Goal: Task Accomplishment & Management: Use online tool/utility

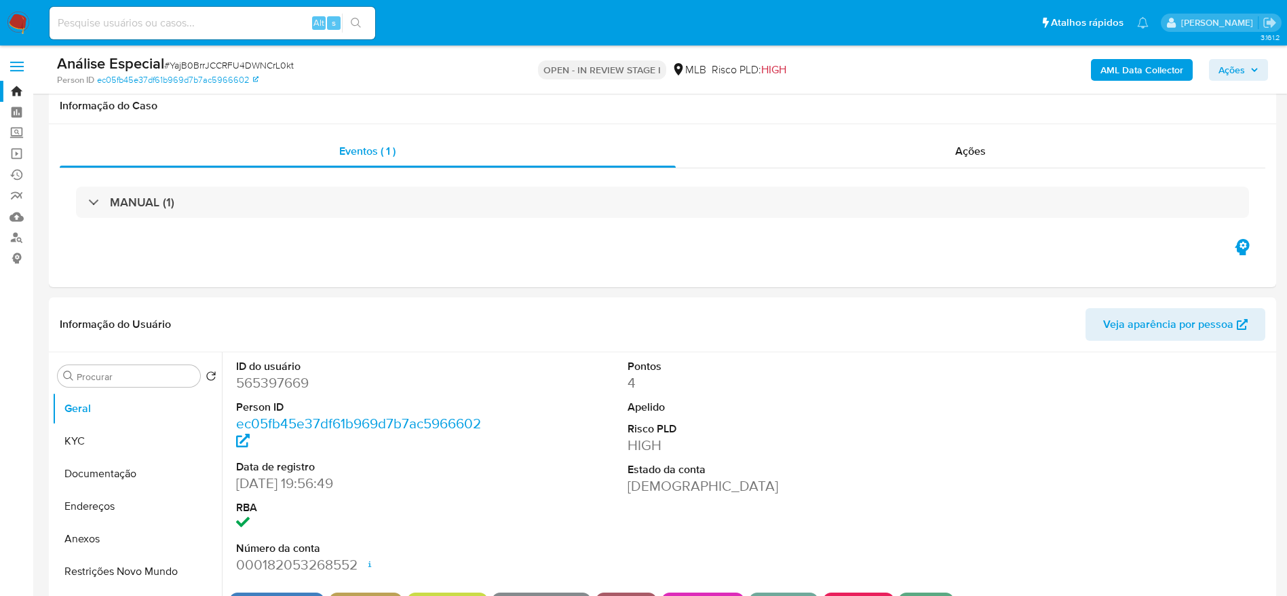
select select "10"
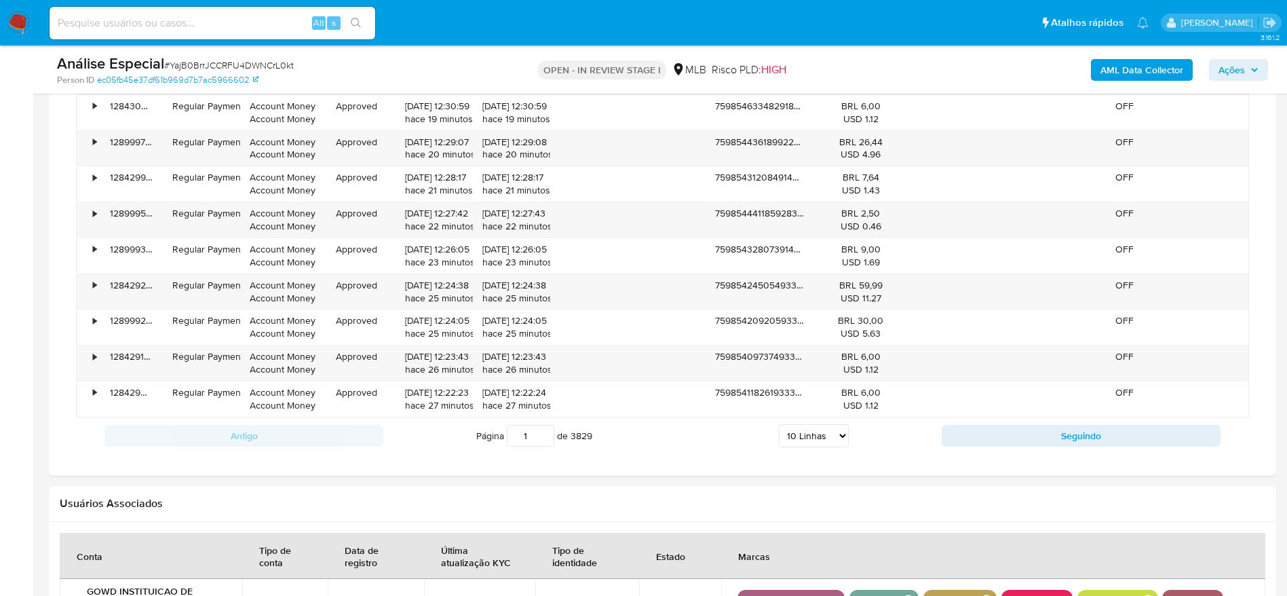
click at [111, 31] on input at bounding box center [213, 23] width 326 height 18
paste input "SlaRxiEMQNgzmgbltuxJ6V0G"
type input "SlaRxiEMQNgzmgbltuxJ6V0G"
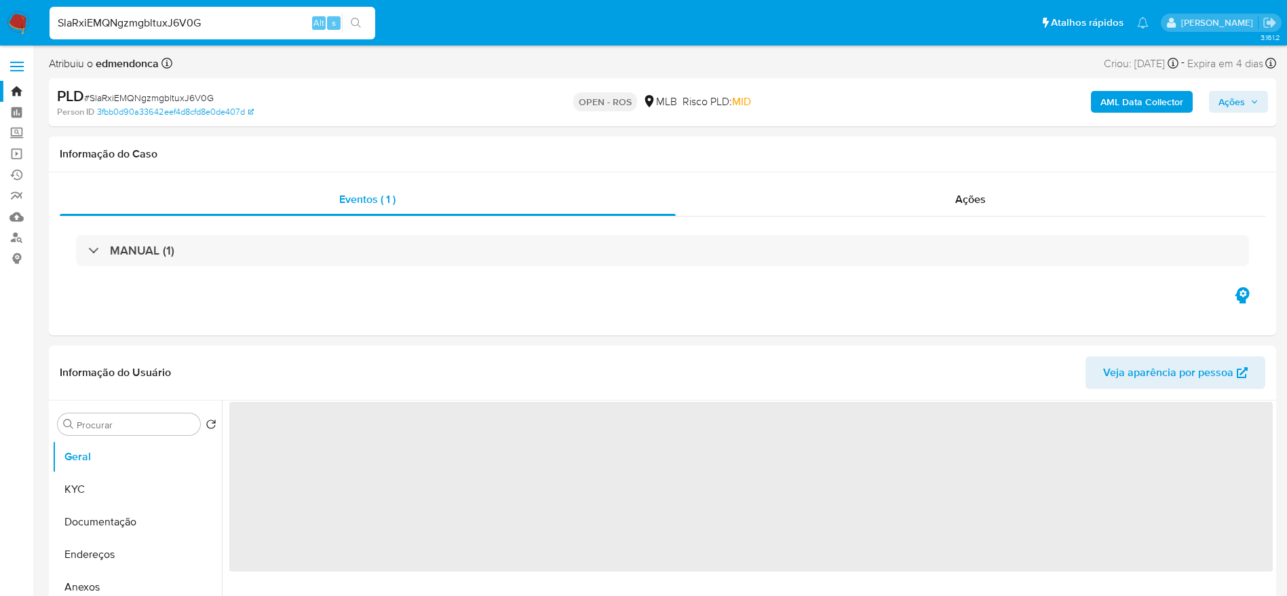
select select "10"
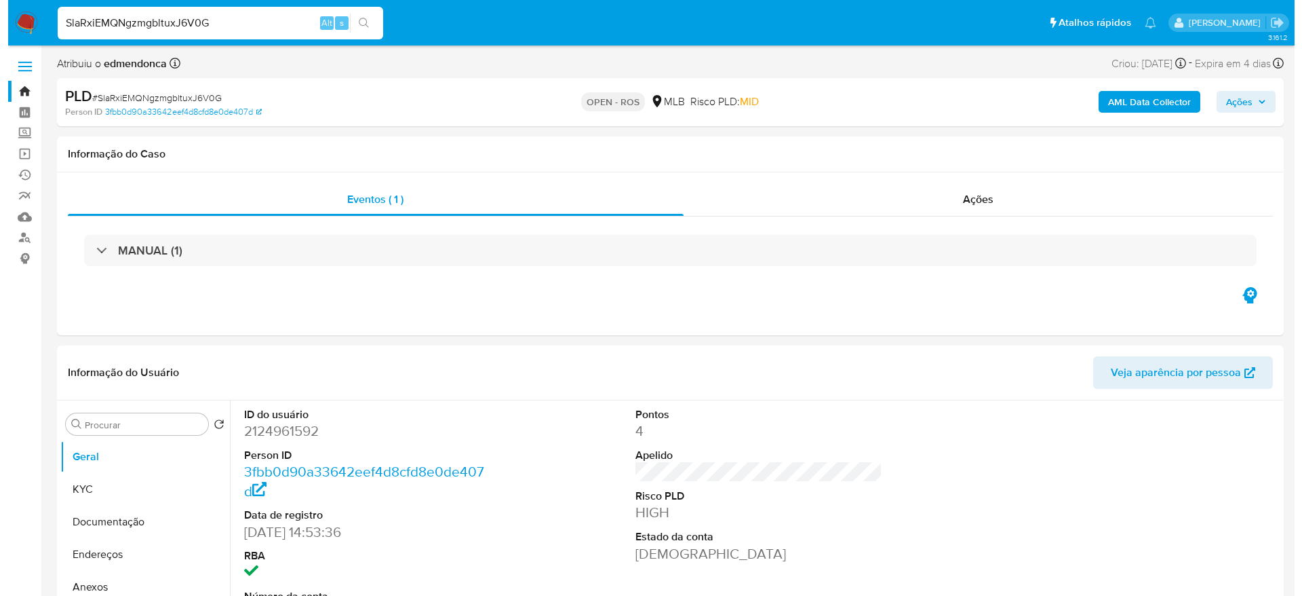
scroll to position [102, 0]
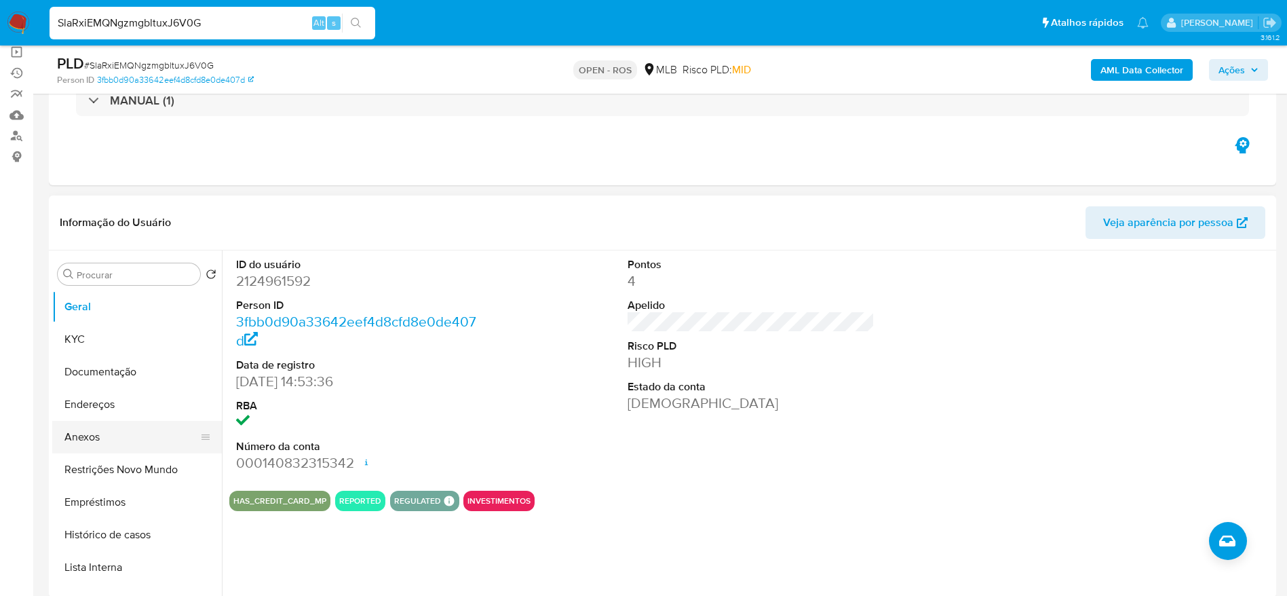
click at [98, 422] on button "Anexos" at bounding box center [131, 437] width 159 height 33
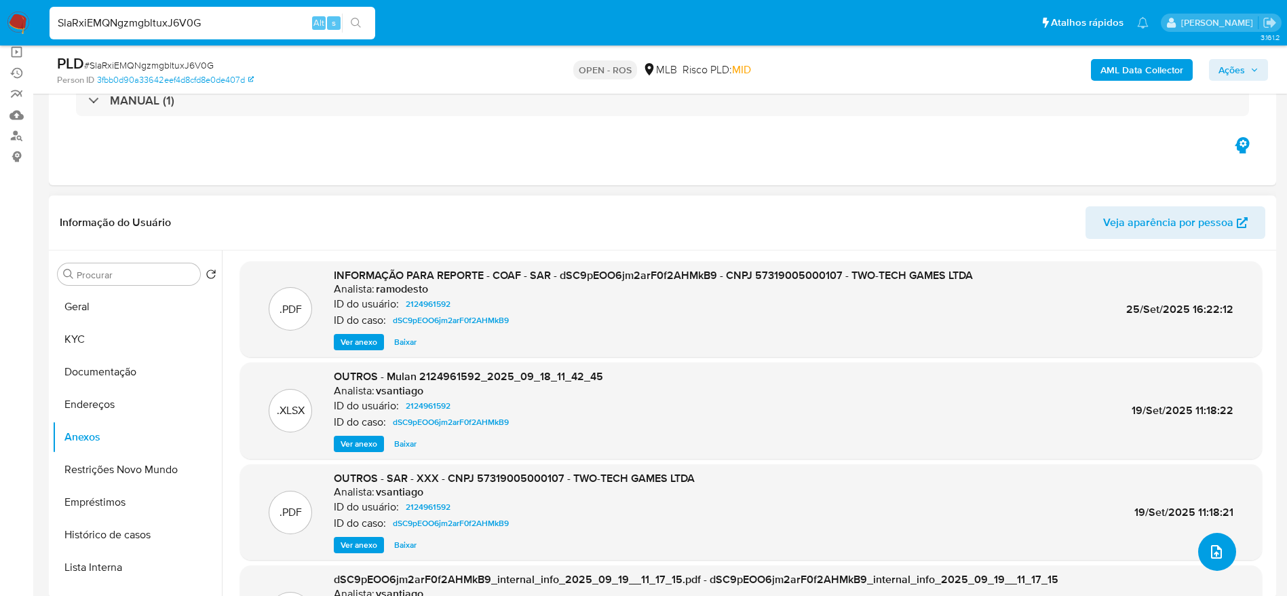
click at [1220, 559] on button "upload-file" at bounding box center [1217, 552] width 38 height 38
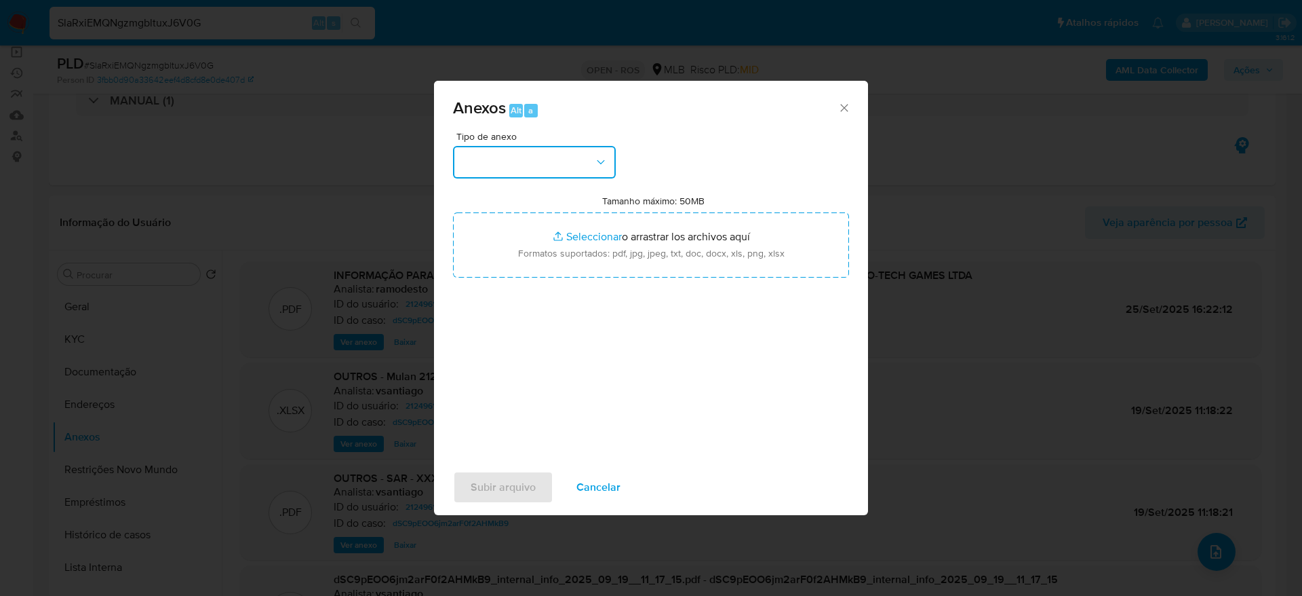
click at [556, 162] on button "button" at bounding box center [534, 162] width 163 height 33
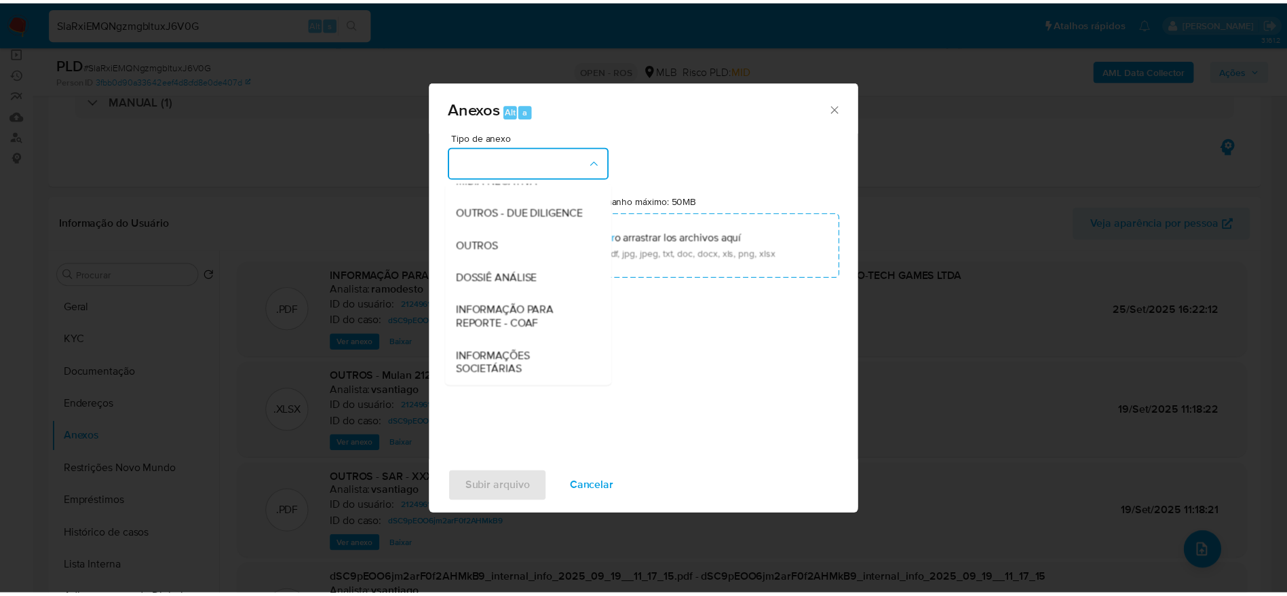
scroll to position [209, 0]
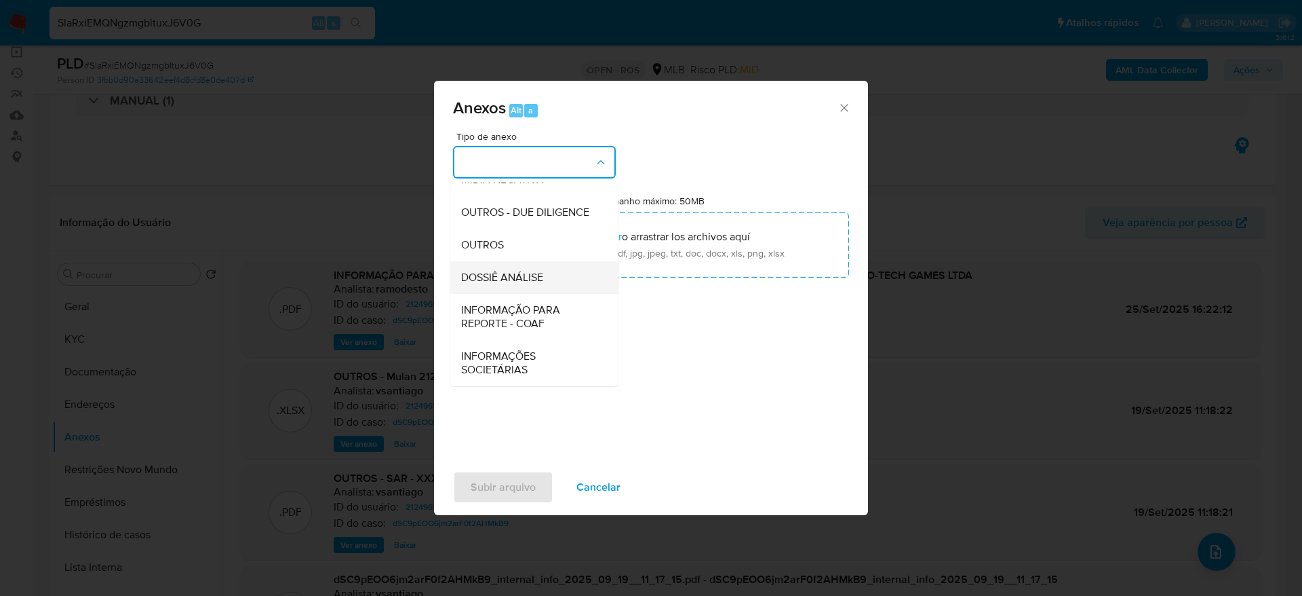
click at [535, 277] on span "DOSSIÊ ANÁLISE" at bounding box center [502, 278] width 82 height 14
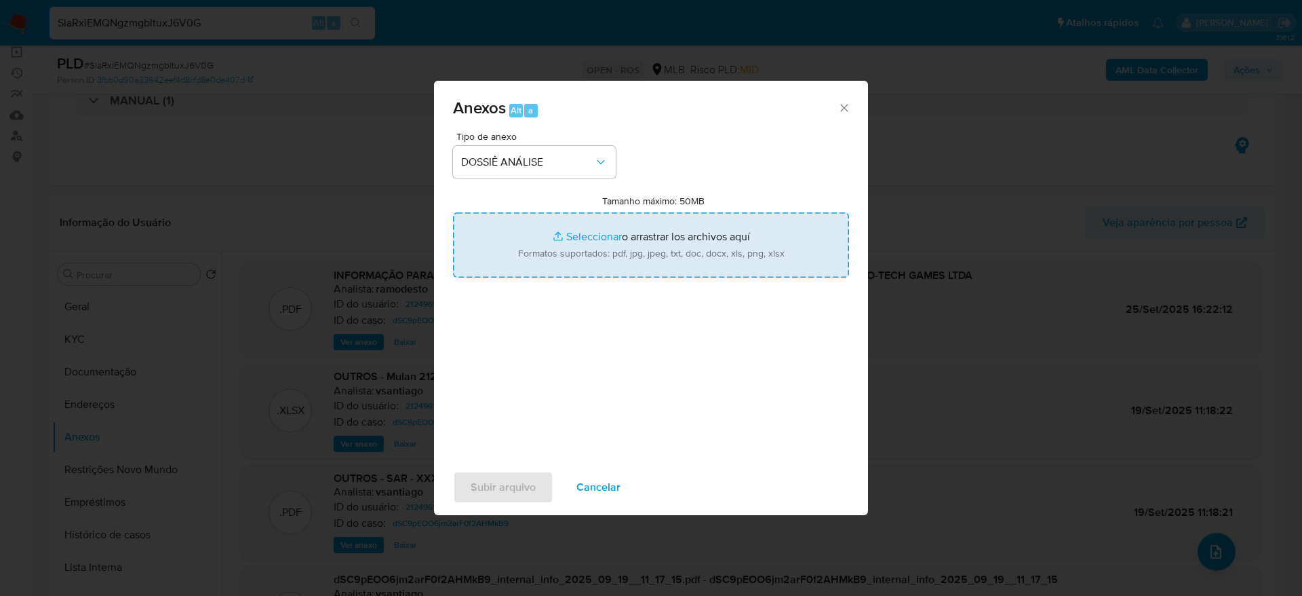
click at [657, 251] on input "Tamanho máximo: 50MB Seleccionar archivos" at bounding box center [651, 244] width 396 height 65
type input "C:\fakepath\SPA - CNPJ 57319005000107 - TWO-TECH GAMES LTDA.pdf"
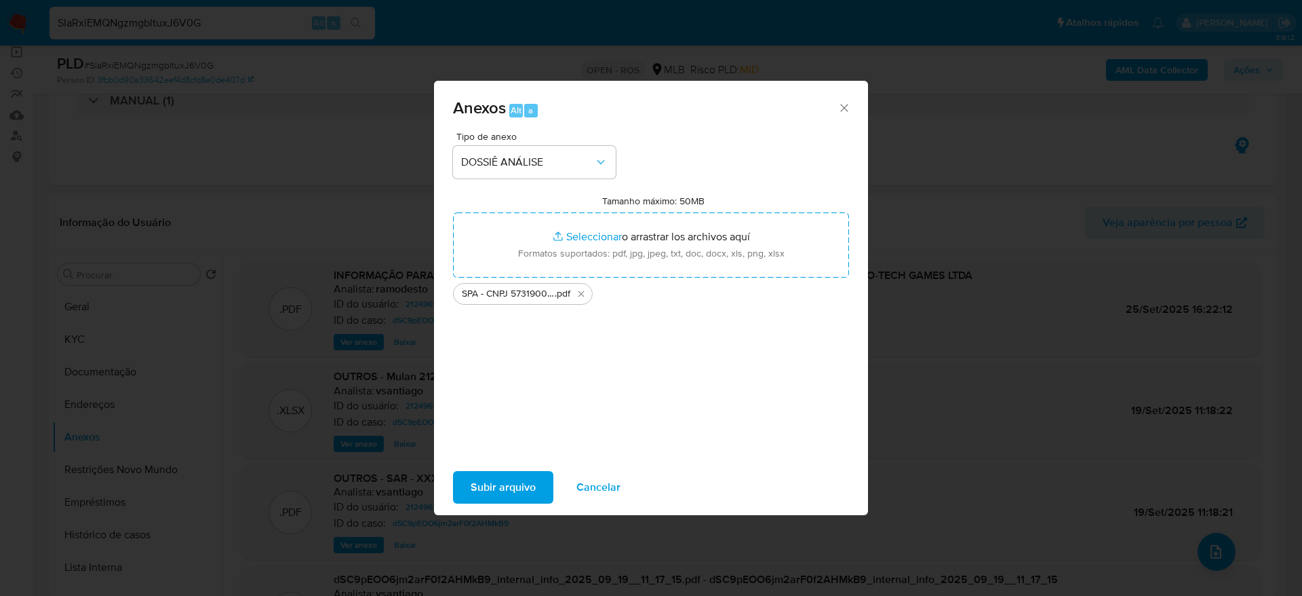
click at [482, 481] on span "Subir arquivo" at bounding box center [503, 487] width 65 height 30
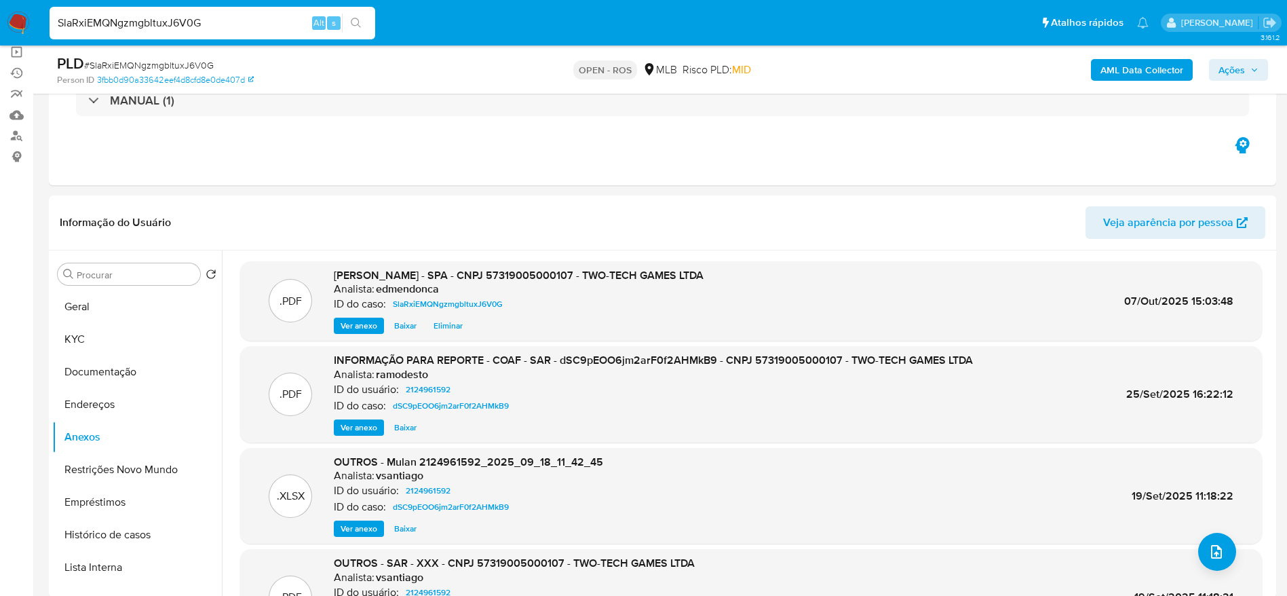
click at [174, 20] on input "SlaRxiEMQNgzmgbltuxJ6V0G" at bounding box center [213, 23] width 326 height 18
paste input "75DMmBYJLFfJapQFfI8pJg5W"
type input "75DMmBYJLFfJapQFfI8pJg5W"
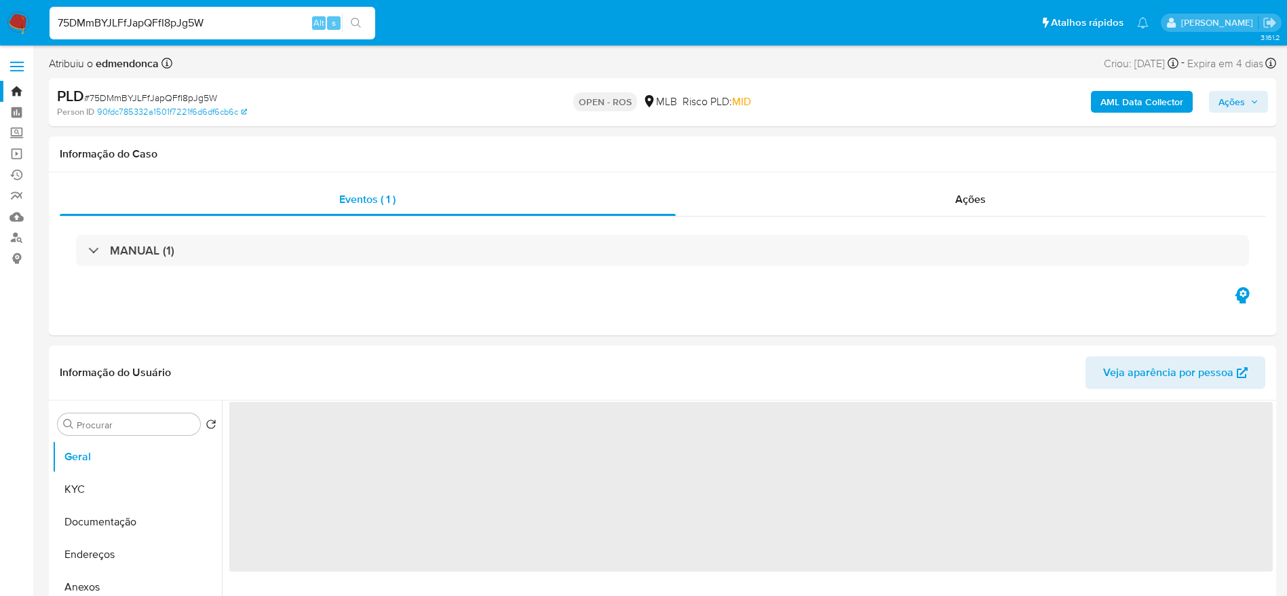
select select "10"
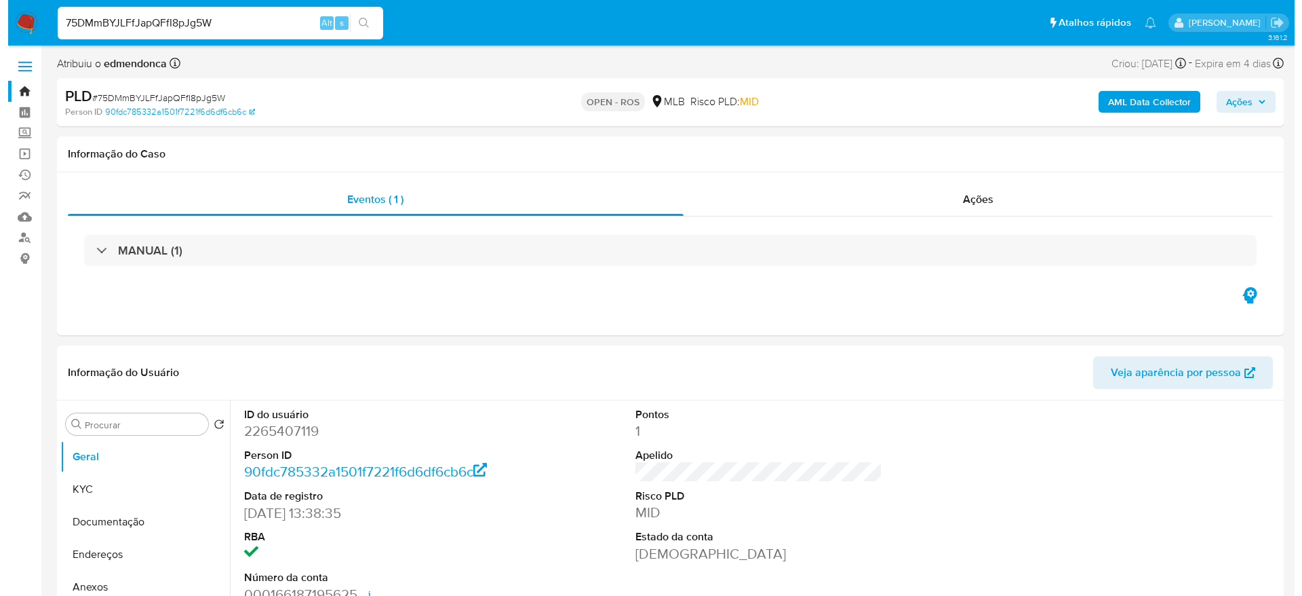
scroll to position [102, 0]
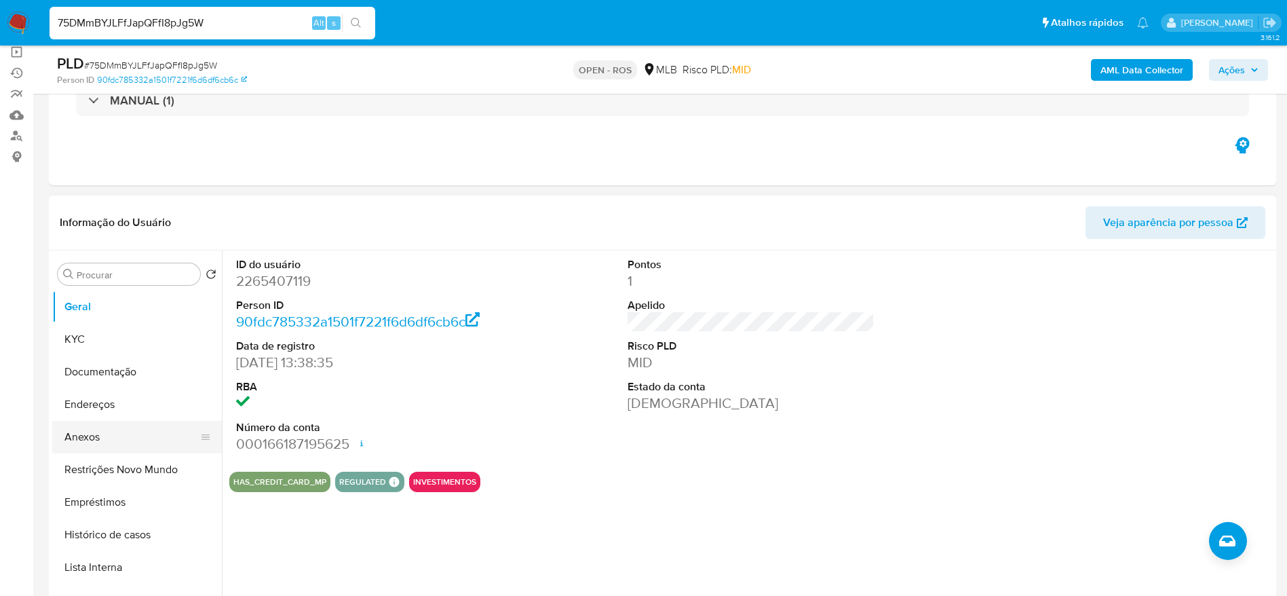
click at [119, 446] on button "Anexos" at bounding box center [131, 437] width 159 height 33
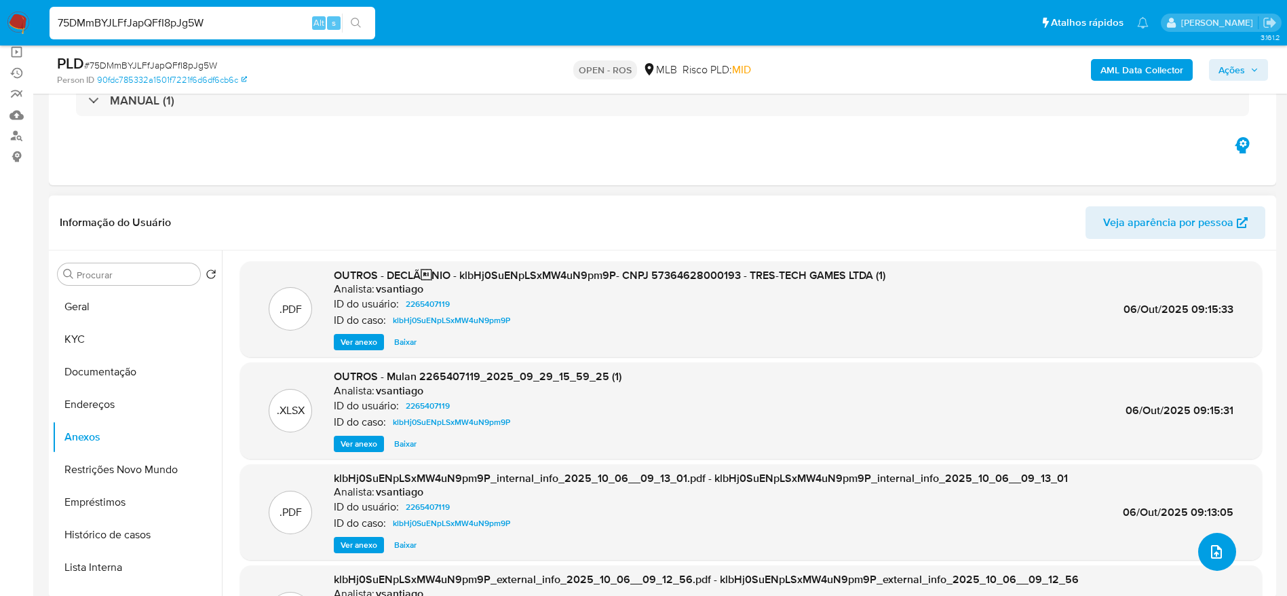
click at [1208, 549] on icon "upload-file" at bounding box center [1216, 551] width 16 height 16
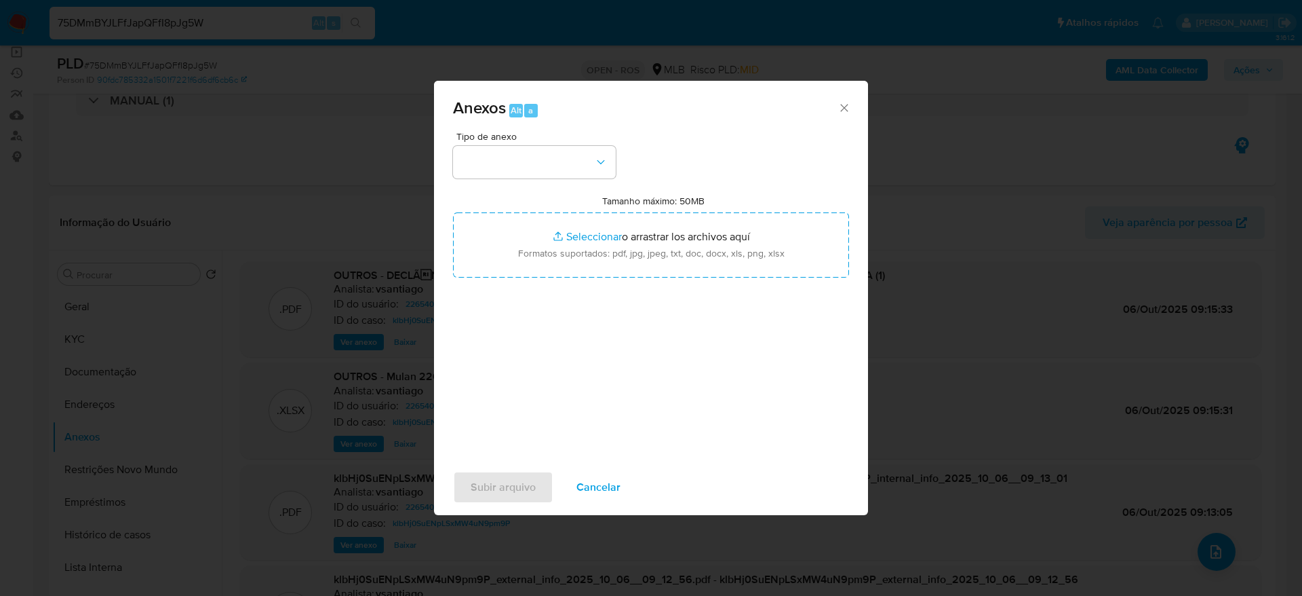
click at [592, 182] on div "Tipo de anexo Tamanho máximo: 50MB Seleccionar archivos Seleccionar o arrastrar…" at bounding box center [651, 292] width 396 height 320
click at [591, 160] on button "button" at bounding box center [534, 162] width 163 height 33
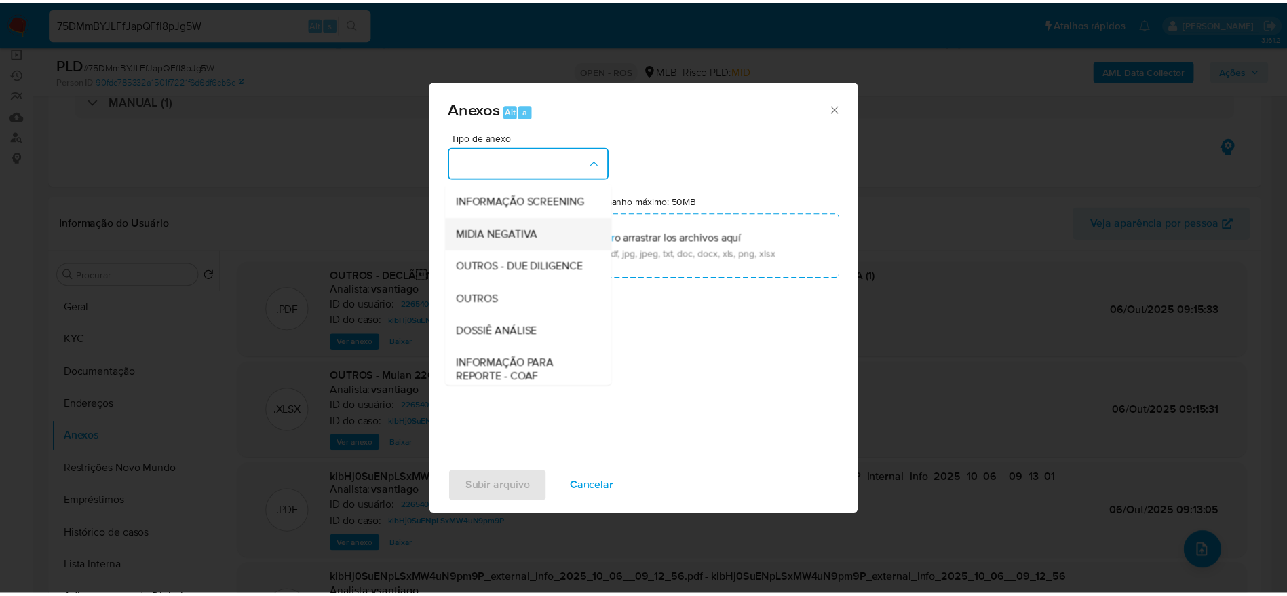
scroll to position [204, 0]
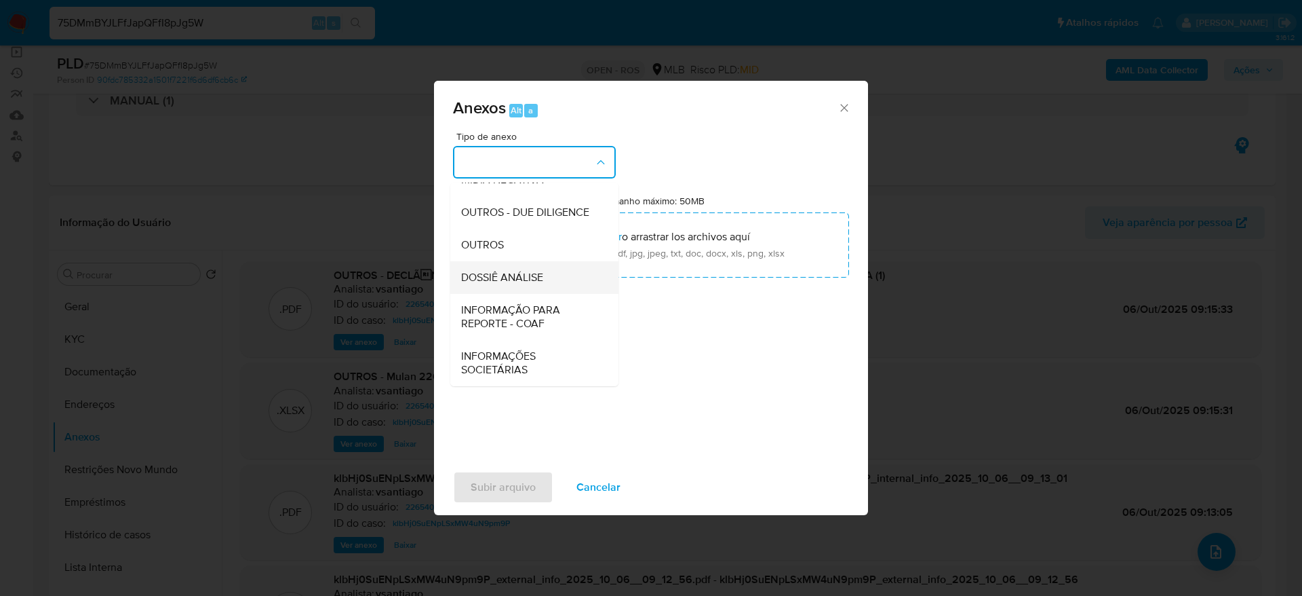
click at [539, 290] on div "DOSSIÊ ANÁLISE" at bounding box center [530, 277] width 138 height 33
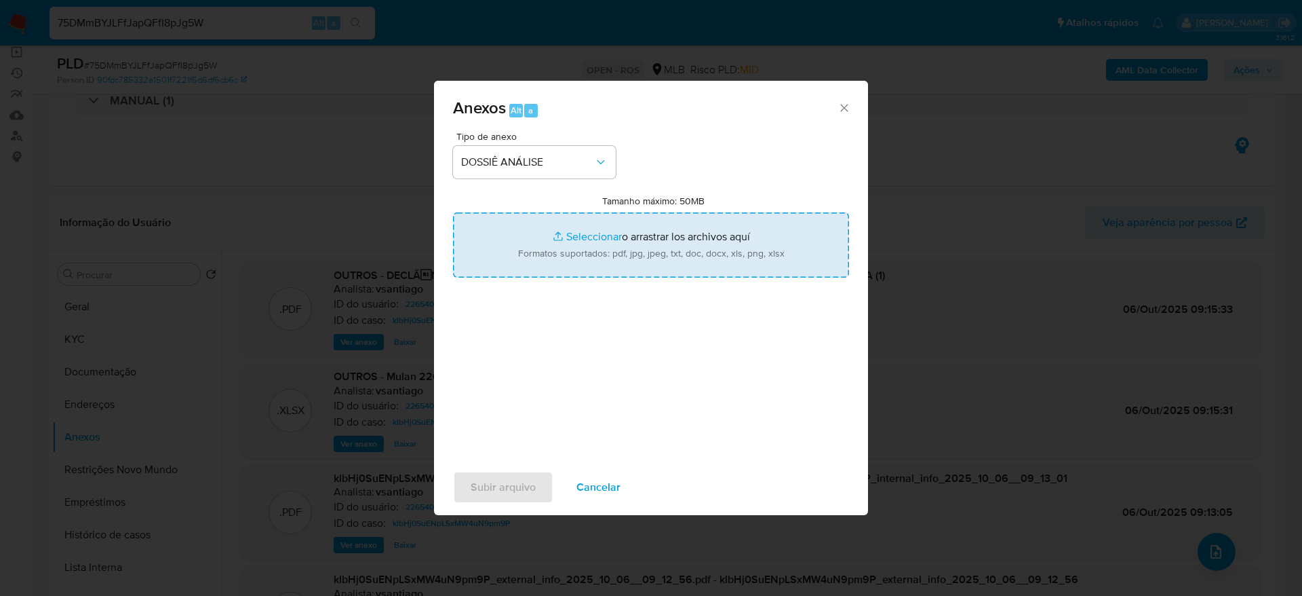
click at [661, 241] on input "Tamanho máximo: 50MB Seleccionar archivos" at bounding box center [651, 244] width 396 height 65
type input "C:\fakepath\SPA - CNPJ 57364628000193 - TRES-TECH GAMES LTDA.pdf"
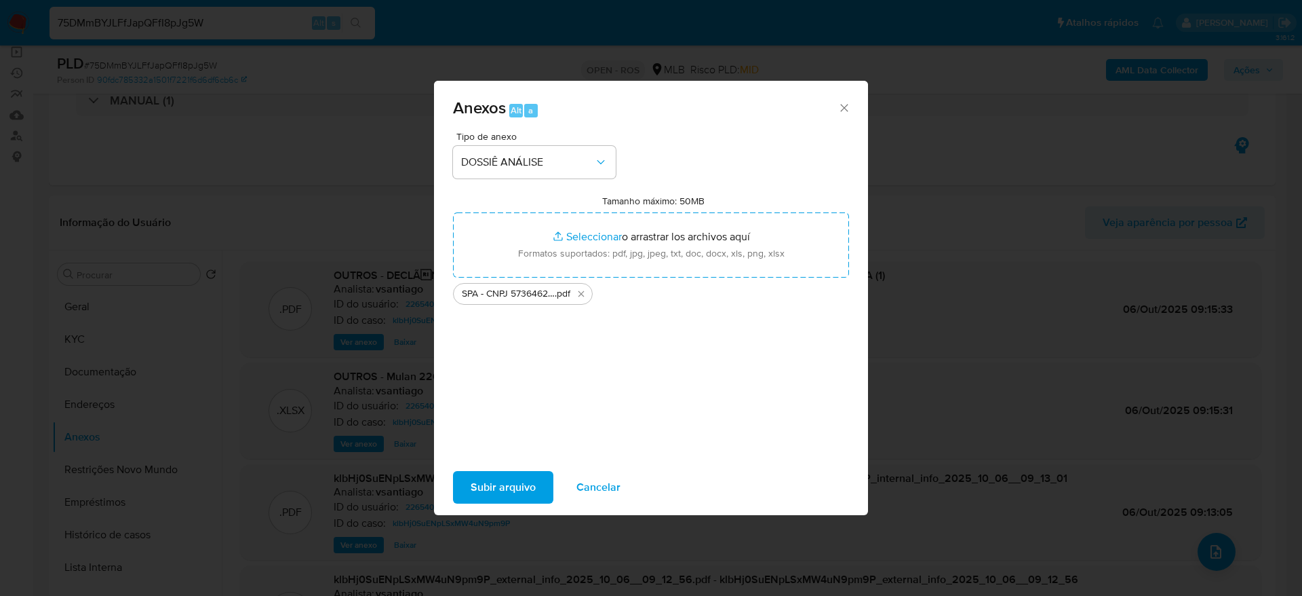
click at [489, 479] on span "Subir arquivo" at bounding box center [503, 487] width 65 height 30
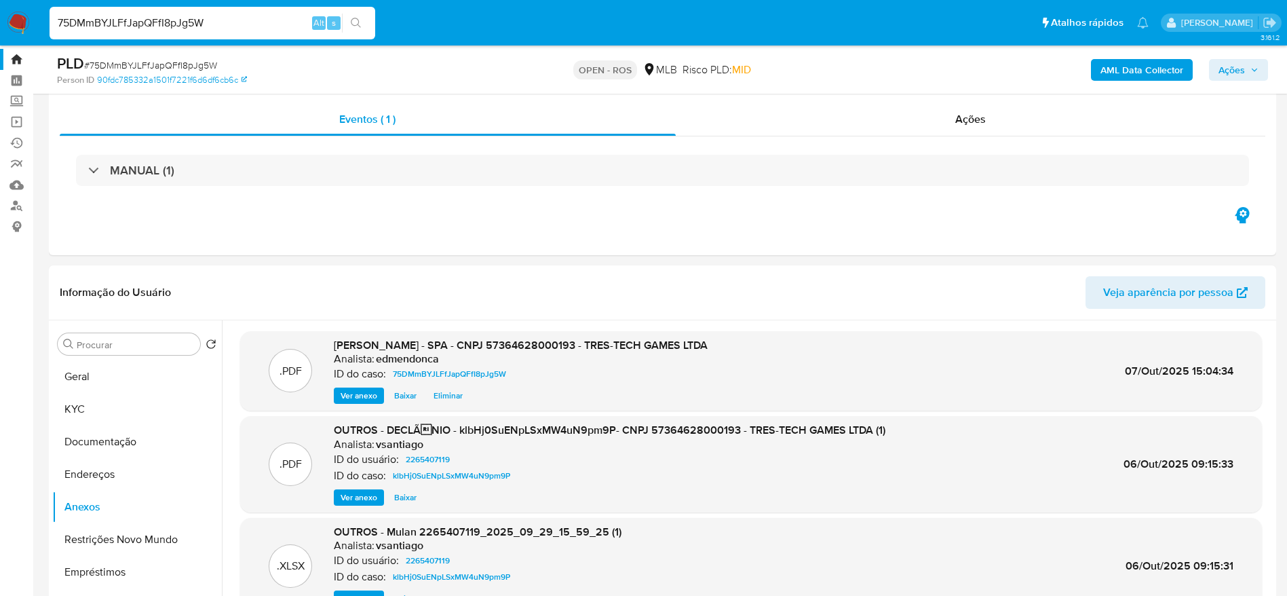
scroll to position [0, 0]
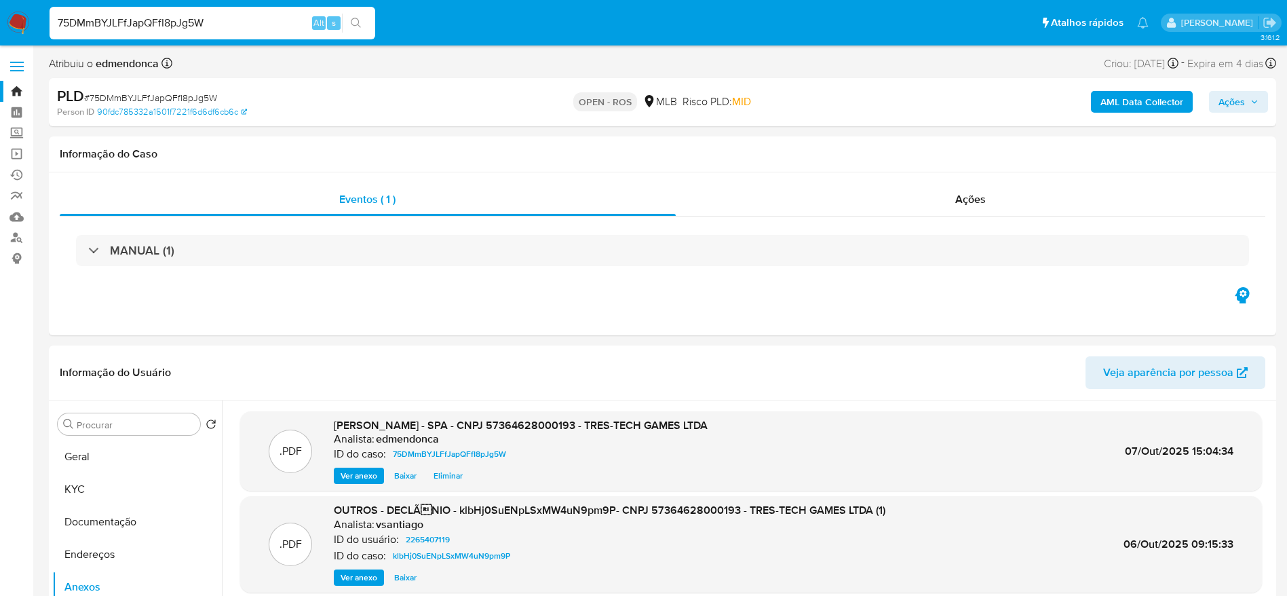
click at [26, 24] on img at bounding box center [18, 23] width 23 height 23
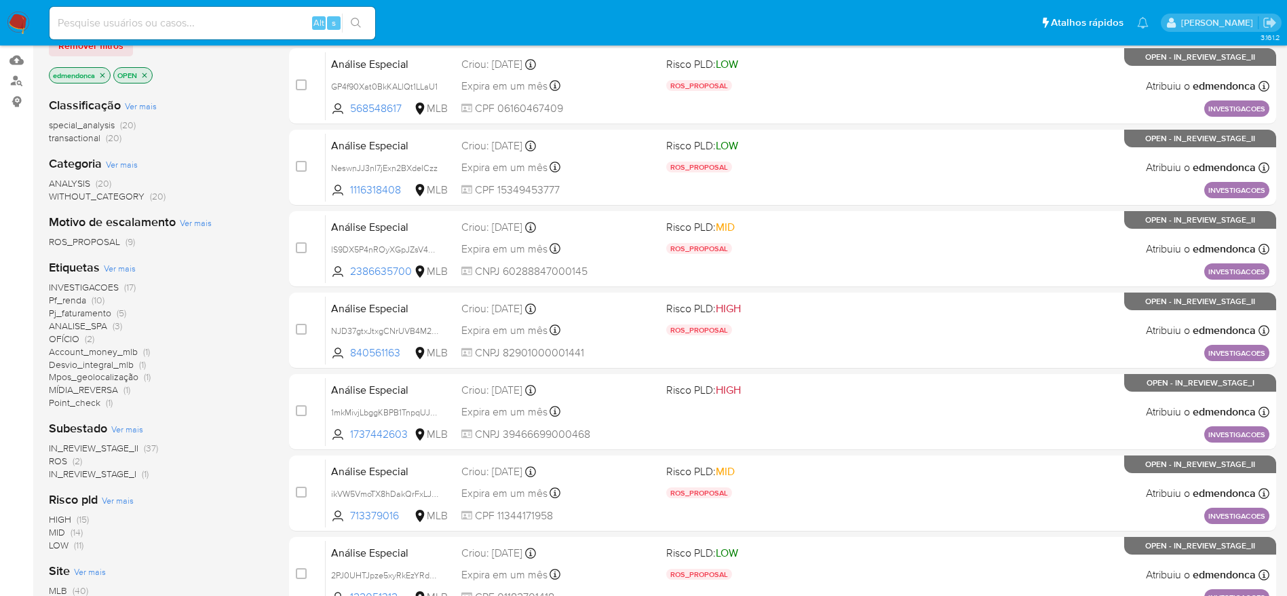
scroll to position [204, 0]
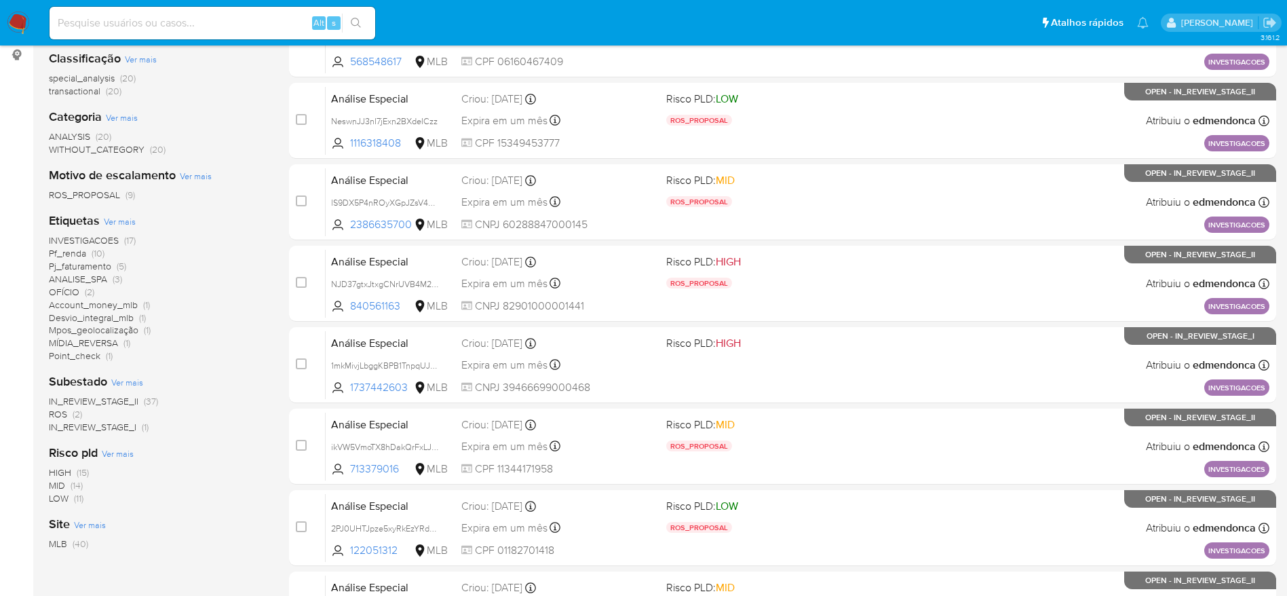
click at [72, 416] on span "ROS (2)" at bounding box center [65, 414] width 33 height 13
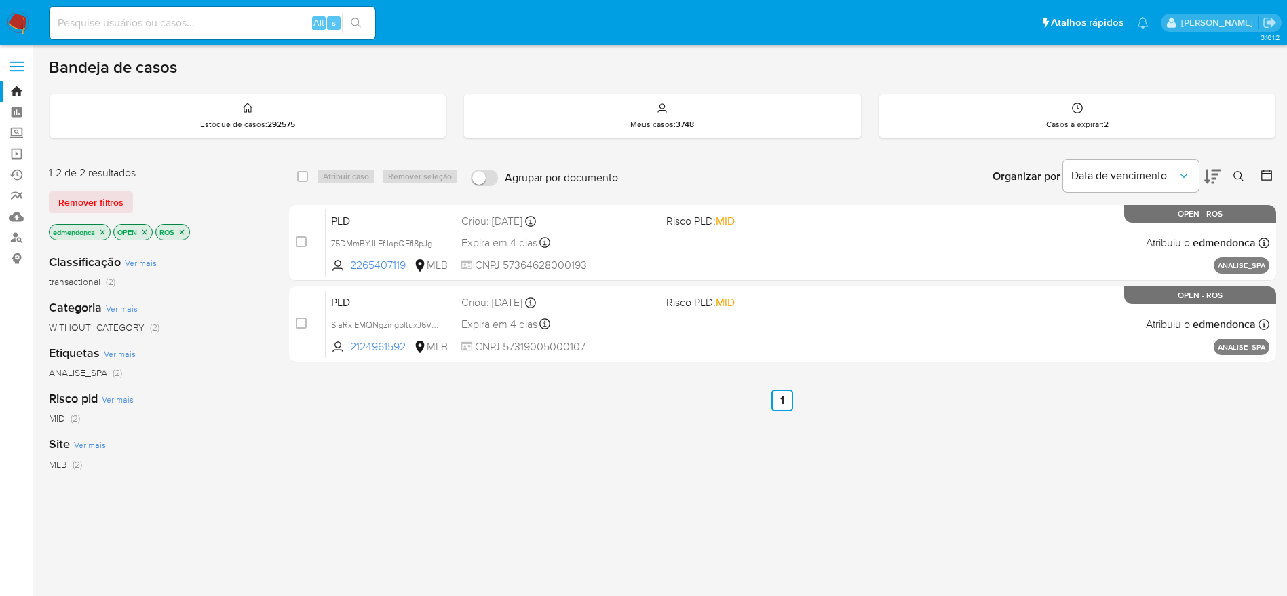
click at [876, 488] on div "select-all-cases-checkbox Atribuir caso Remover seleção Agrupar por documento O…" at bounding box center [782, 462] width 987 height 615
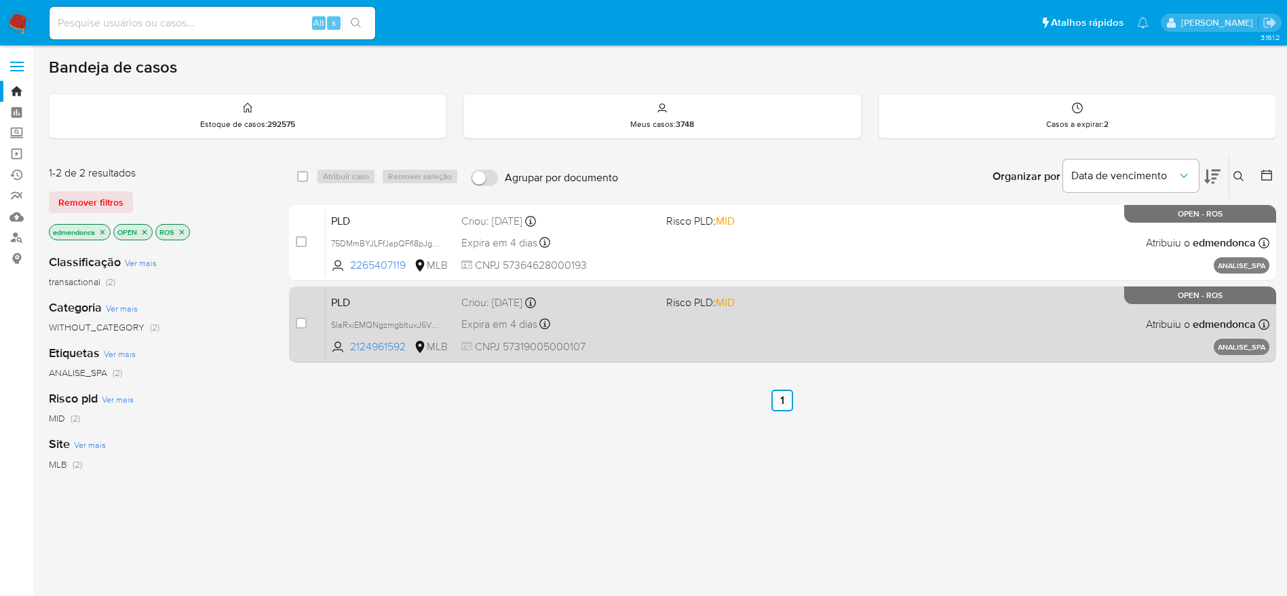
click at [695, 345] on div "PLD SlaRxiEMQNgzmgbltuxJ6V0G 2124961592 MLB Risco PLD: MID Criou: 27/08/2025 Cr…" at bounding box center [798, 324] width 944 height 69
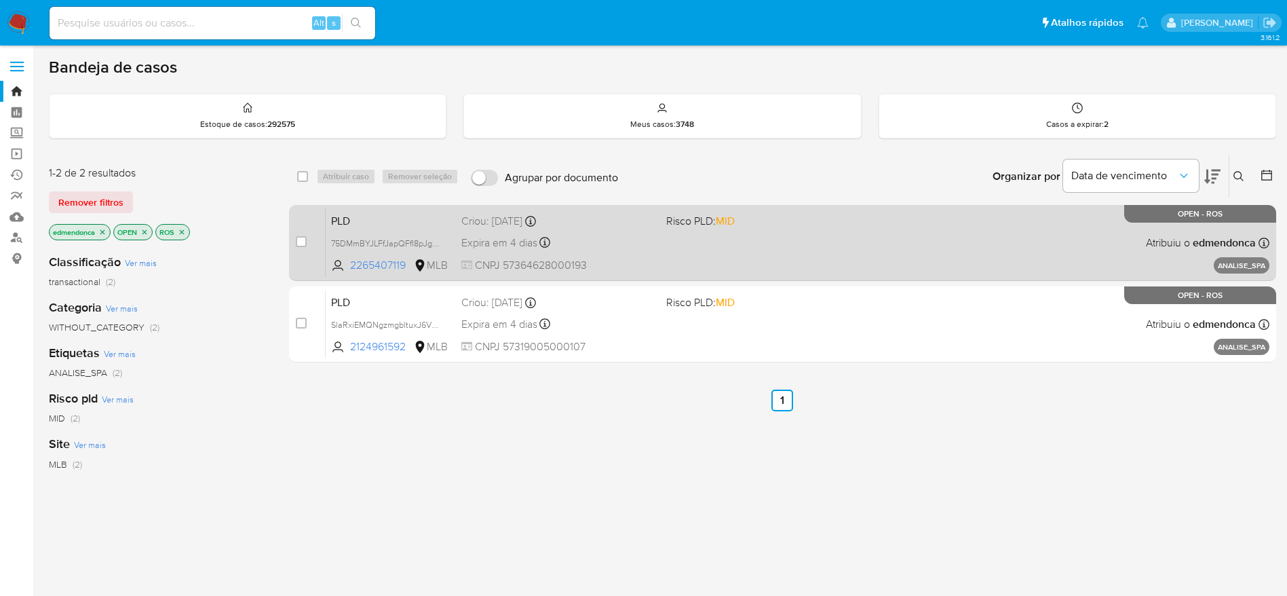
click at [746, 235] on div "PLD 75DMmBYJLFfJapQFfI8pJg5W 2265407119 MLB Risco PLD: MID Criou: 27/08/2025 Cr…" at bounding box center [798, 242] width 944 height 69
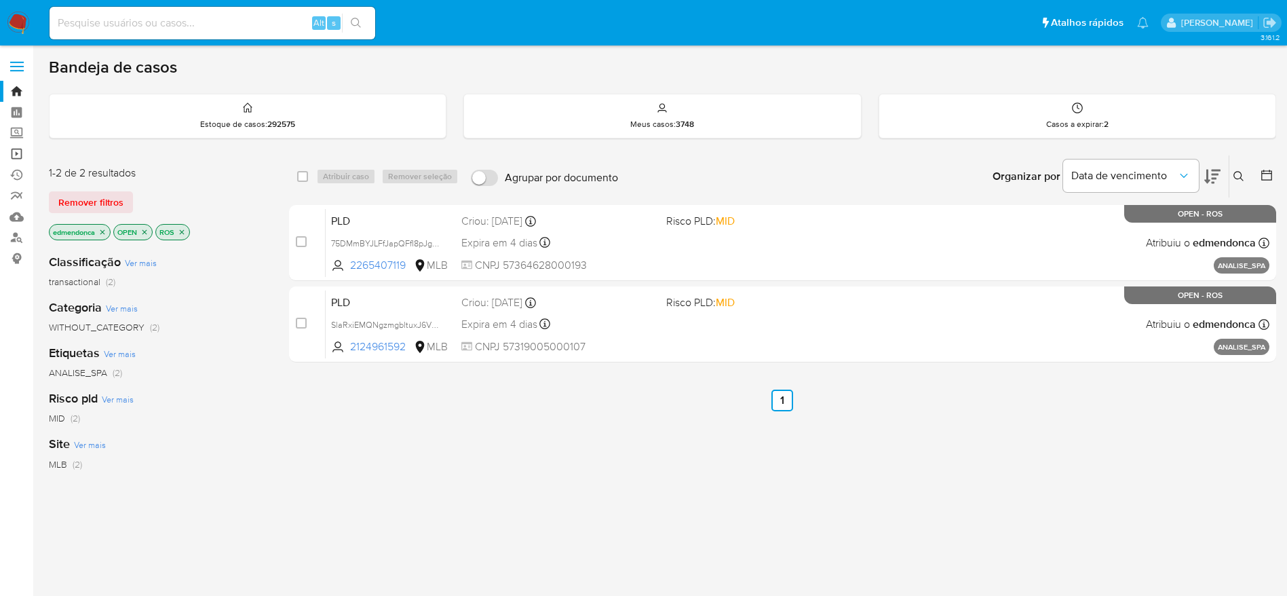
click at [12, 151] on link "Operações em massa" at bounding box center [80, 153] width 161 height 21
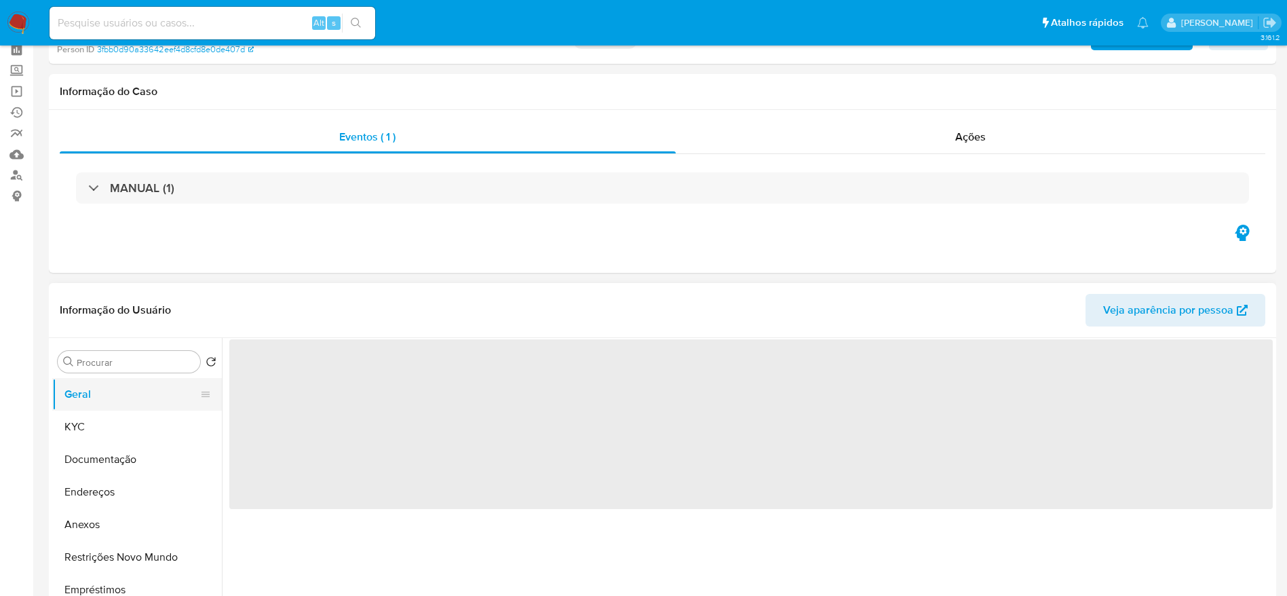
scroll to position [204, 0]
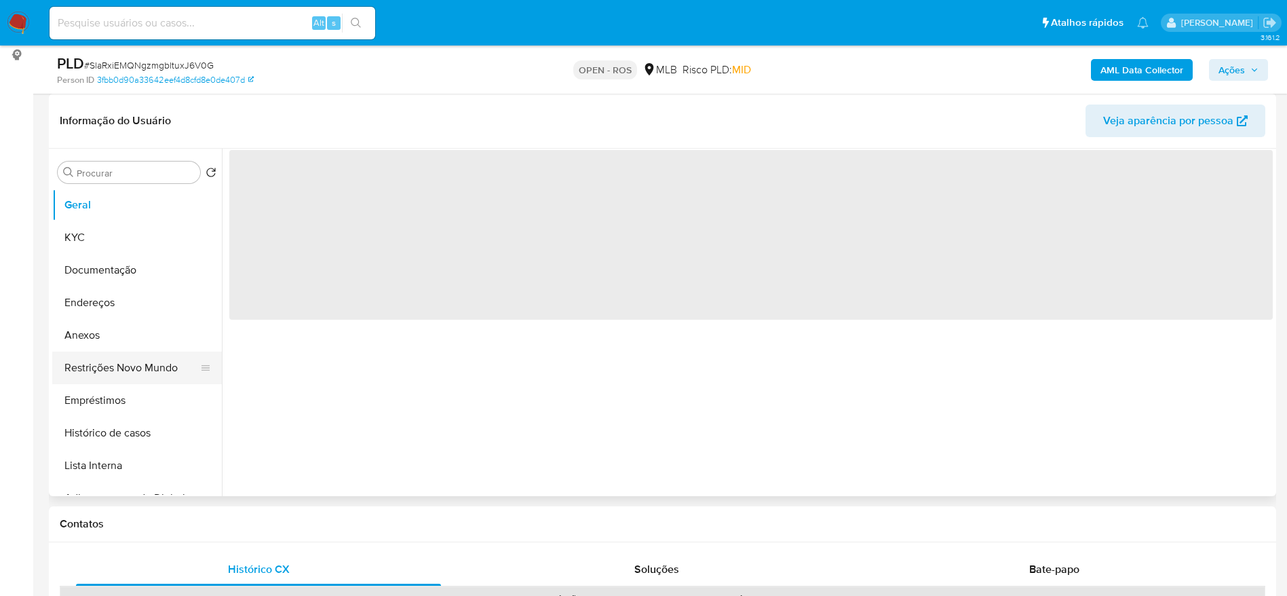
select select "10"
click at [104, 366] on button "Restrições Novo Mundo" at bounding box center [131, 367] width 159 height 33
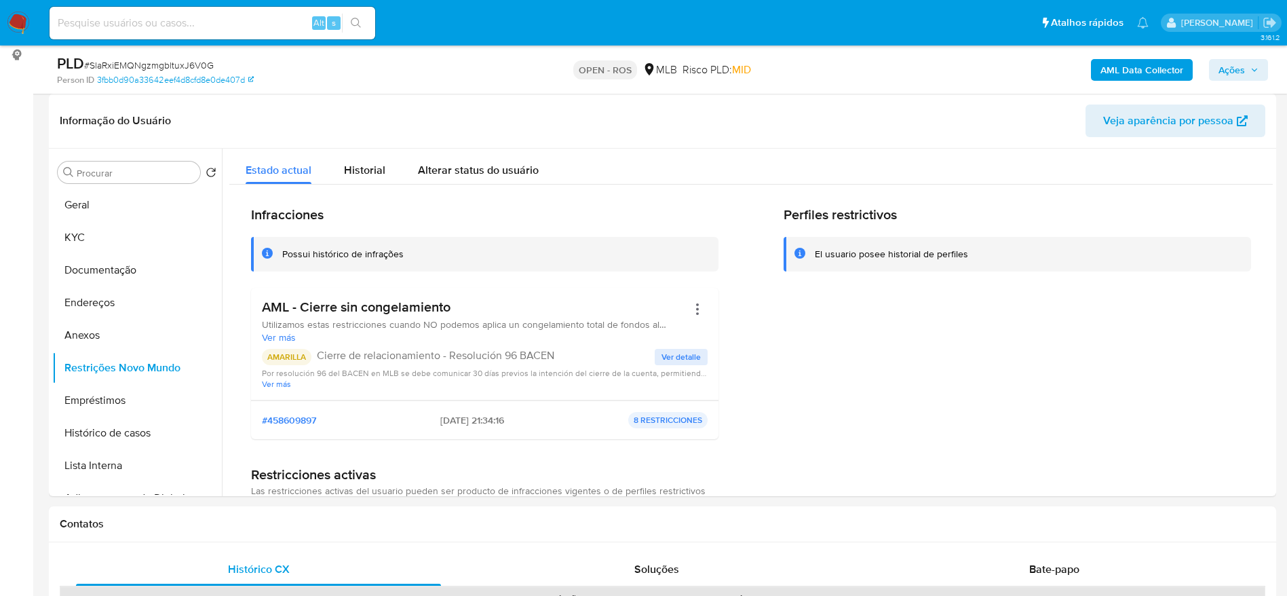
click at [113, 58] on span "# SlaRxiEMQNgzmgbltuxJ6V0G" at bounding box center [149, 65] width 130 height 14
copy span "SlaRxiEMQNgzmgbltuxJ6V0G"
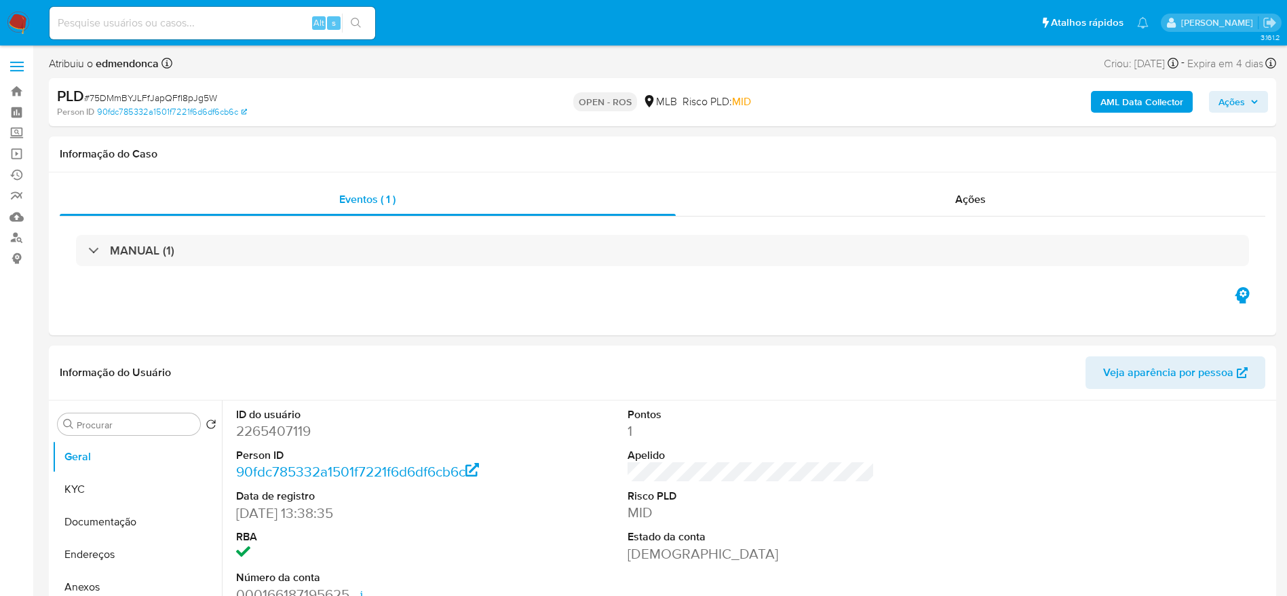
select select "10"
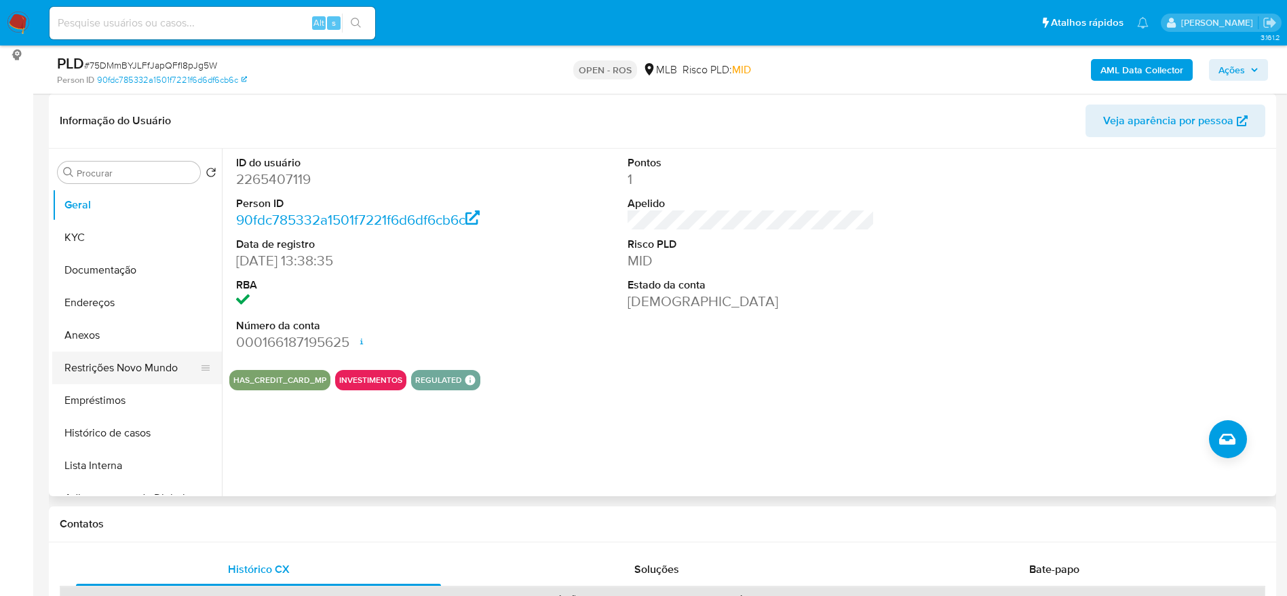
click at [118, 378] on button "Restrições Novo Mundo" at bounding box center [131, 367] width 159 height 33
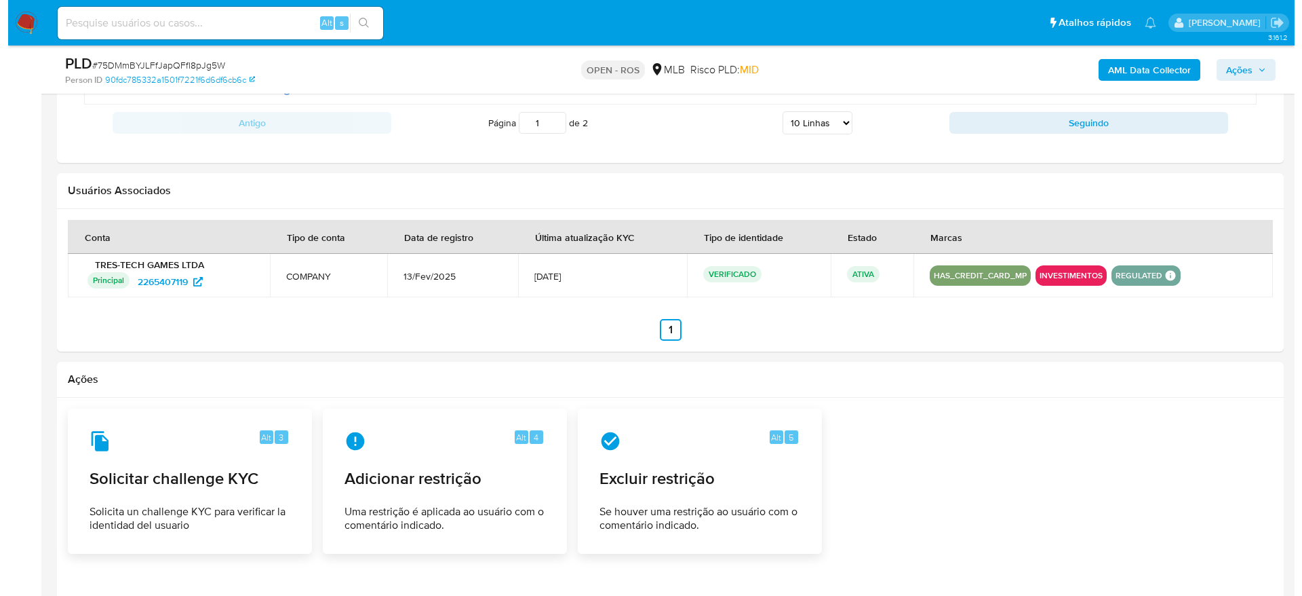
scroll to position [1810, 0]
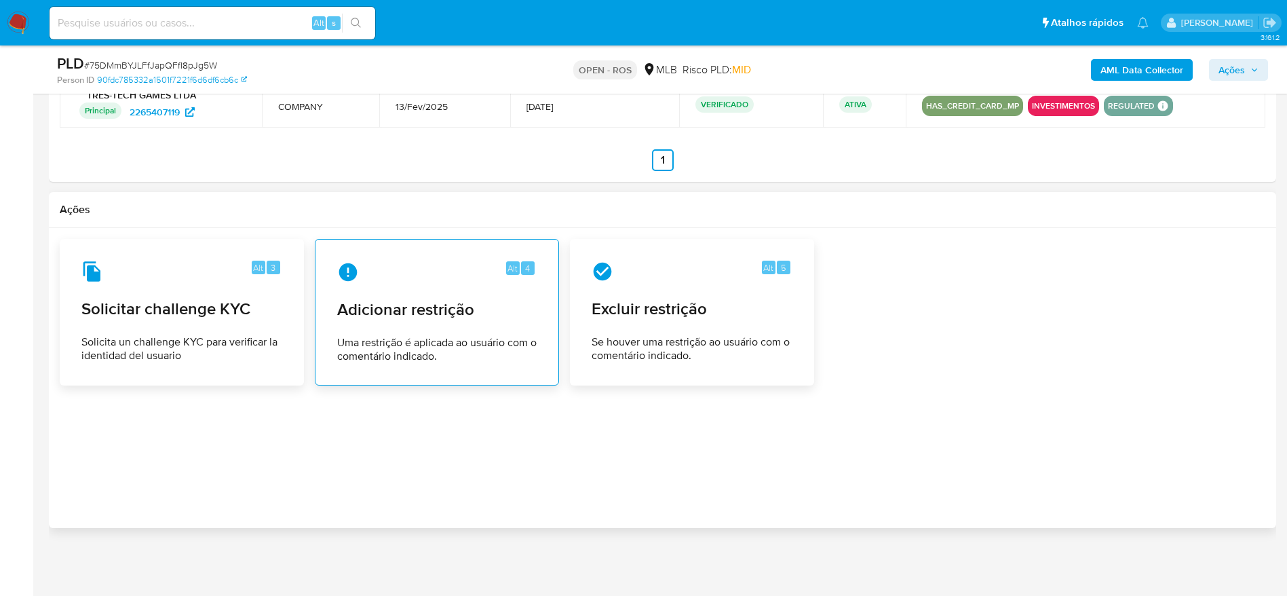
click at [424, 301] on span "Adicionar restrição" at bounding box center [436, 309] width 199 height 20
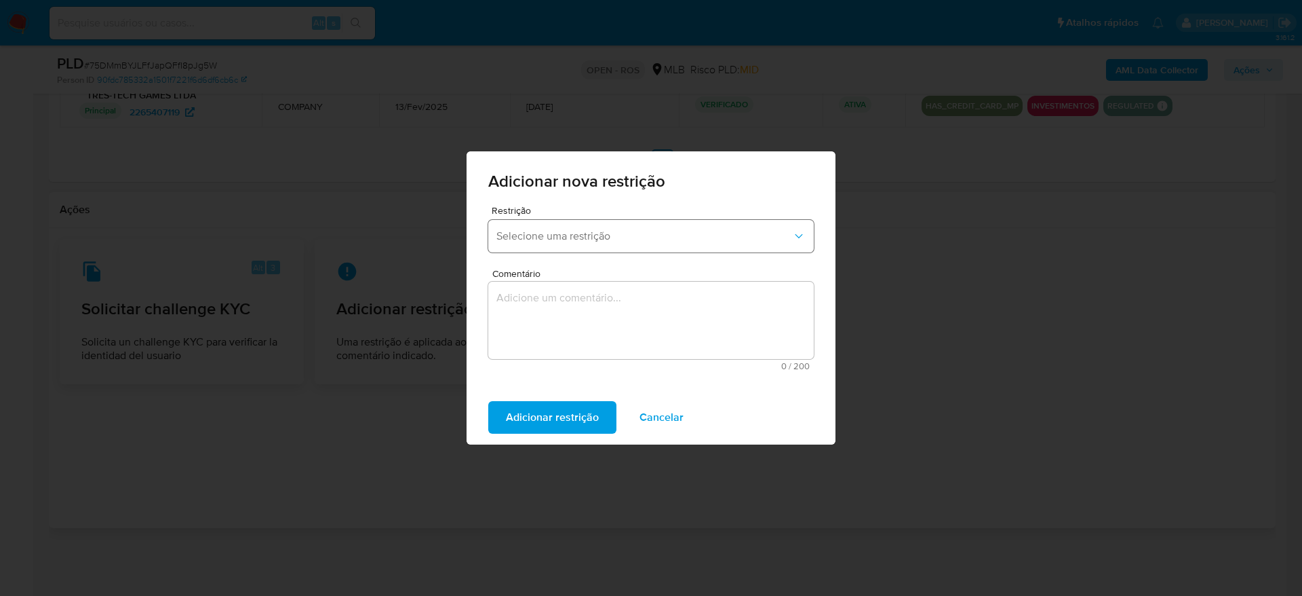
click at [654, 234] on span "Selecione uma restrição" at bounding box center [645, 236] width 296 height 14
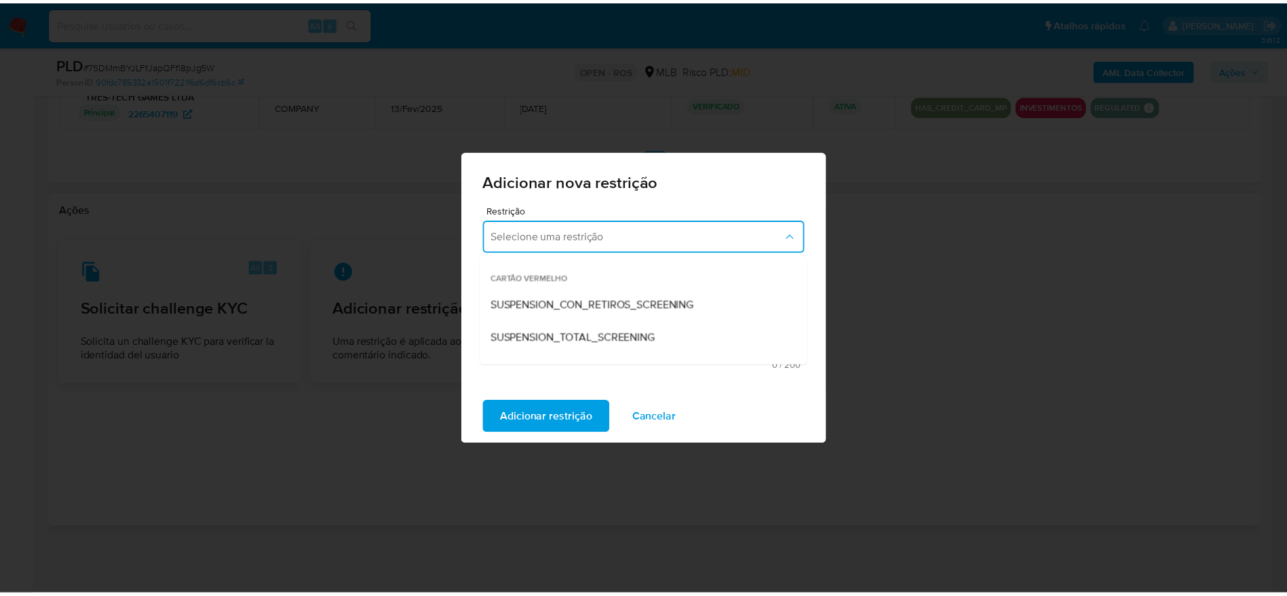
scroll to position [102, 0]
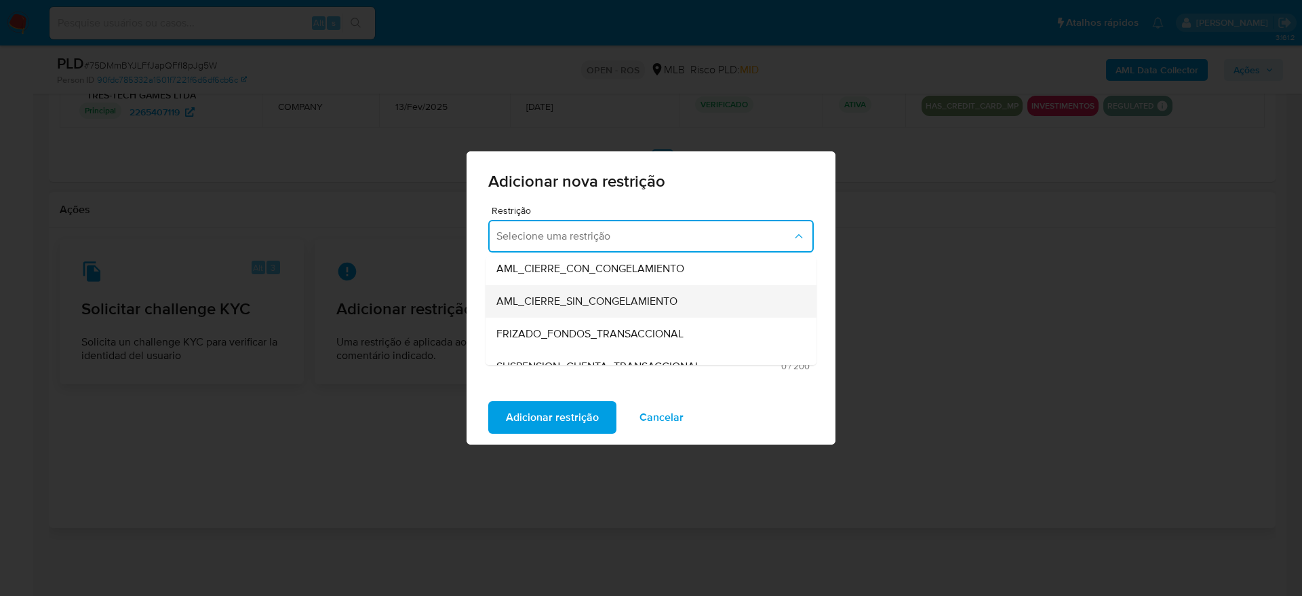
click at [615, 305] on span "AML_CIERRE_SIN_CONGELAMIENTO" at bounding box center [587, 301] width 181 height 14
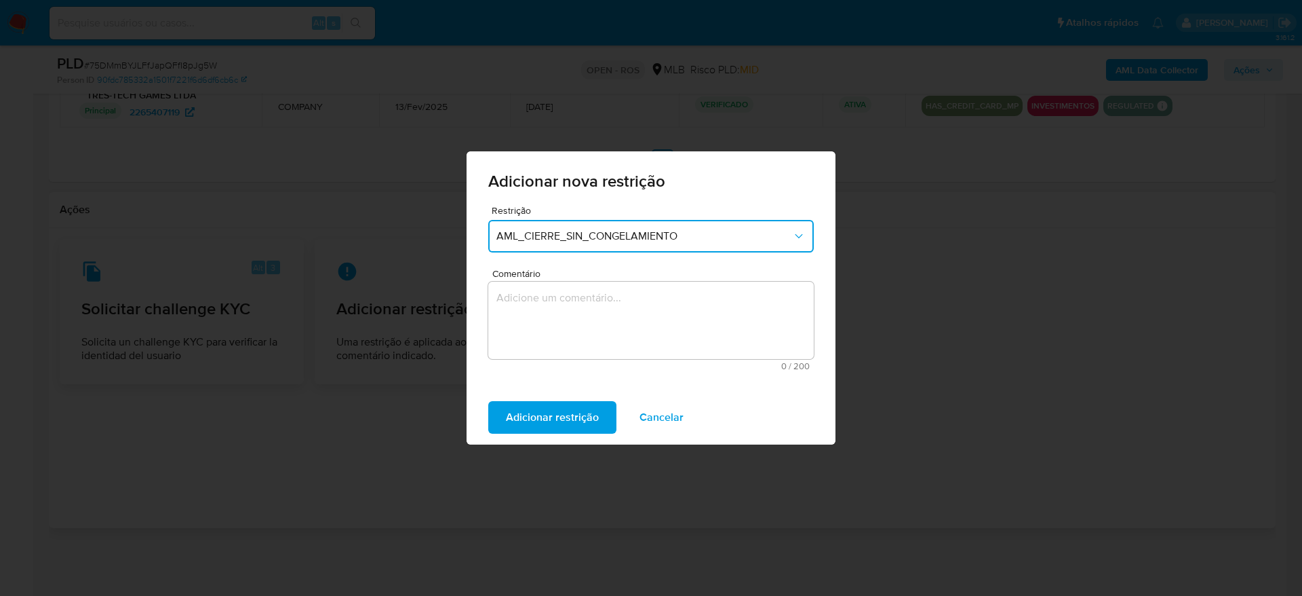
click at [623, 330] on textarea "Comentário" at bounding box center [651, 320] width 326 height 77
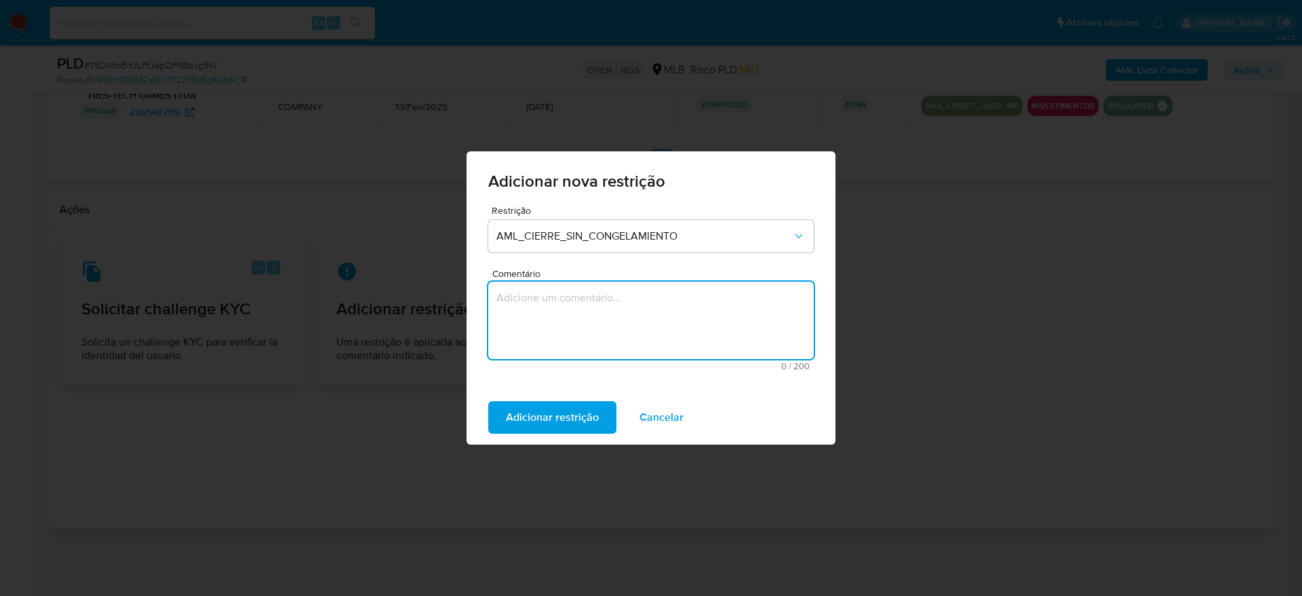
paste textarea "Deliberação para encerrar o relacionamento. NÃO INFORMAR AO USUÁRIO QUE SE TRAT…"
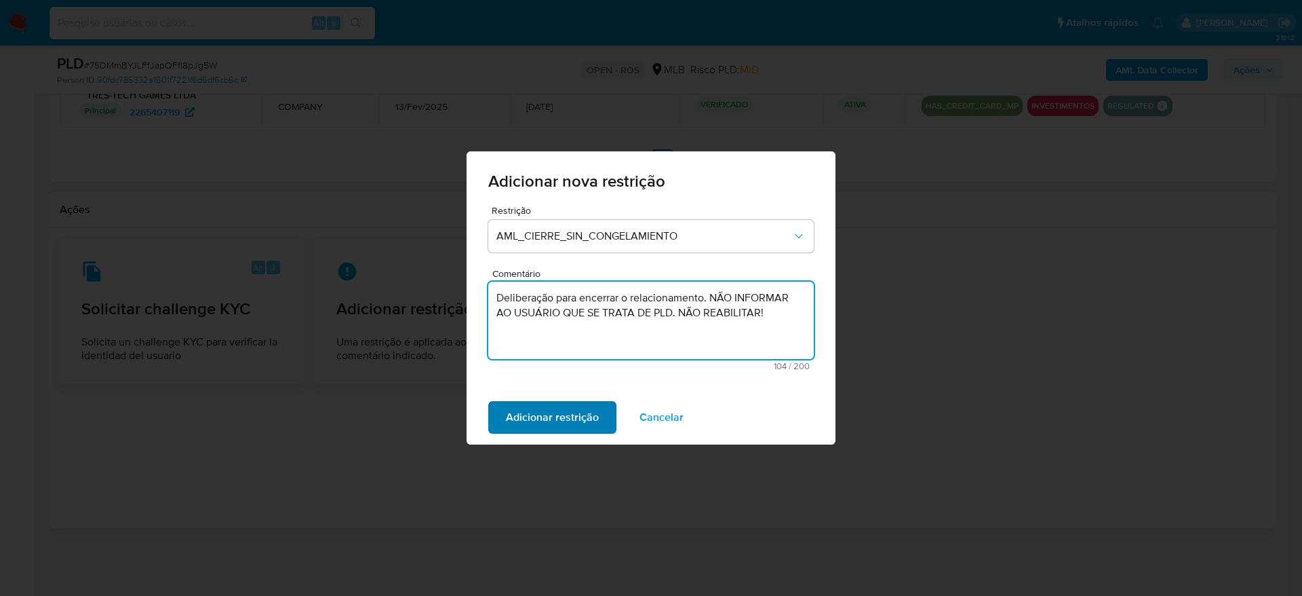
type textarea "Deliberação para encerrar o relacionamento. NÃO INFORMAR AO USUÁRIO QUE SE TRAT…"
click at [545, 408] on span "Adicionar restrição" at bounding box center [552, 417] width 93 height 30
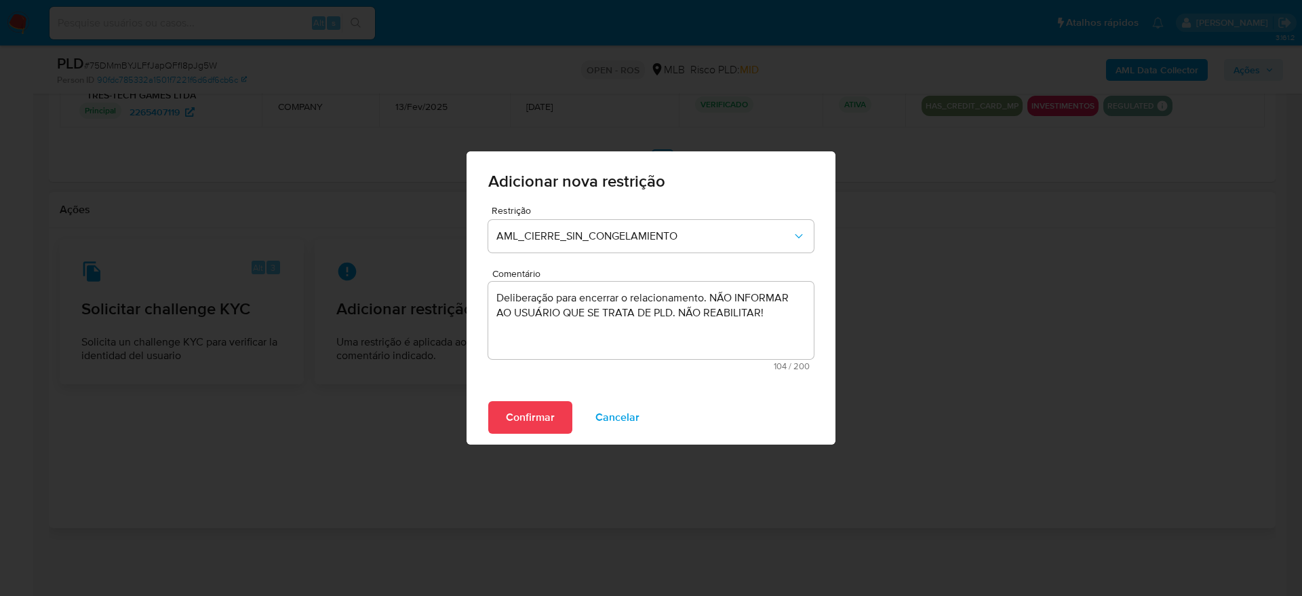
click at [532, 434] on div "Confirmar Cancelar" at bounding box center [651, 417] width 369 height 54
click at [533, 417] on span "Confirmar" at bounding box center [530, 417] width 49 height 30
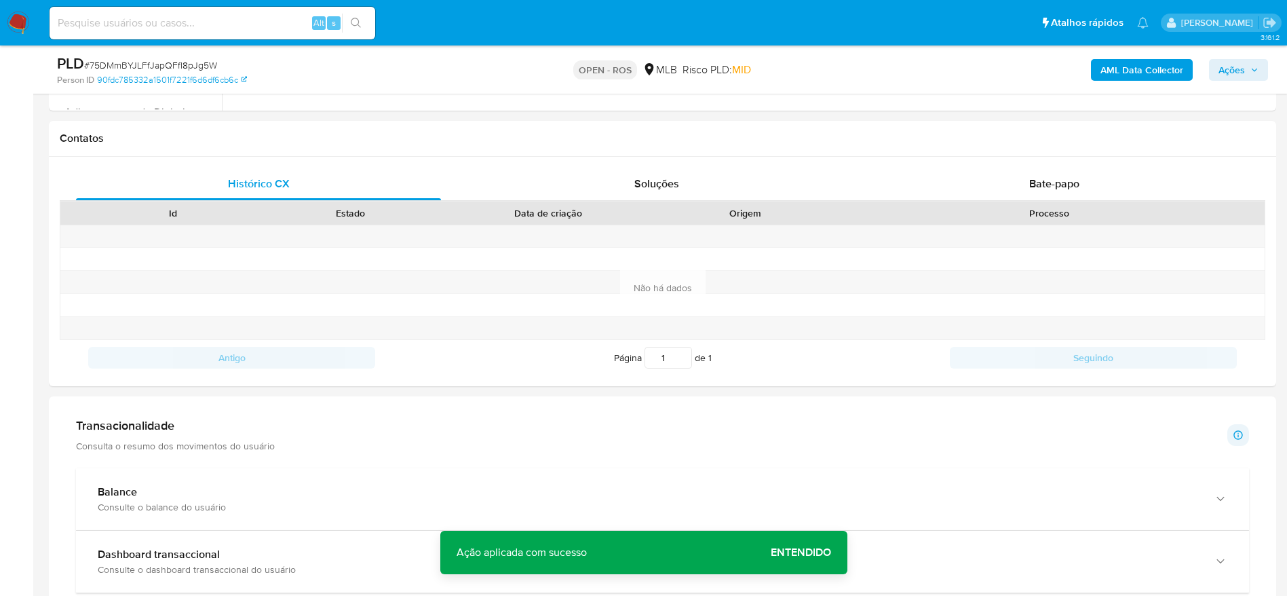
scroll to position [284, 0]
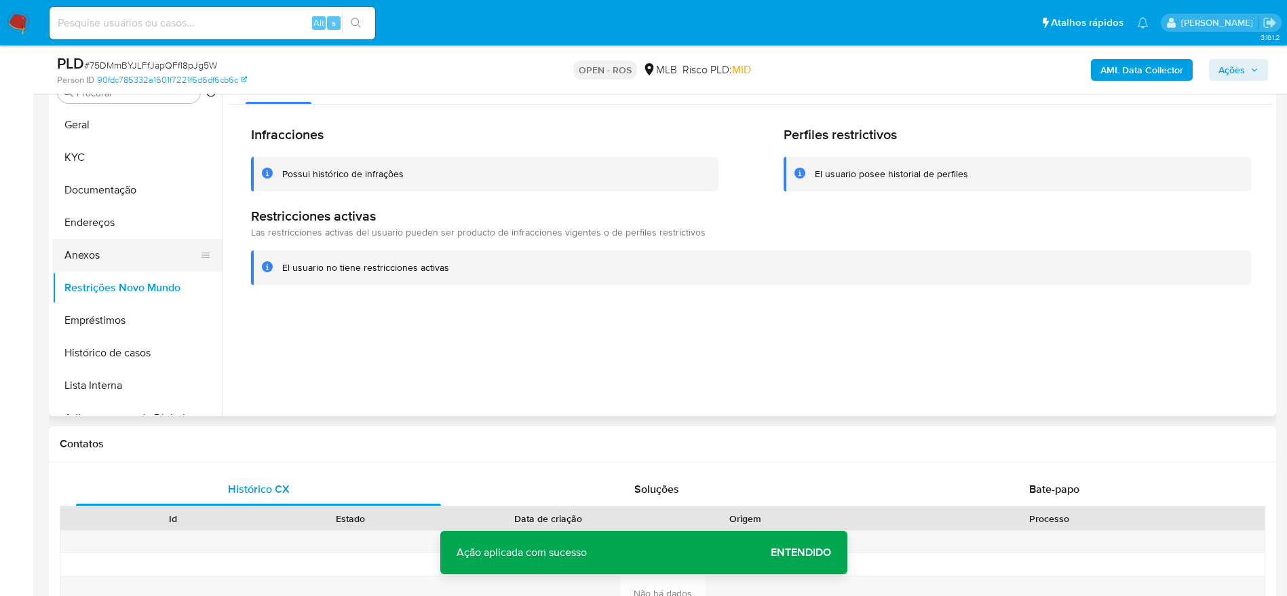
click at [140, 250] on button "Anexos" at bounding box center [131, 255] width 159 height 33
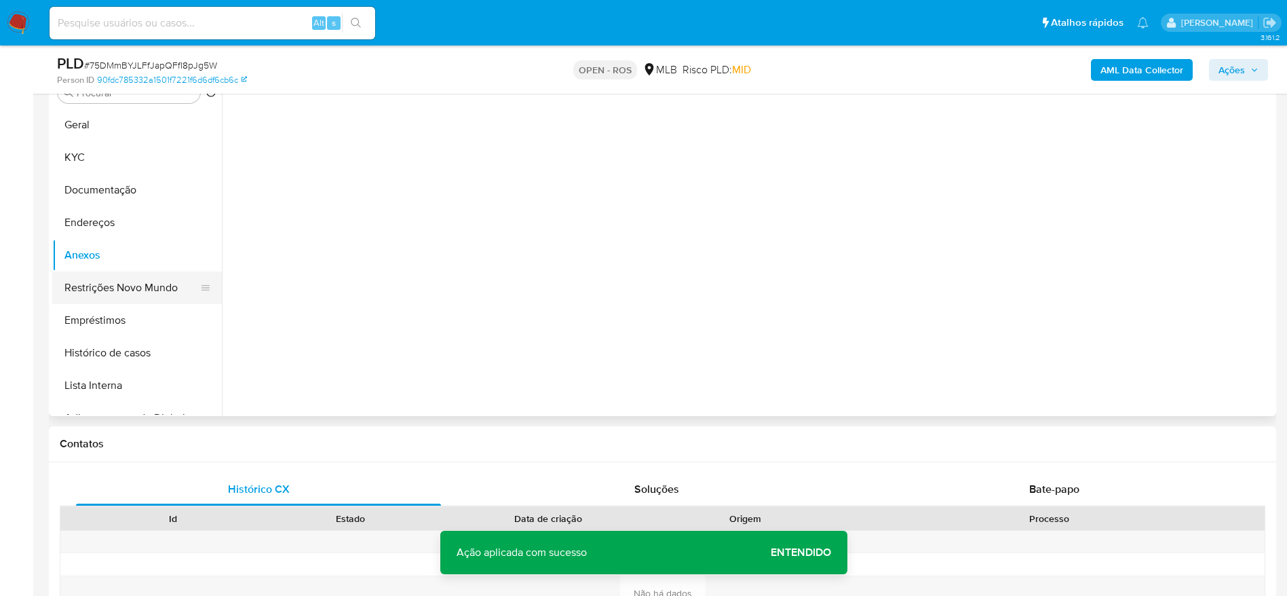
click at [117, 289] on button "Restrições Novo Mundo" at bounding box center [131, 287] width 159 height 33
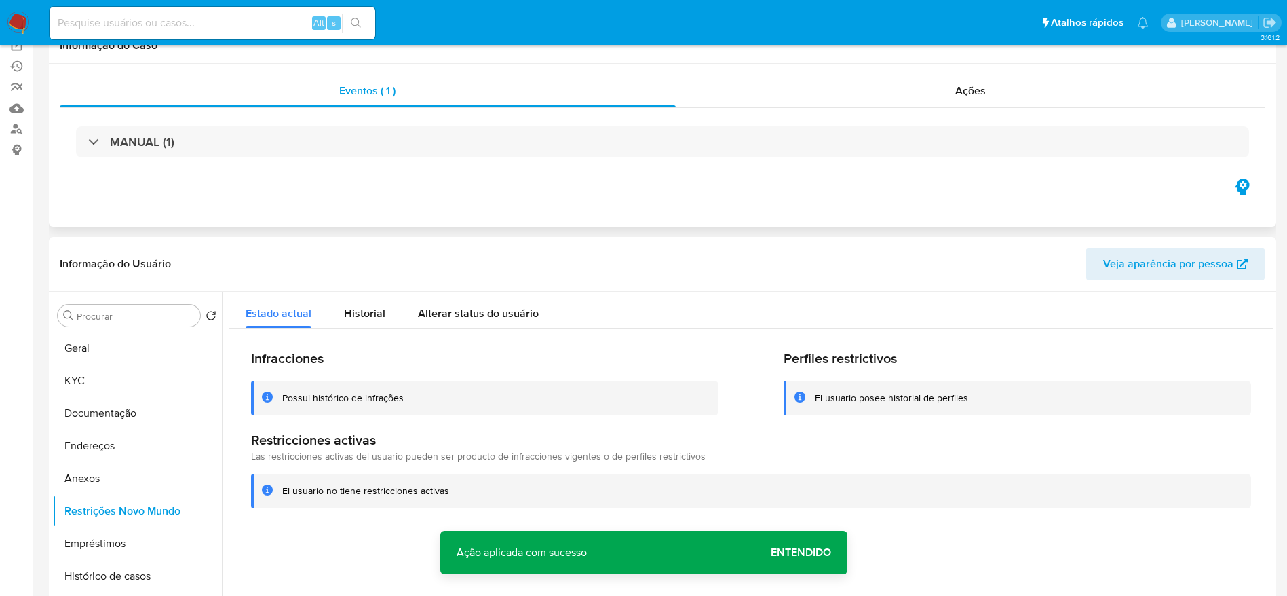
scroll to position [0, 0]
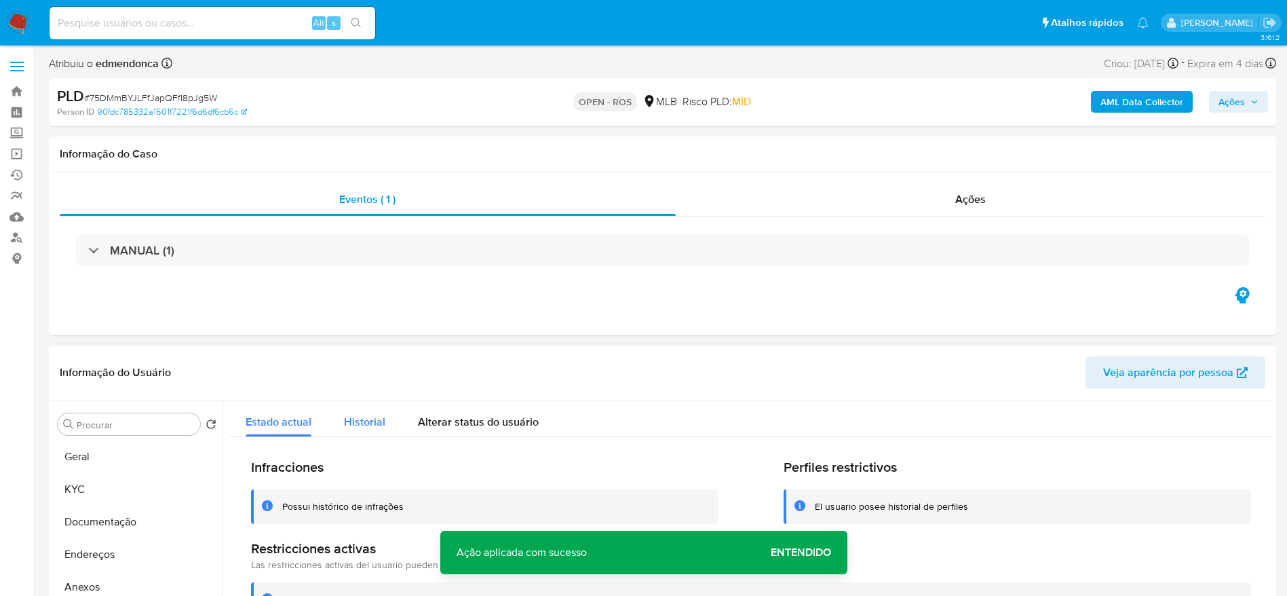
click at [364, 416] on span "Historial" at bounding box center [364, 422] width 41 height 16
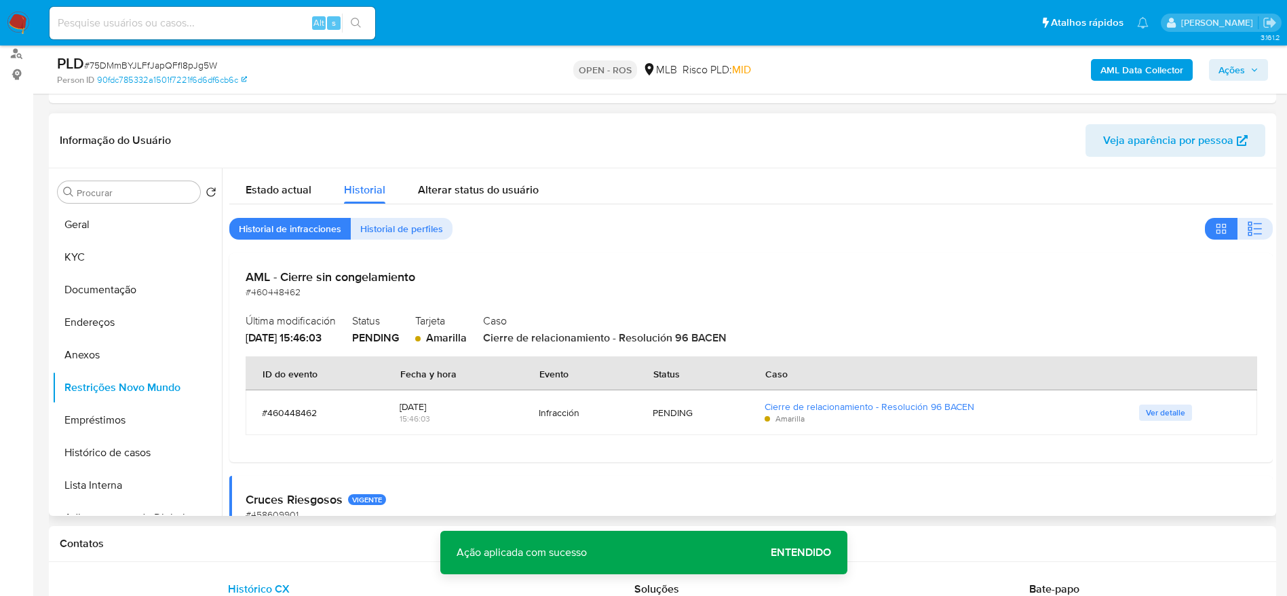
scroll to position [204, 0]
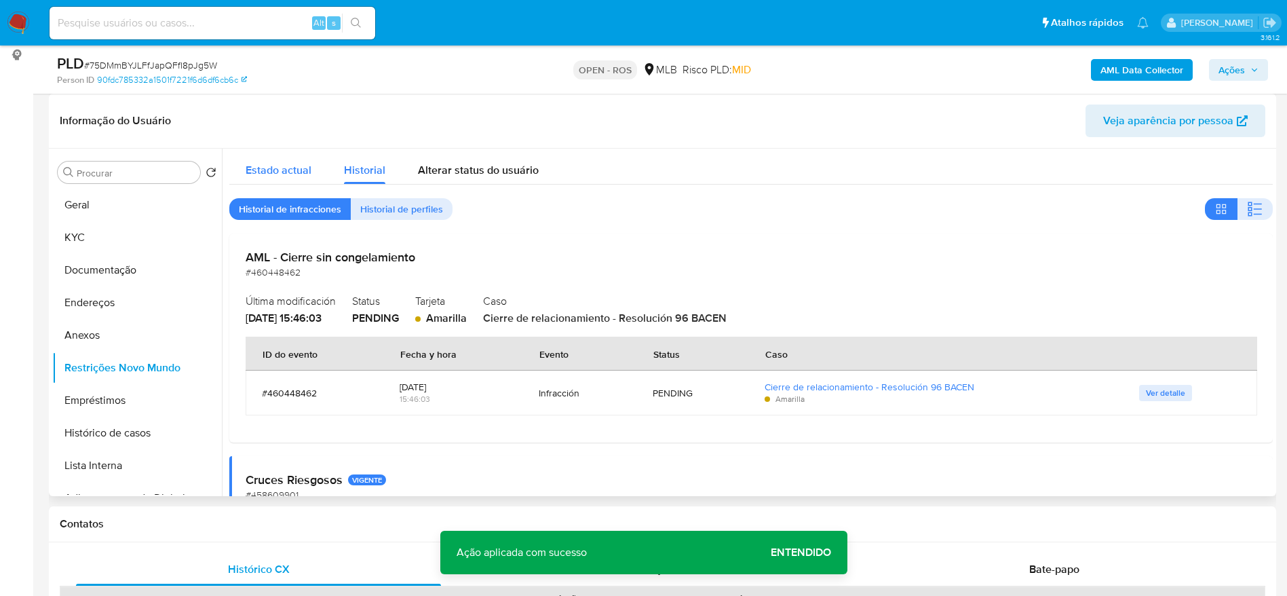
click at [245, 174] on button "Estado actual" at bounding box center [278, 167] width 98 height 36
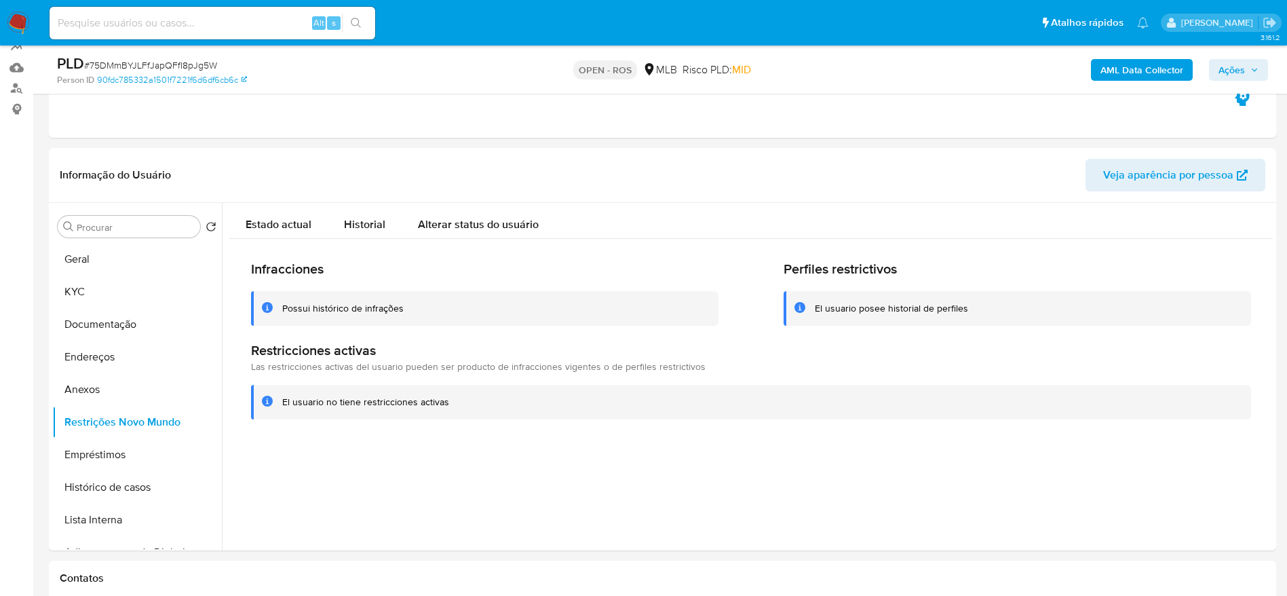
scroll to position [0, 0]
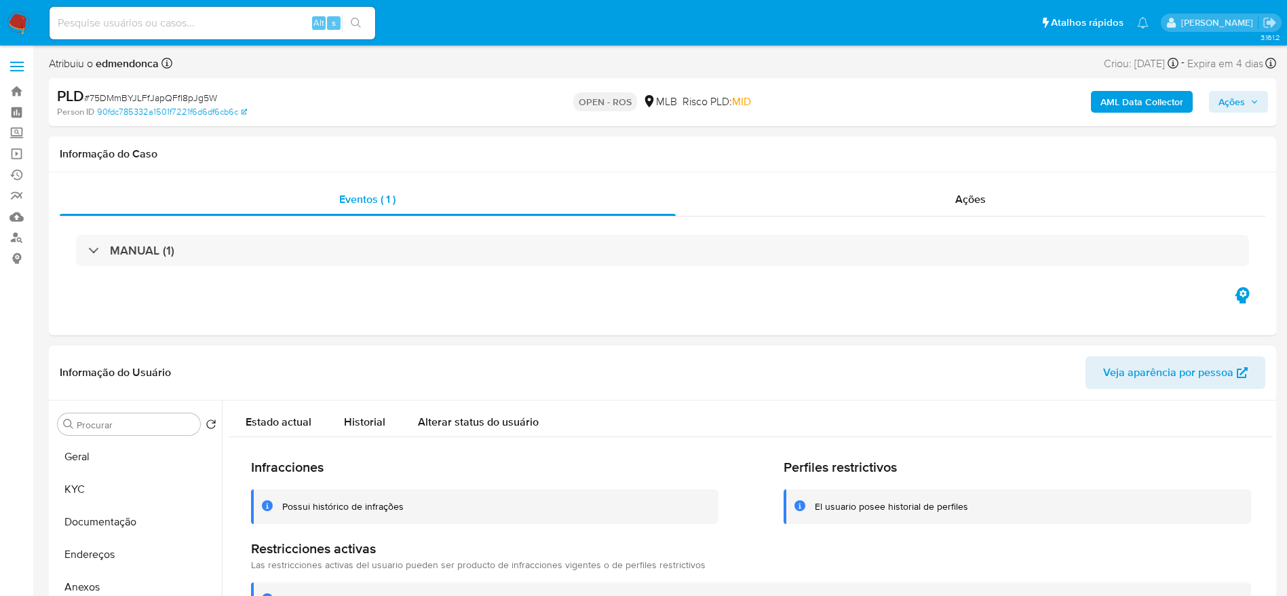
click at [1261, 106] on button "Ações" at bounding box center [1238, 102] width 59 height 22
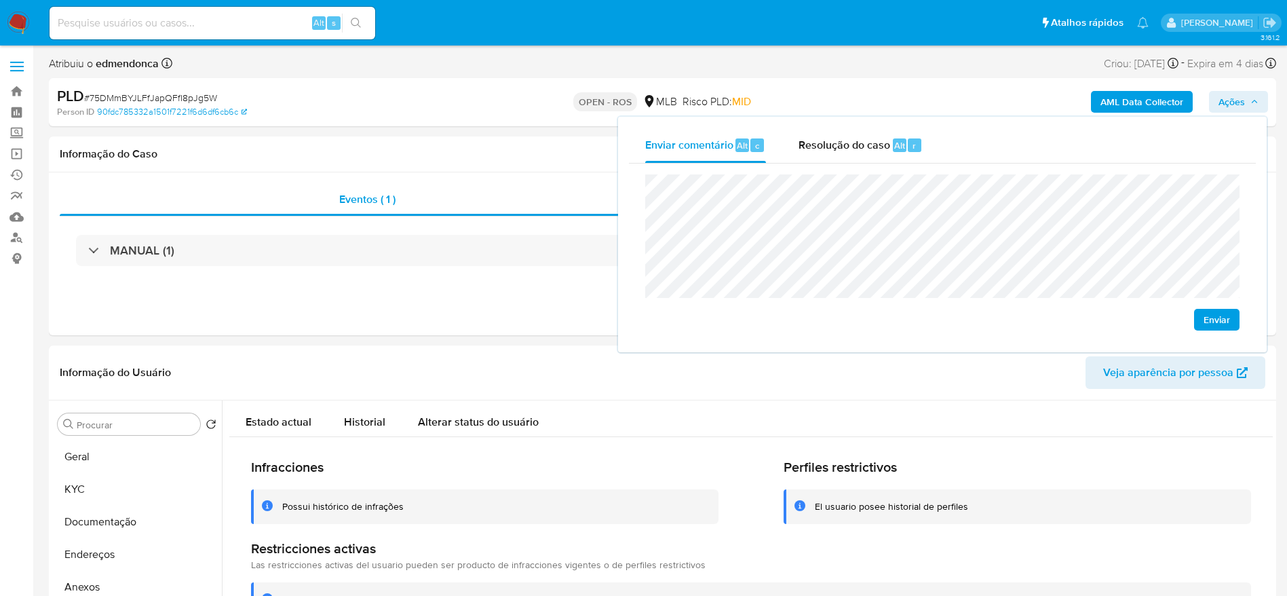
click at [1224, 313] on span "Enviar" at bounding box center [1216, 319] width 26 height 19
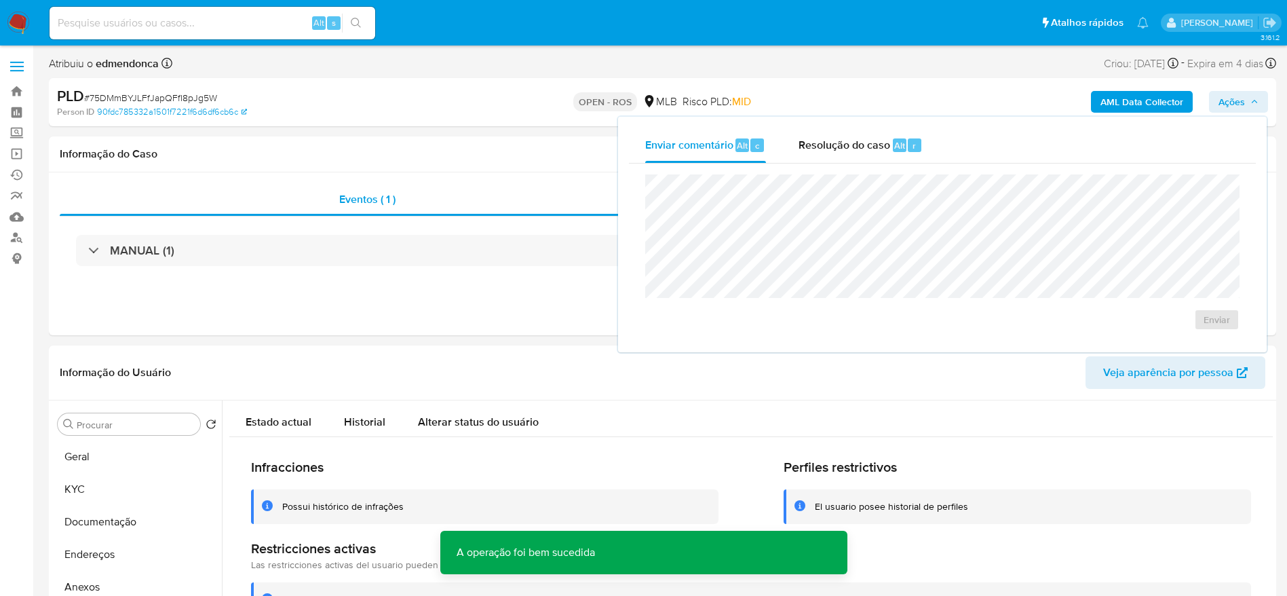
click at [1240, 97] on span "Ações" at bounding box center [1231, 102] width 26 height 22
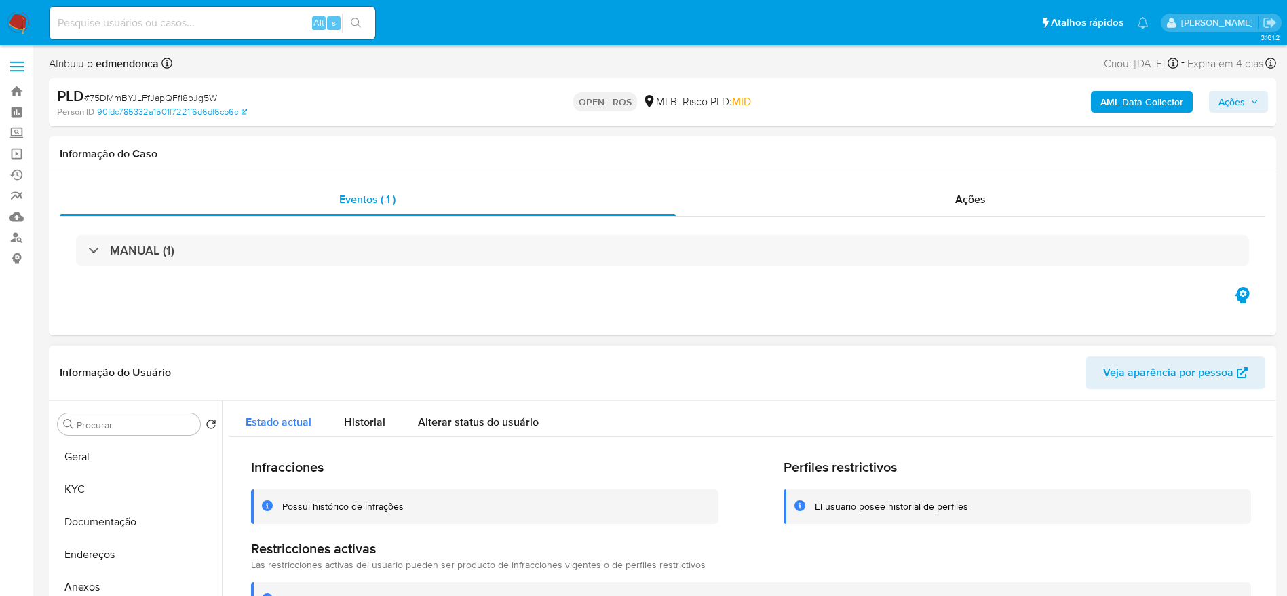
click at [279, 410] on div "Estado actual" at bounding box center [279, 418] width 66 height 36
click at [372, 422] on span "Historial" at bounding box center [364, 422] width 41 height 16
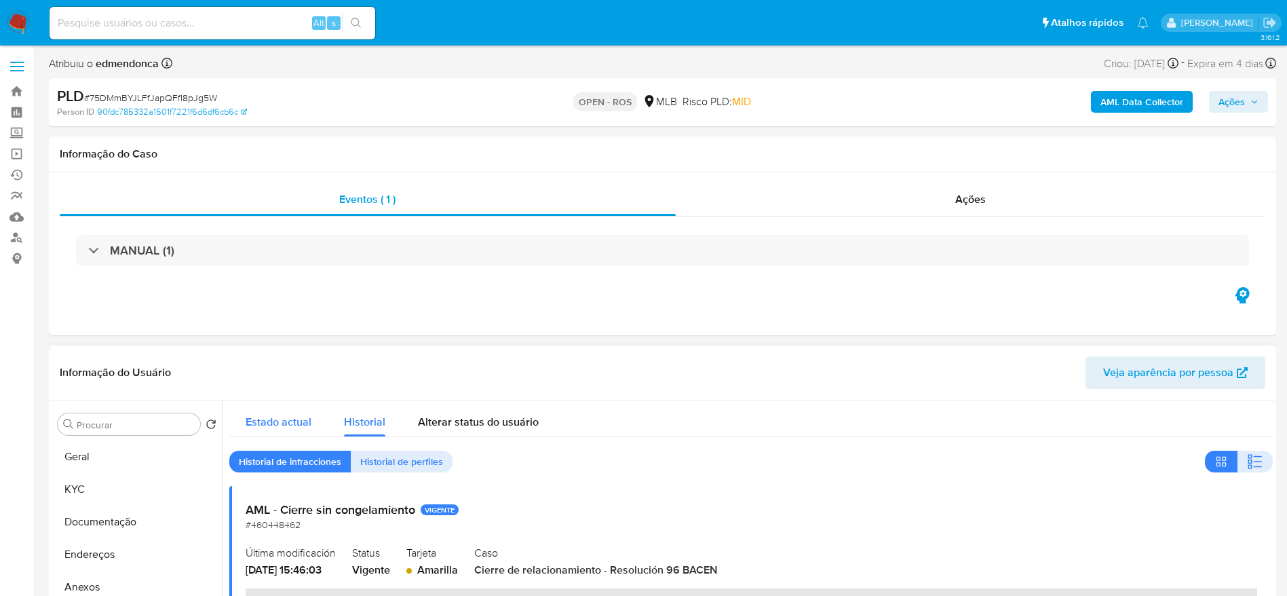
click at [294, 415] on span "Estado actual" at bounding box center [279, 422] width 66 height 16
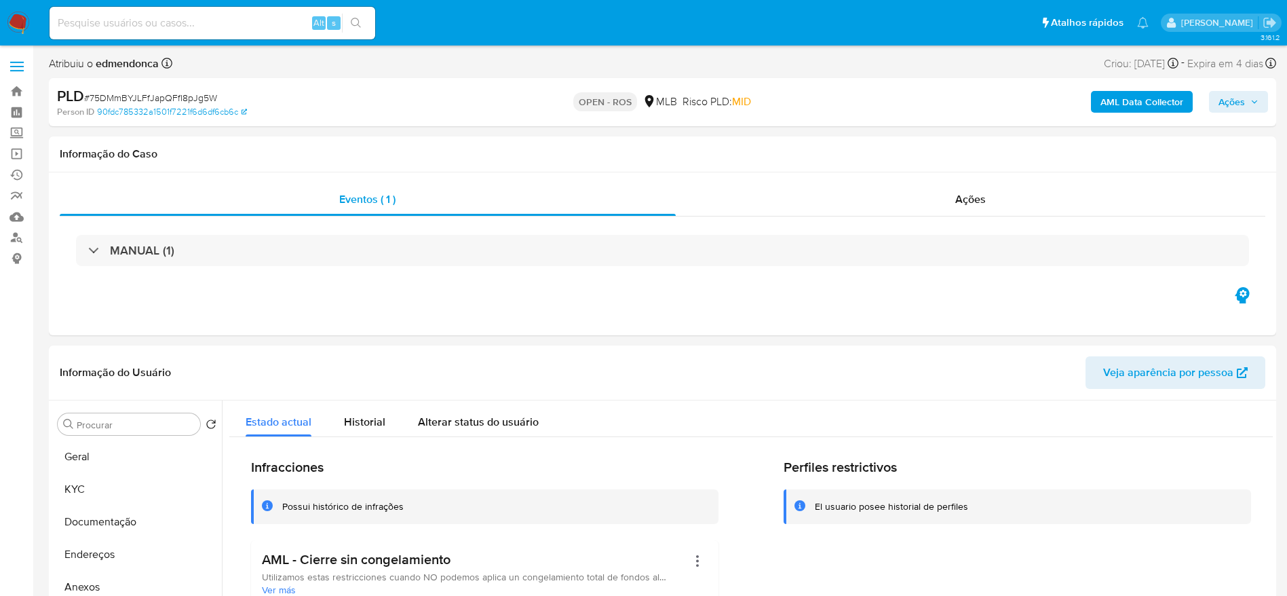
click at [143, 92] on span "# 75DMmBYJLFfJapQFfI8pJg5W" at bounding box center [150, 98] width 133 height 14
copy span "75DMmBYJLFfJapQFfI8pJg5W"
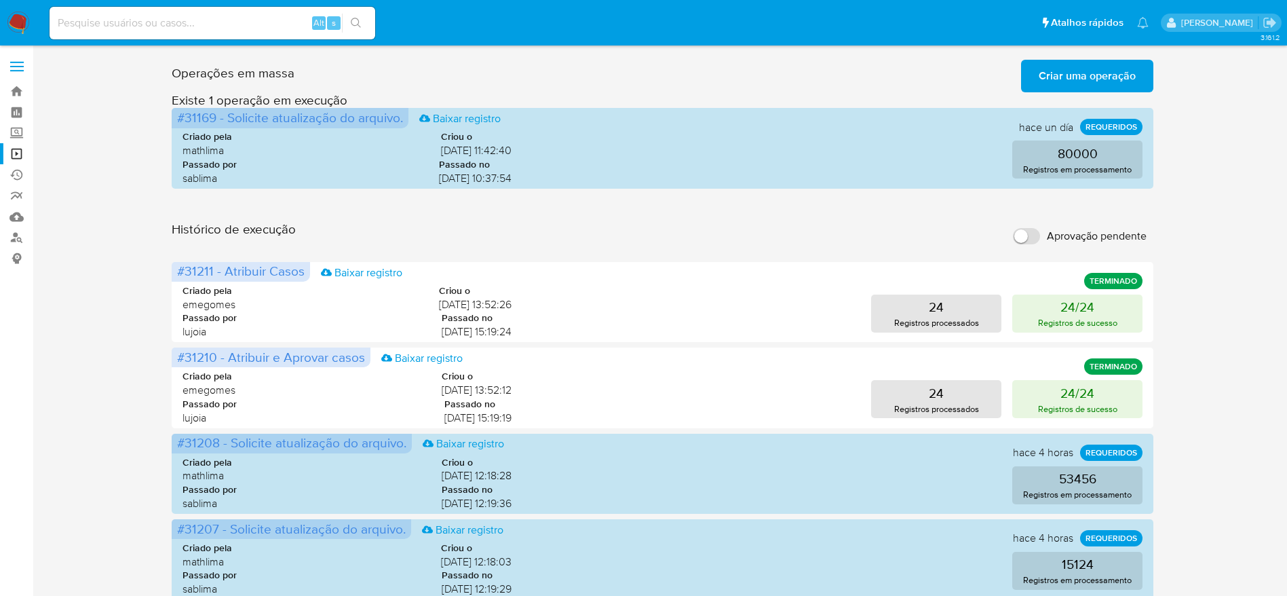
click at [1100, 79] on span "Criar uma operação" at bounding box center [1087, 76] width 97 height 30
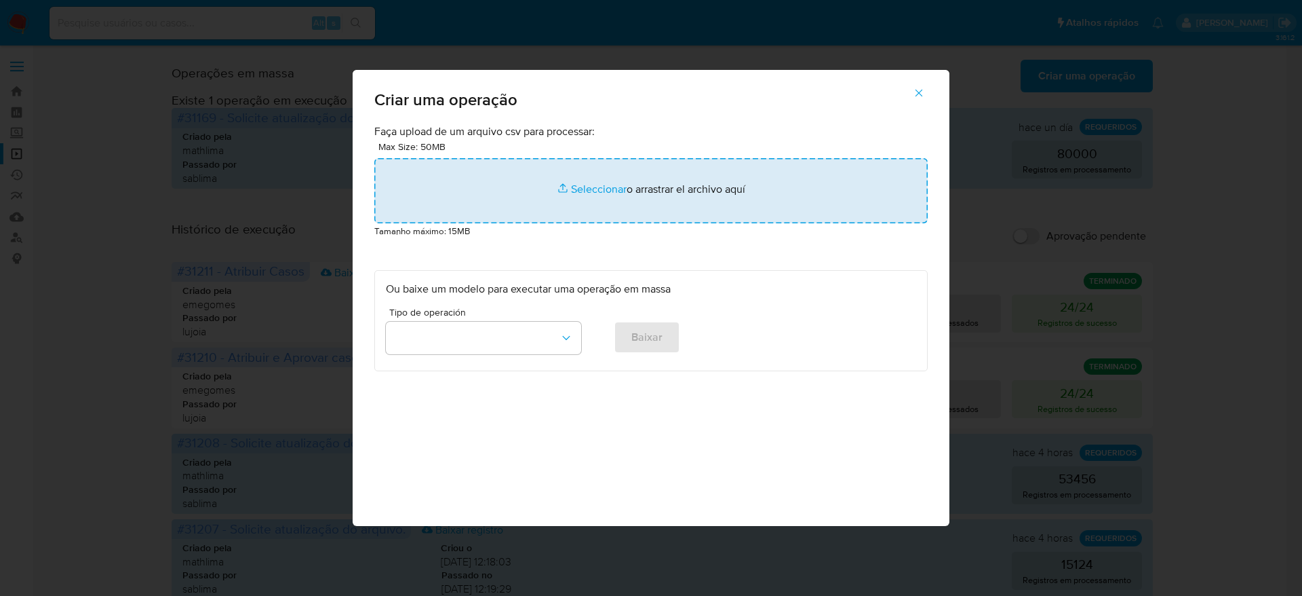
click at [594, 207] on input "file" at bounding box center [651, 190] width 554 height 65
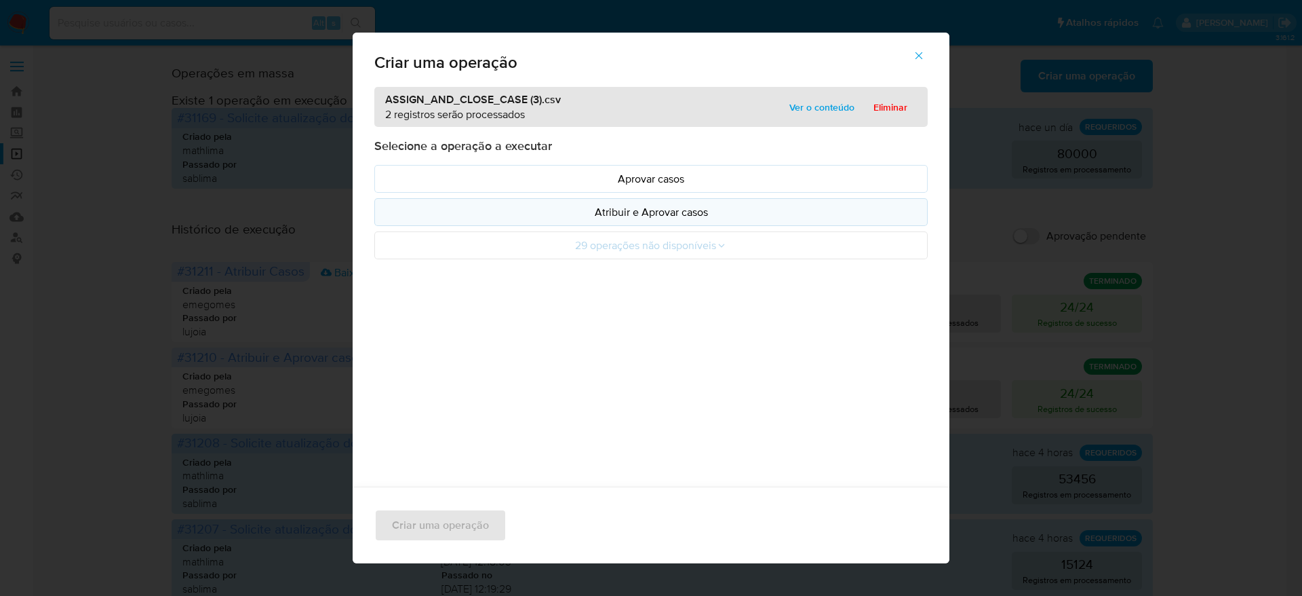
click at [721, 214] on p "Atribuir e Aprovar casos" at bounding box center [651, 212] width 530 height 16
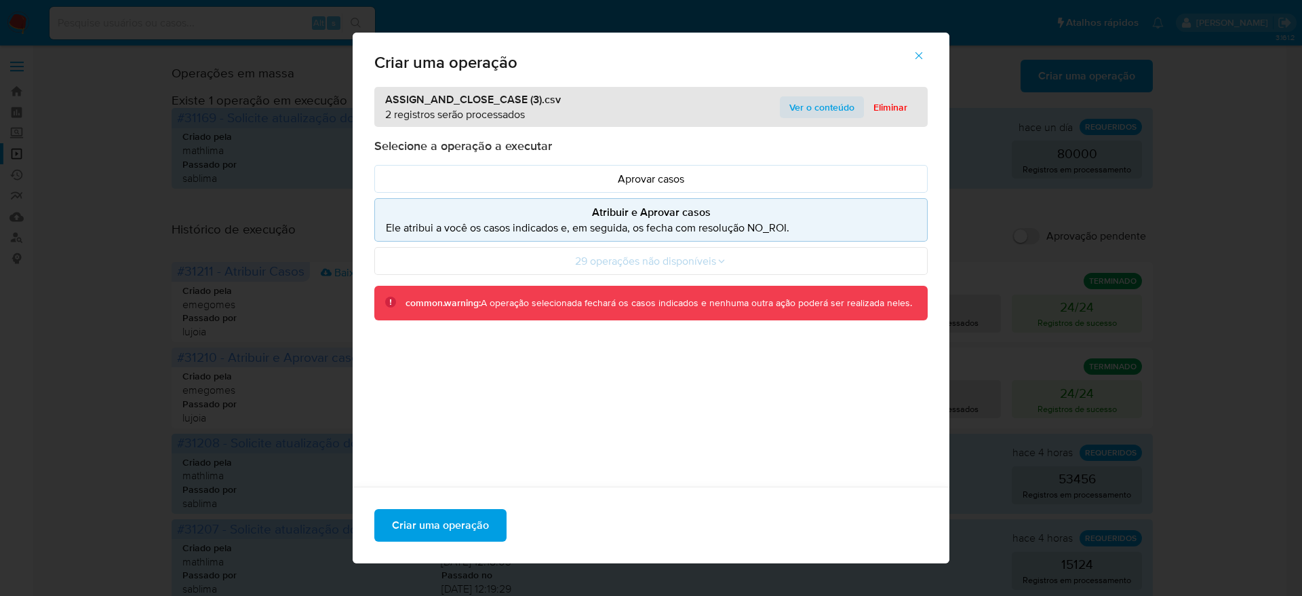
click at [804, 107] on span "Ver o conteúdo" at bounding box center [822, 107] width 65 height 19
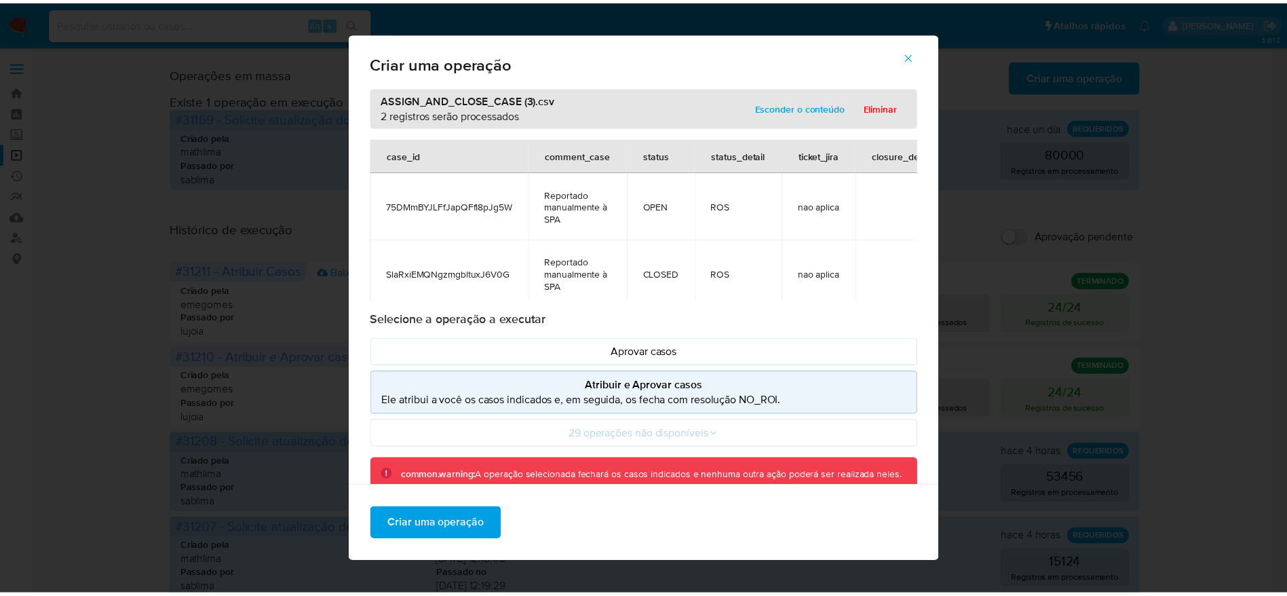
scroll to position [22, 0]
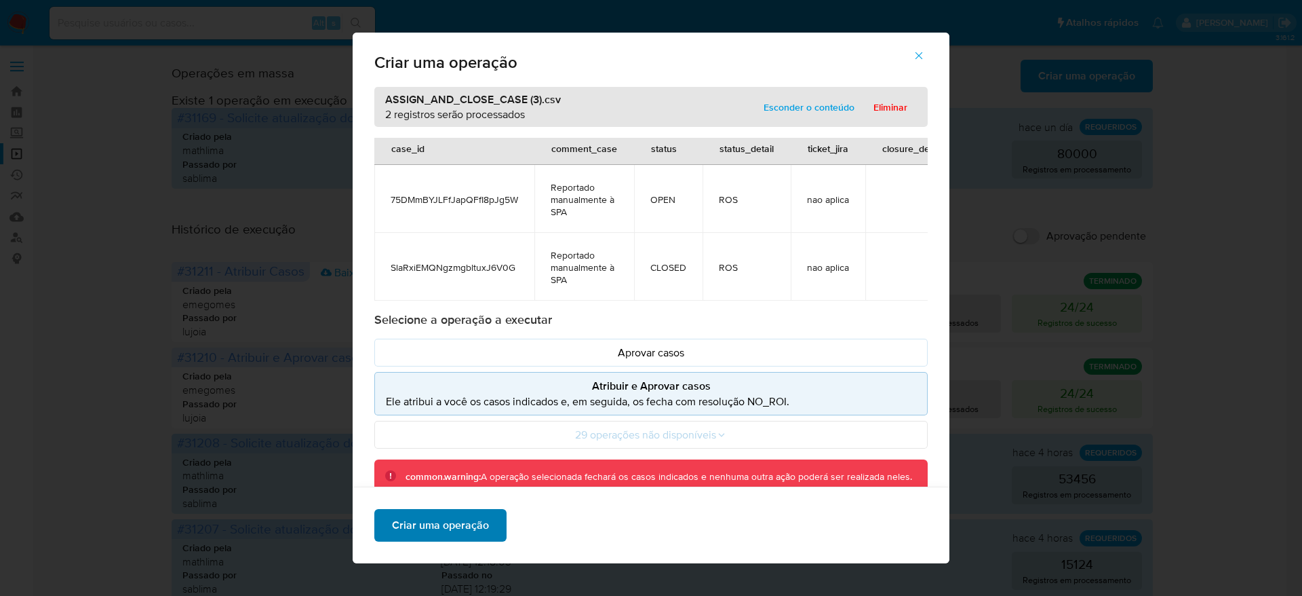
click at [427, 521] on span "Criar uma operação" at bounding box center [440, 525] width 97 height 30
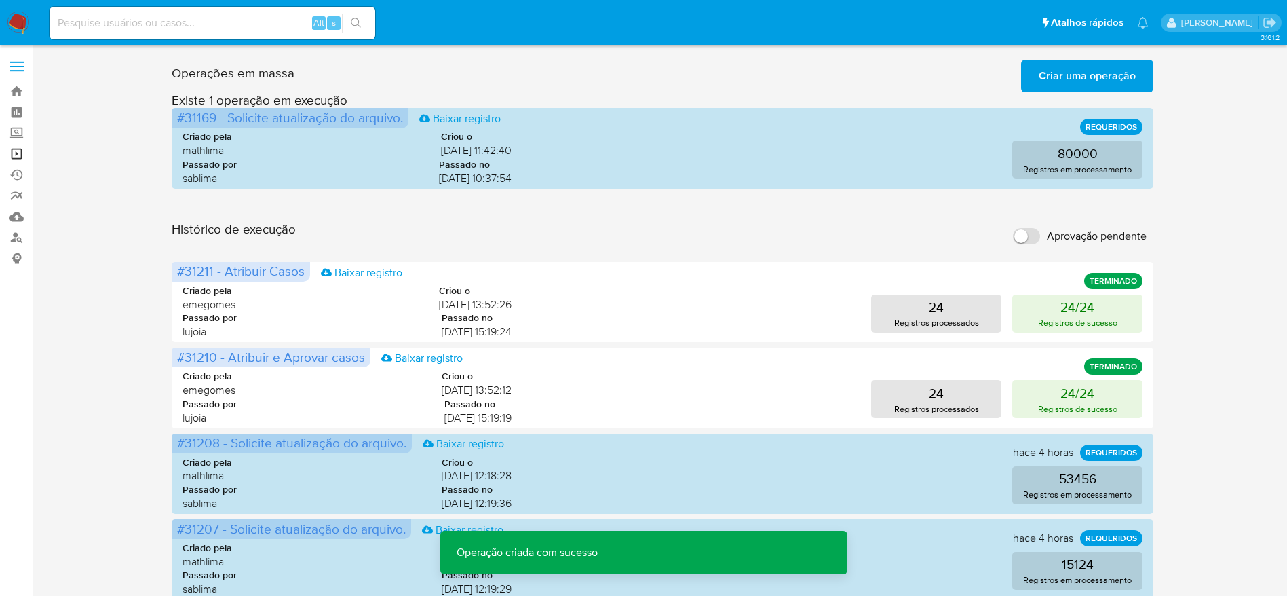
click at [18, 157] on link "Operações em massa" at bounding box center [80, 153] width 161 height 21
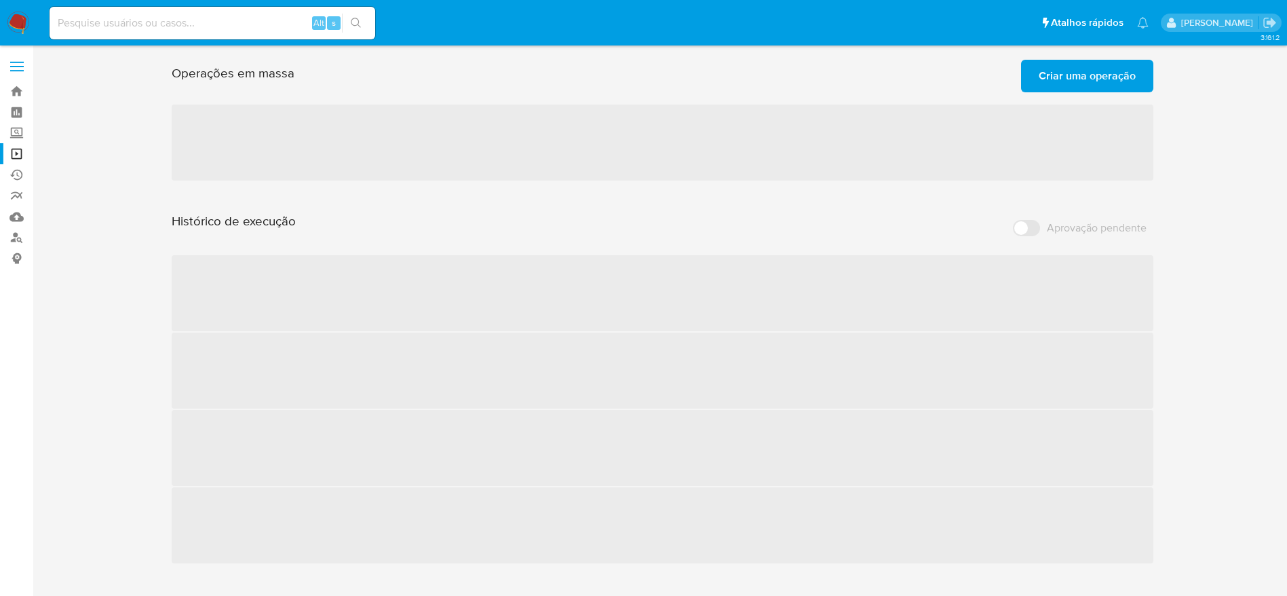
click at [128, 204] on div "Operações em massa Criar uma operação Só pode haver no máximo 5 recursos colado…" at bounding box center [662, 308] width 1227 height 509
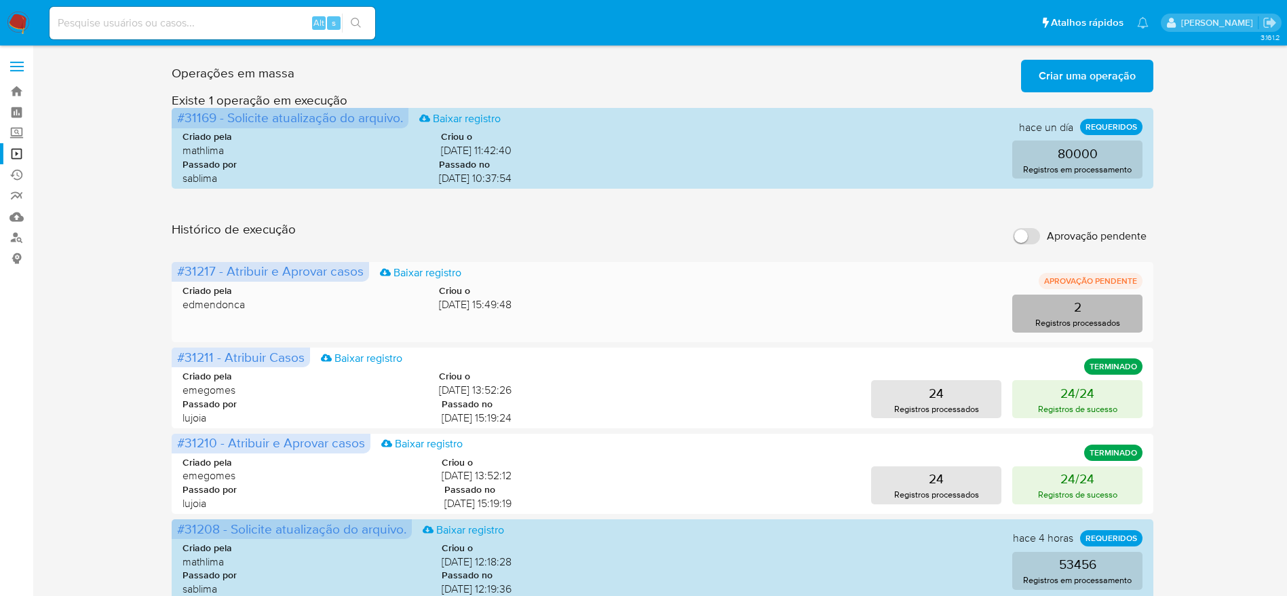
click at [1068, 318] on p "Registros processados" at bounding box center [1077, 322] width 85 height 13
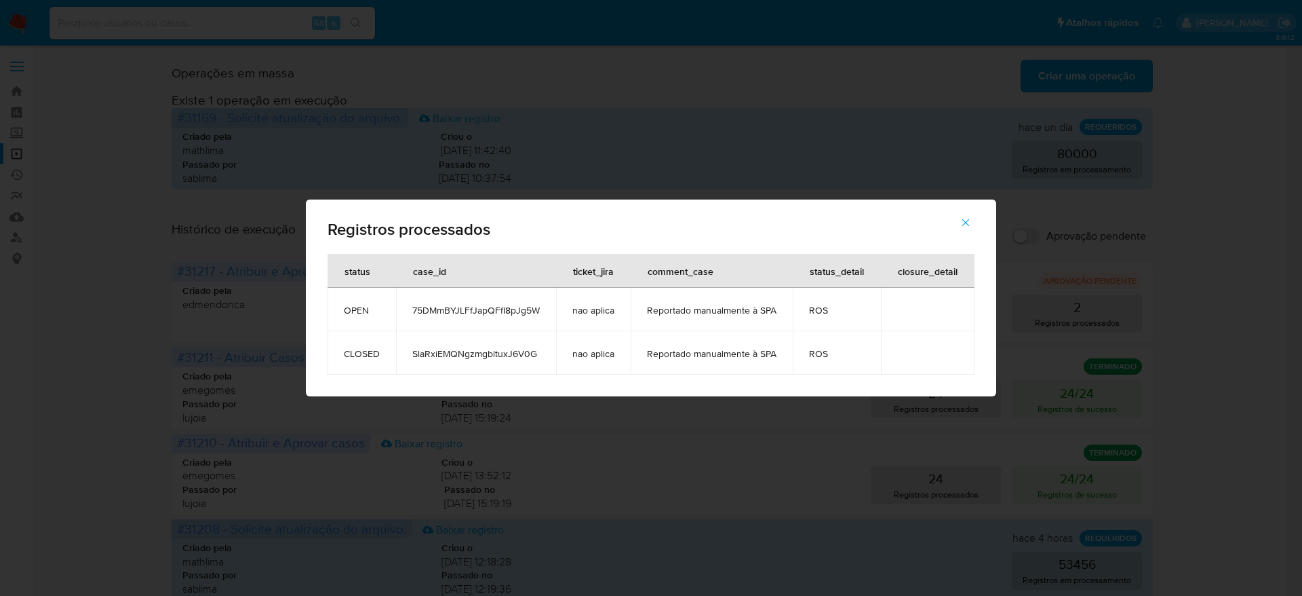
click at [962, 229] on span "button" at bounding box center [966, 223] width 12 height 30
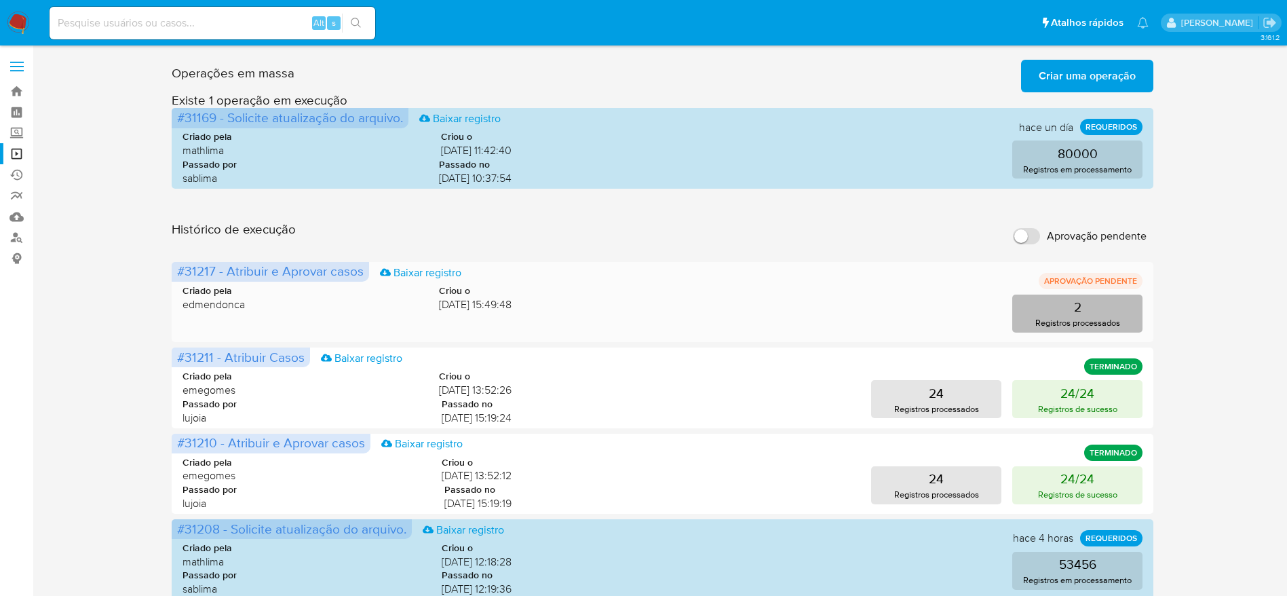
click at [1089, 328] on p "Registros processados" at bounding box center [1077, 322] width 85 height 13
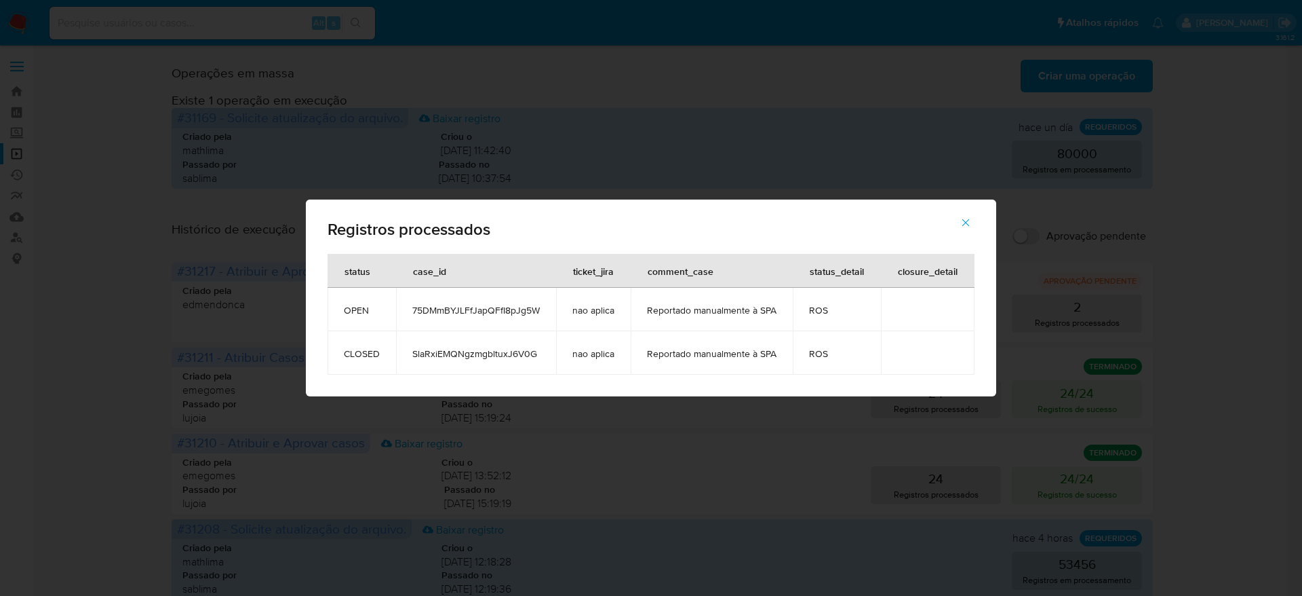
drag, startPoint x: 965, startPoint y: 218, endPoint x: 959, endPoint y: 7, distance: 211.1
click at [965, 217] on icon "button" at bounding box center [966, 222] width 12 height 12
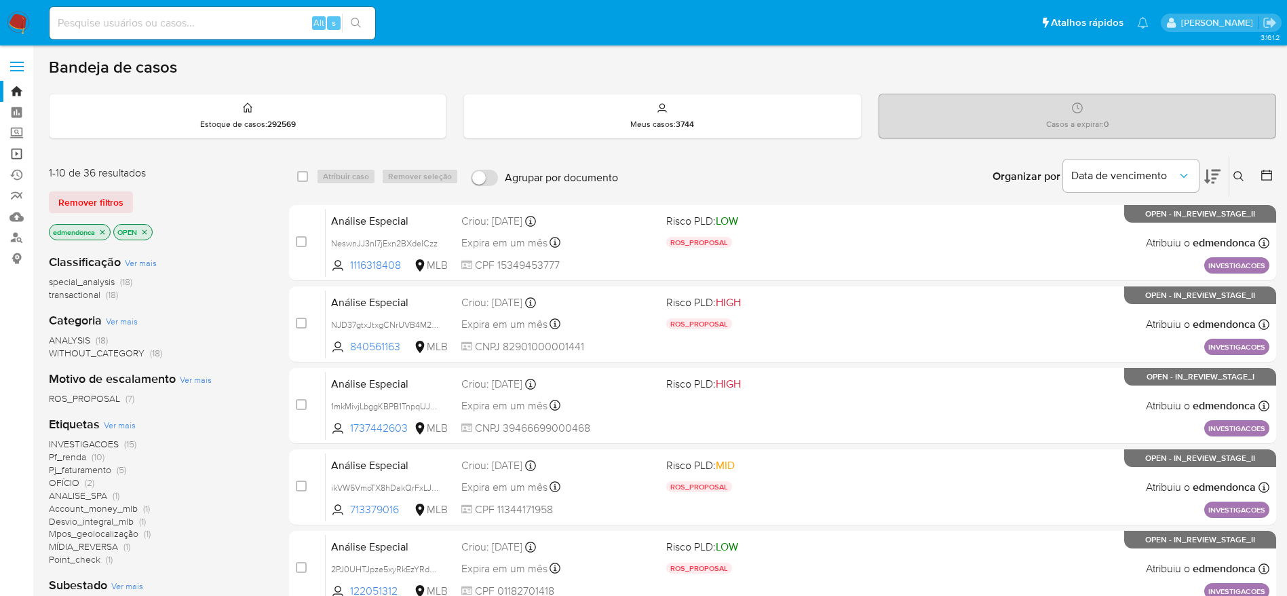
click at [16, 155] on link "Operações em massa" at bounding box center [80, 153] width 161 height 21
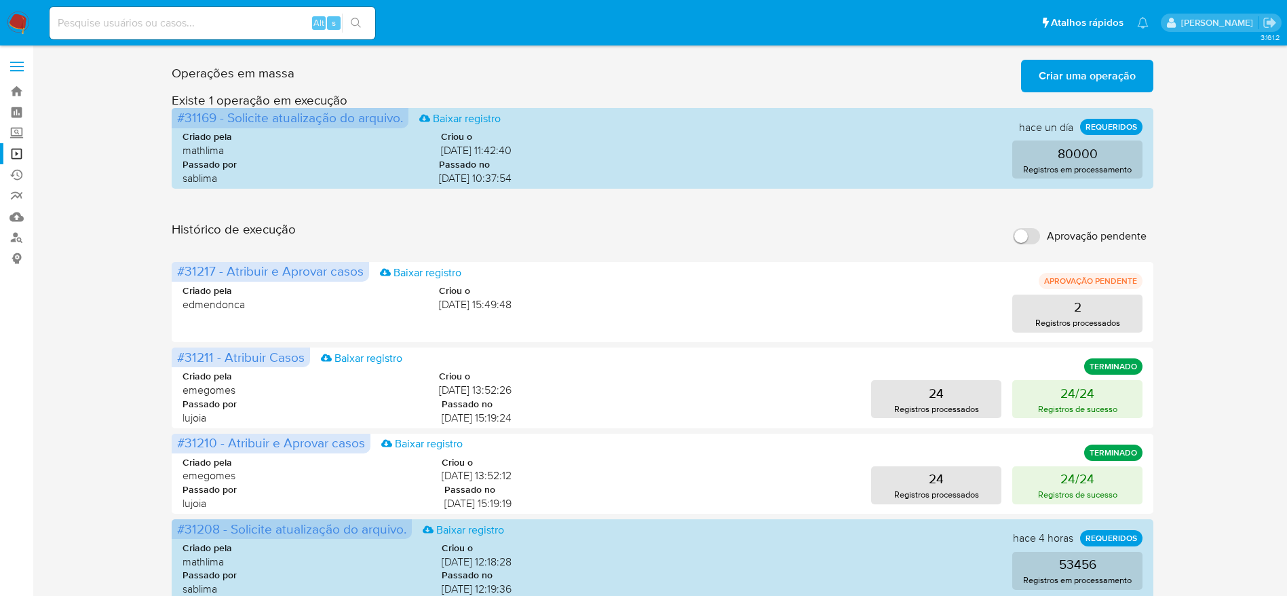
click at [1087, 69] on span "Criar uma operação" at bounding box center [1087, 76] width 97 height 30
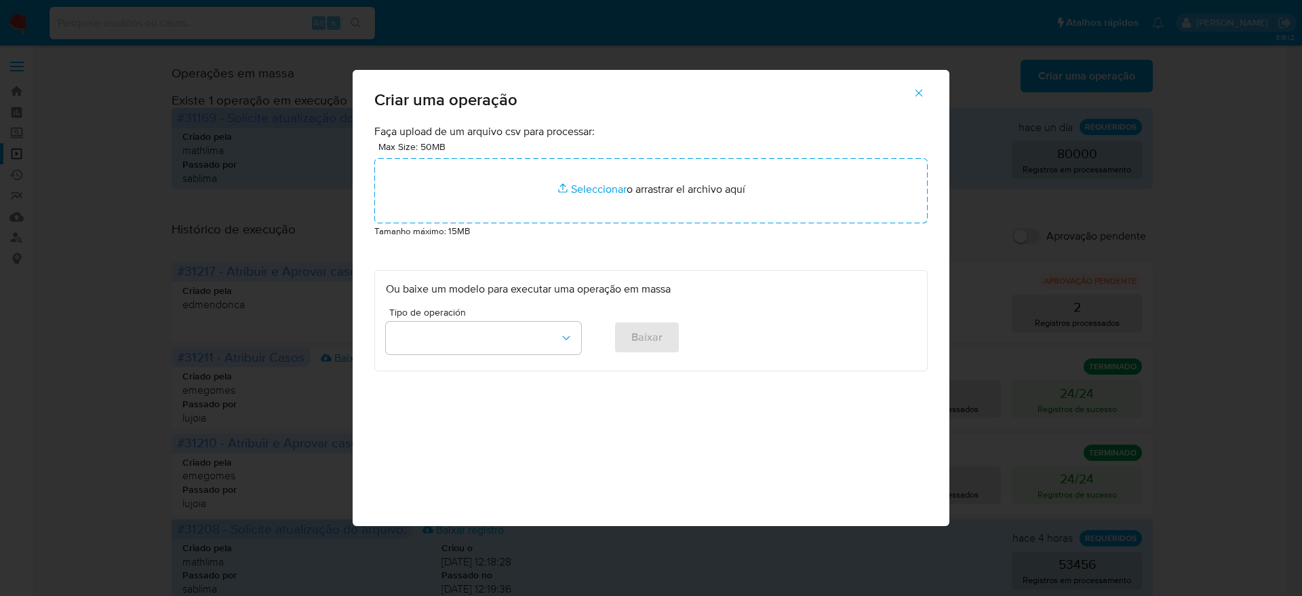
click at [634, 227] on p "Tamanho máximo: 15MB" at bounding box center [651, 230] width 554 height 15
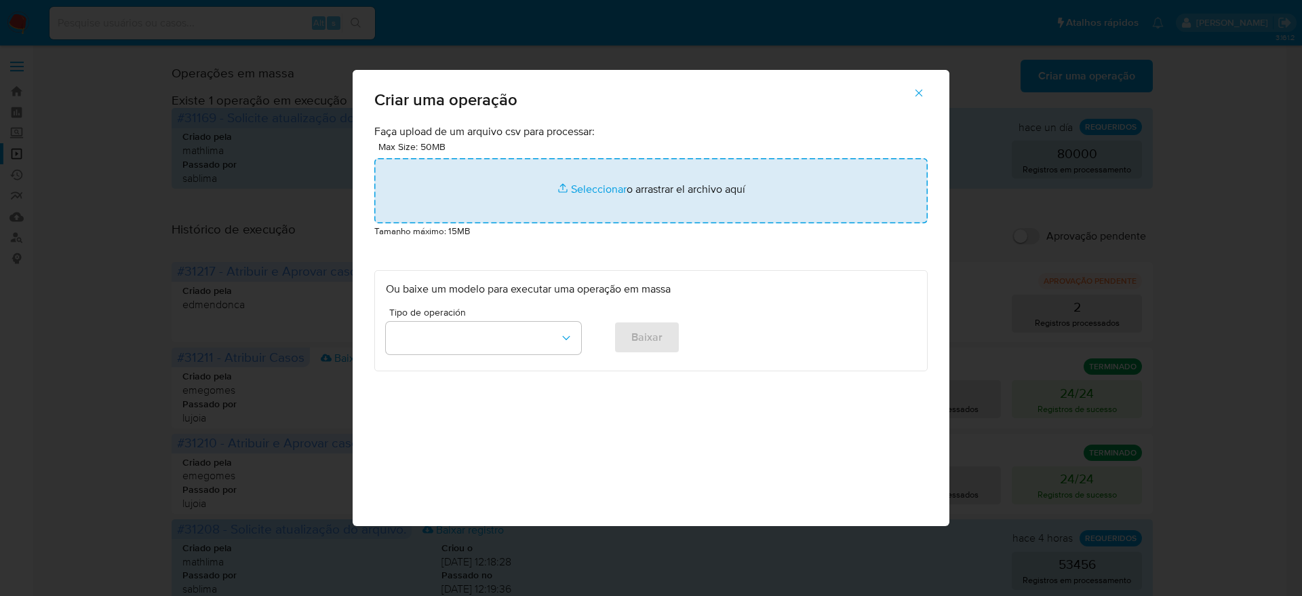
click at [644, 187] on input "file" at bounding box center [651, 190] width 554 height 65
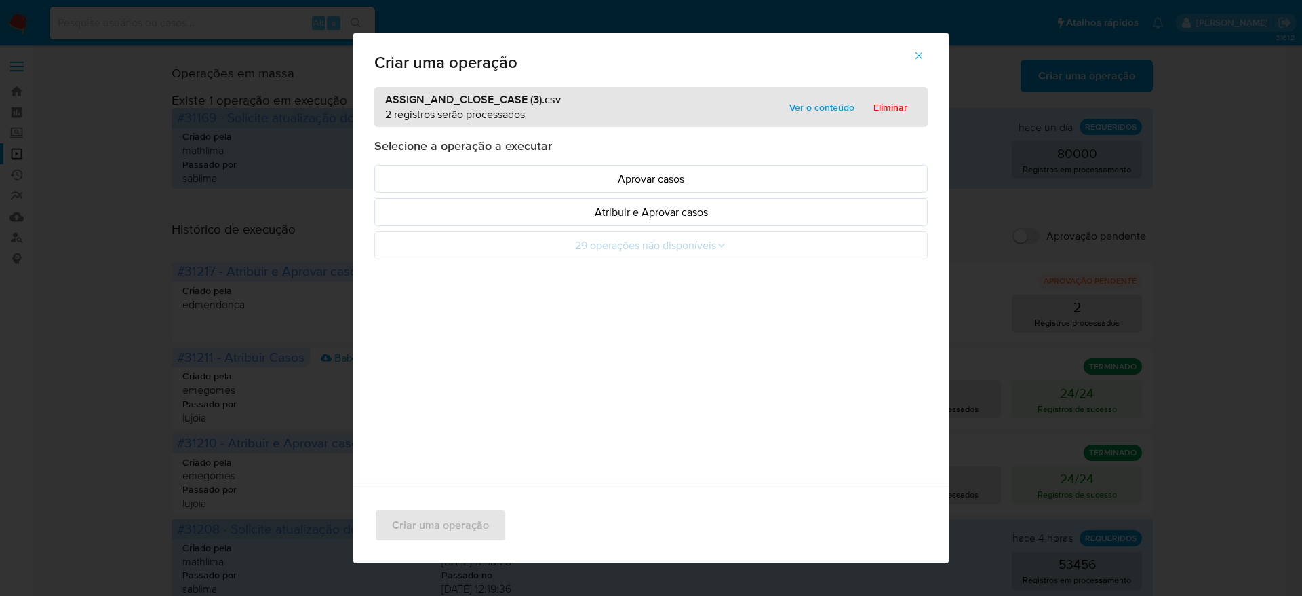
click at [826, 98] on span "Ver o conteúdo" at bounding box center [822, 107] width 65 height 19
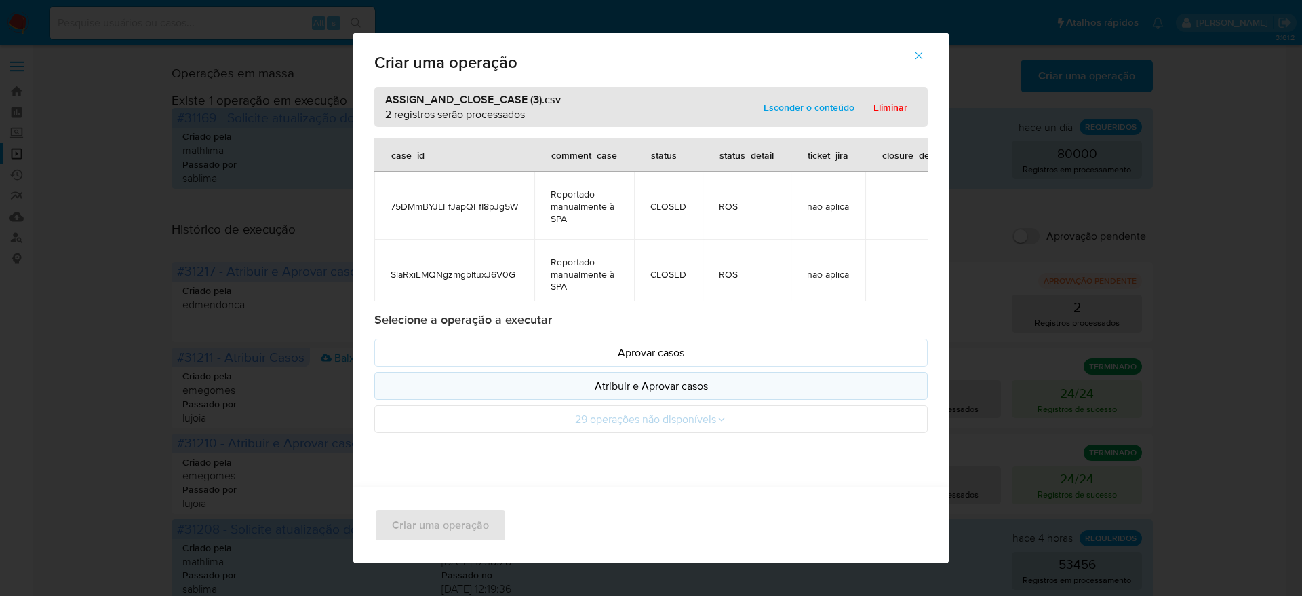
click at [670, 388] on p "Atribuir e Aprovar casos" at bounding box center [651, 386] width 530 height 16
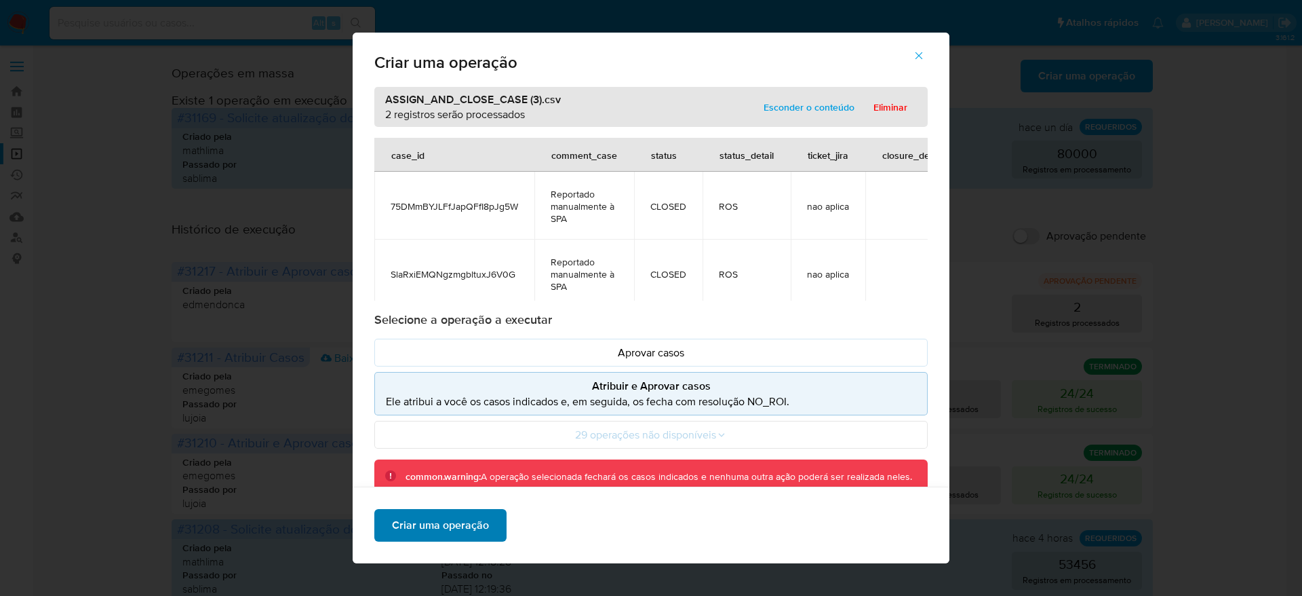
click at [462, 531] on span "Criar uma operação" at bounding box center [440, 525] width 97 height 30
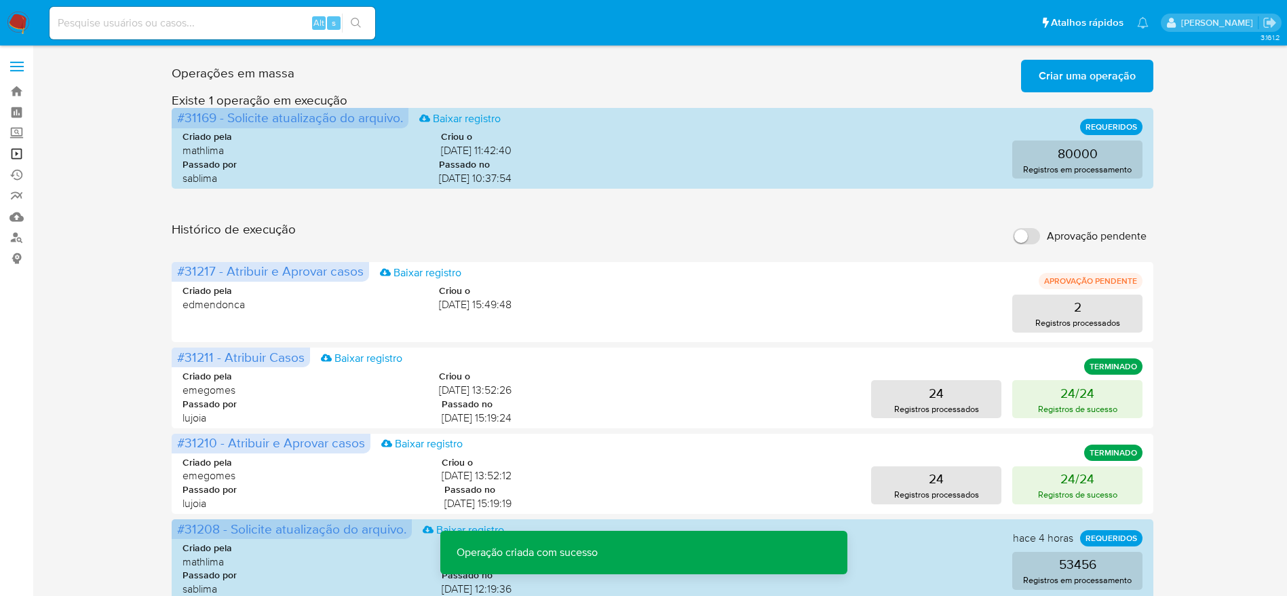
click at [16, 151] on link "Operações em massa" at bounding box center [80, 153] width 161 height 21
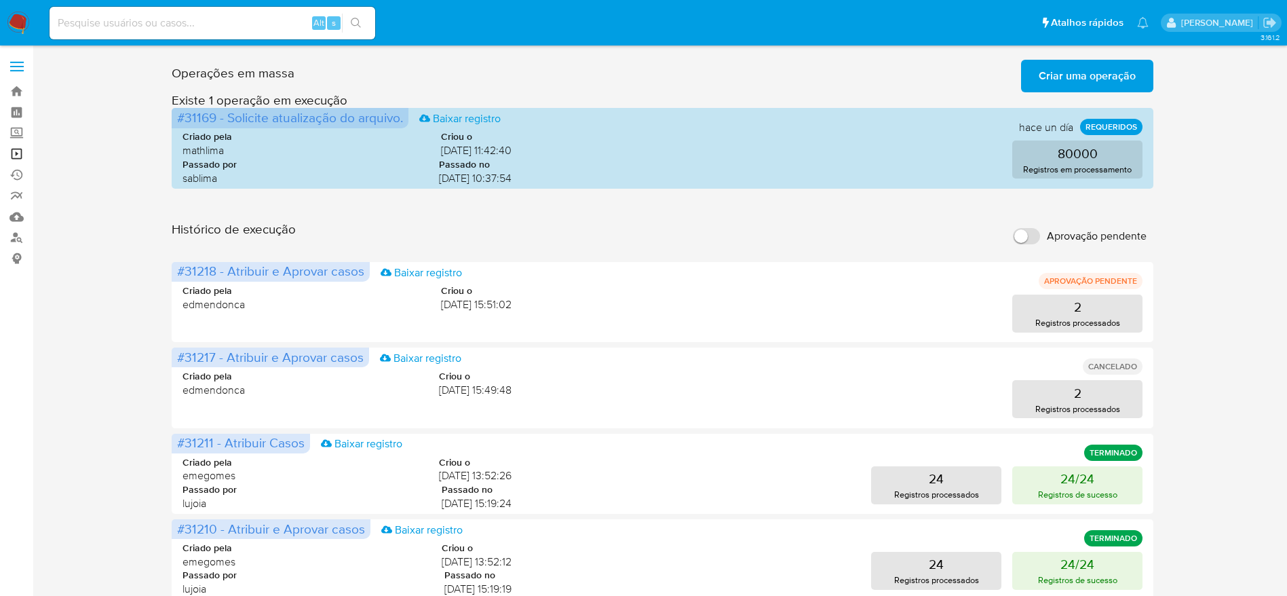
click at [16, 153] on link "Operações em massa" at bounding box center [80, 153] width 161 height 21
click at [14, 155] on link "Operações em massa" at bounding box center [80, 153] width 161 height 21
click at [20, 151] on link "Operações em massa" at bounding box center [80, 153] width 161 height 21
click at [11, 150] on link "Operações em massa" at bounding box center [80, 153] width 161 height 21
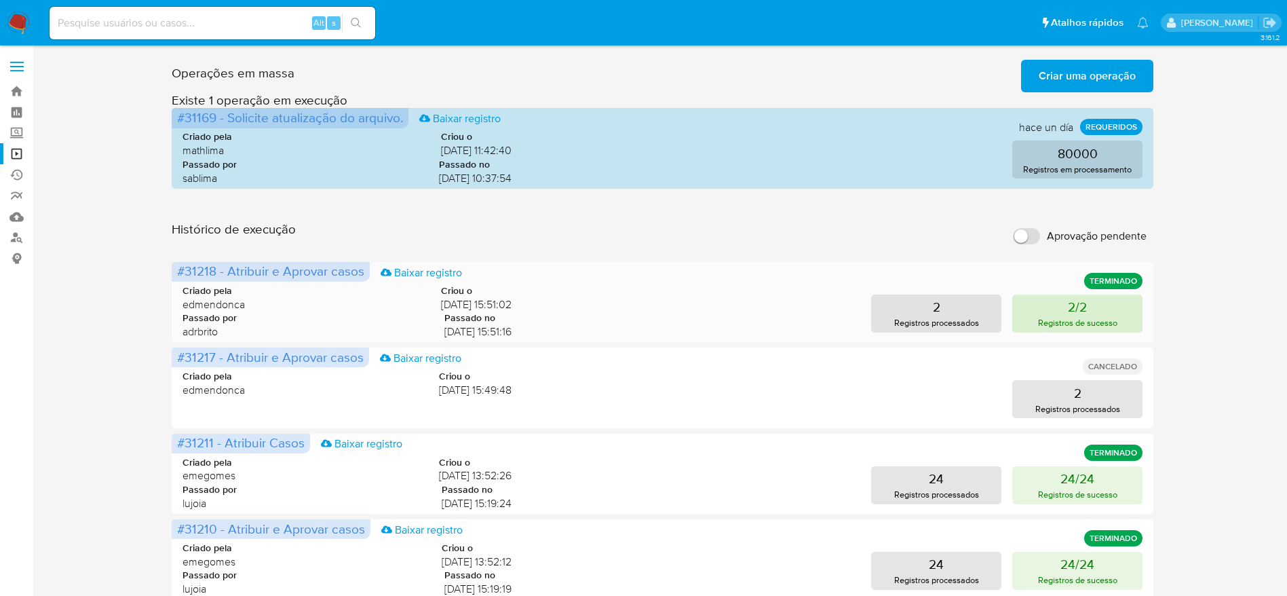
click at [1094, 320] on p "Registros de sucesso" at bounding box center [1077, 322] width 79 height 13
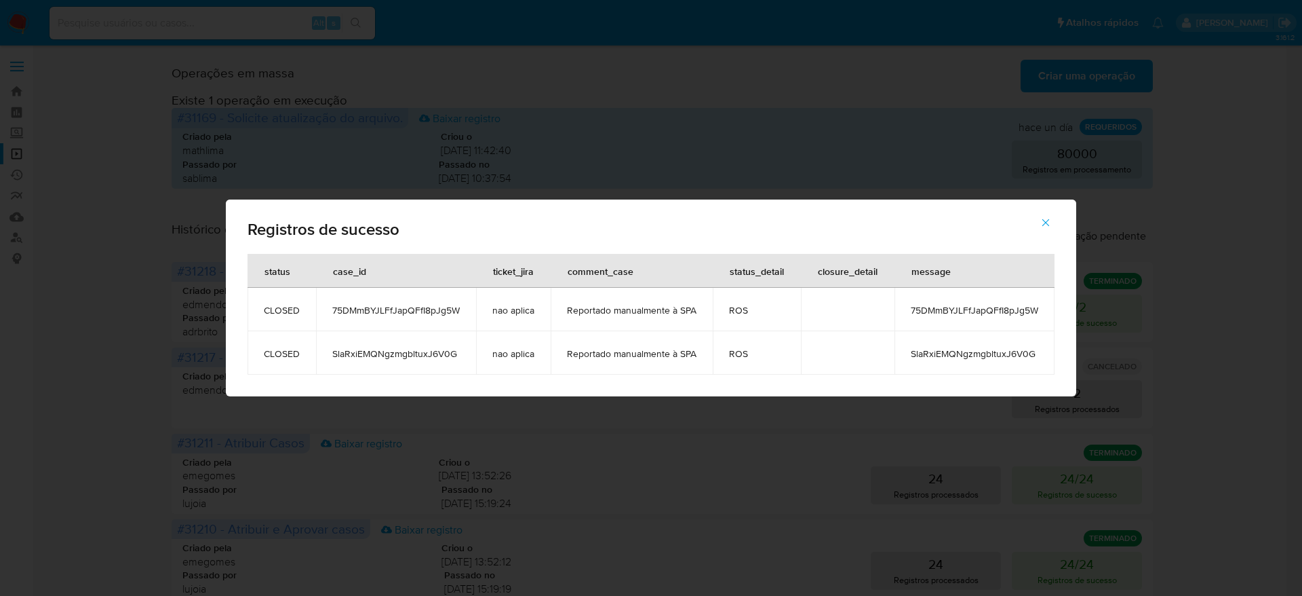
click at [1043, 220] on icon "button" at bounding box center [1046, 222] width 12 height 12
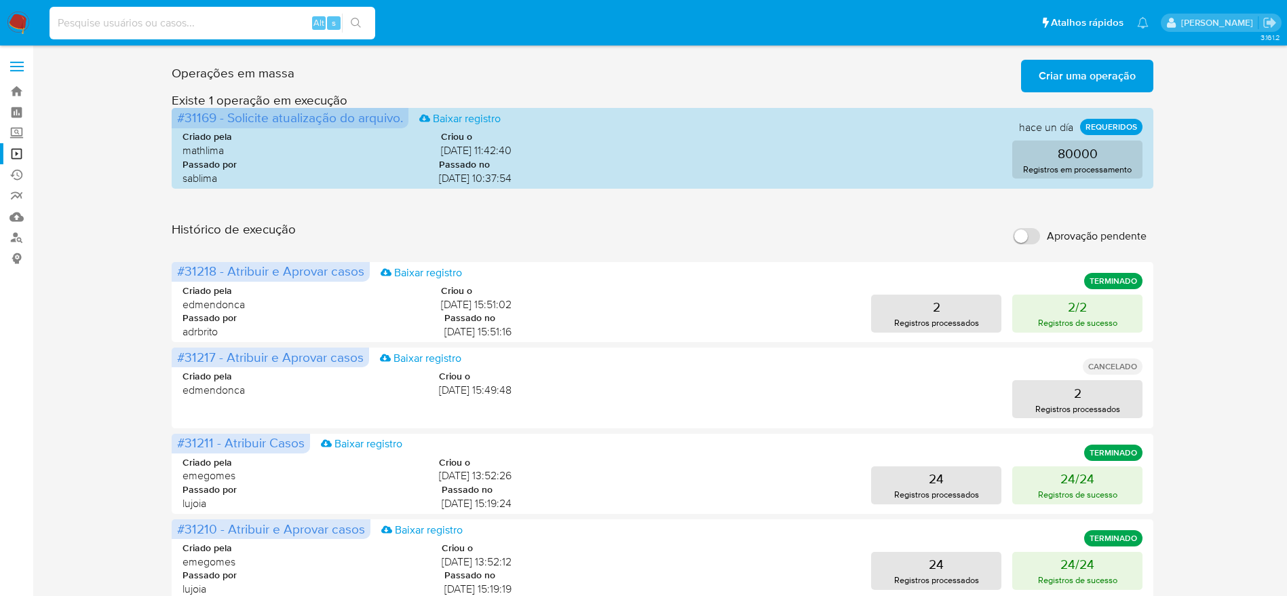
click at [248, 22] on input at bounding box center [213, 23] width 326 height 18
paste input "SlaRxiEMQNgzmgbltuxJ6V0G"
type input "SlaRxiEMQNgzmgbltuxJ6V0G"
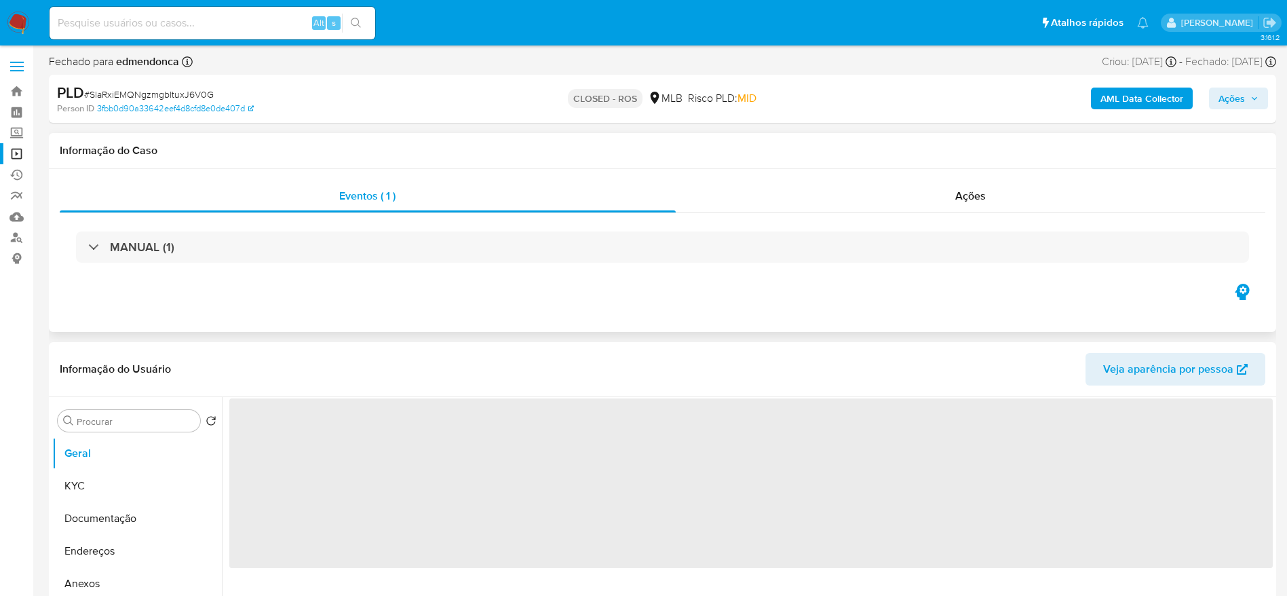
select select "10"
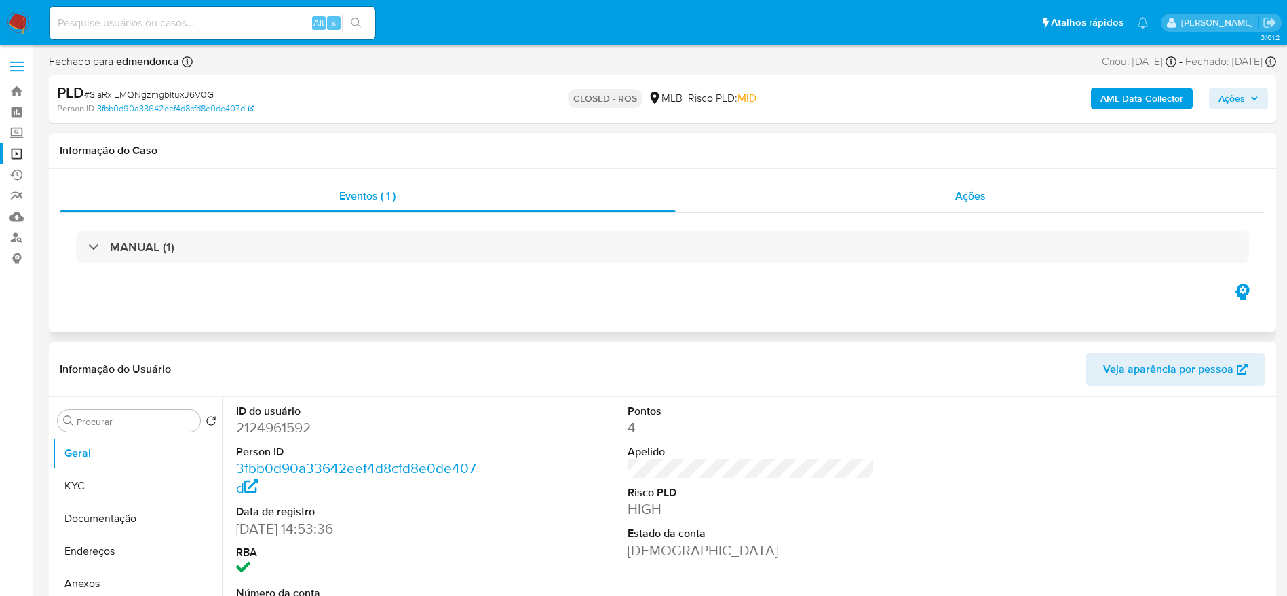
click at [931, 192] on div "Ações" at bounding box center [971, 196] width 590 height 33
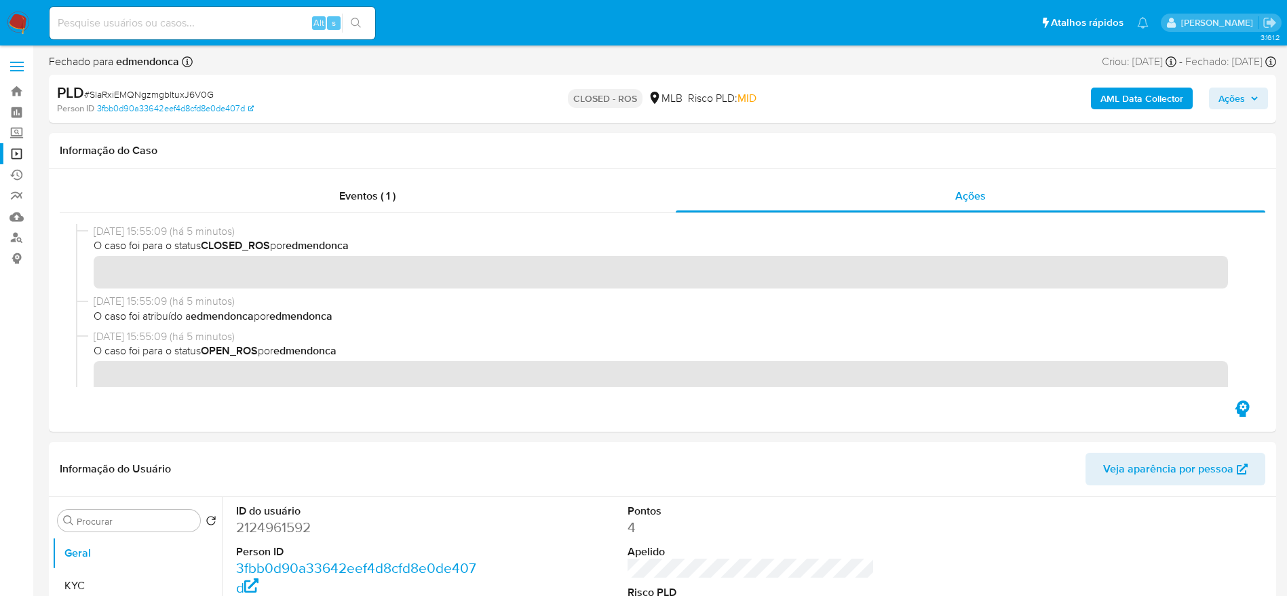
click at [166, 22] on input at bounding box center [213, 23] width 326 height 18
paste input "75DMmBYJLFfJapQFfI8pJg5W"
type input "75DMmBYJLFfJapQFfI8pJg5W"
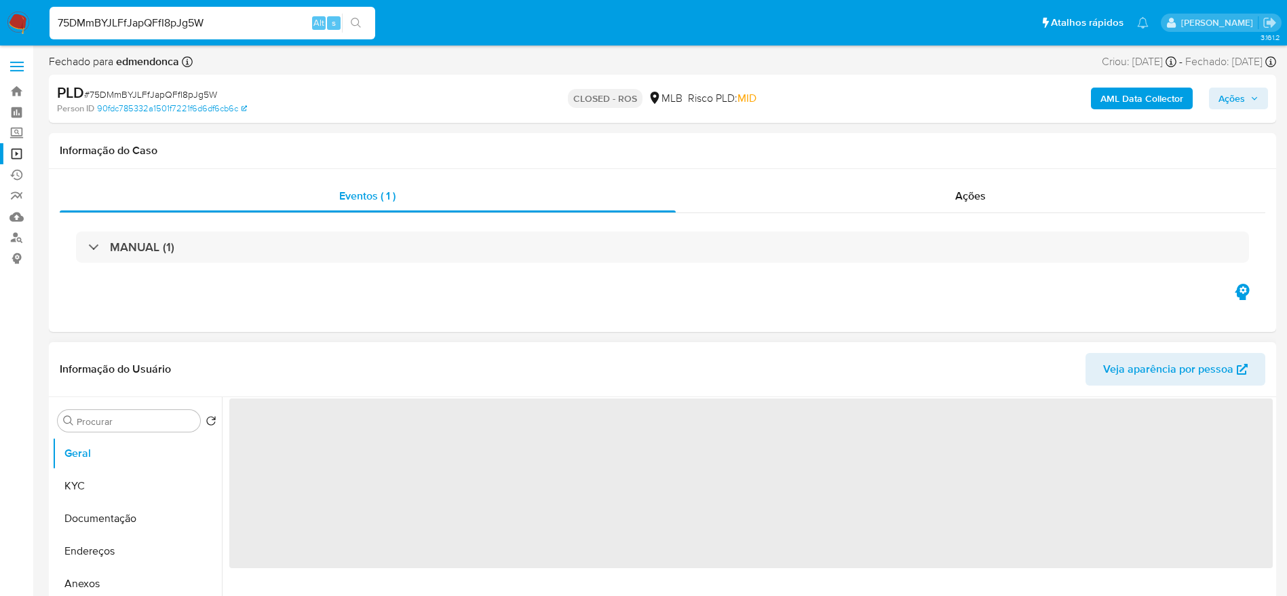
select select "10"
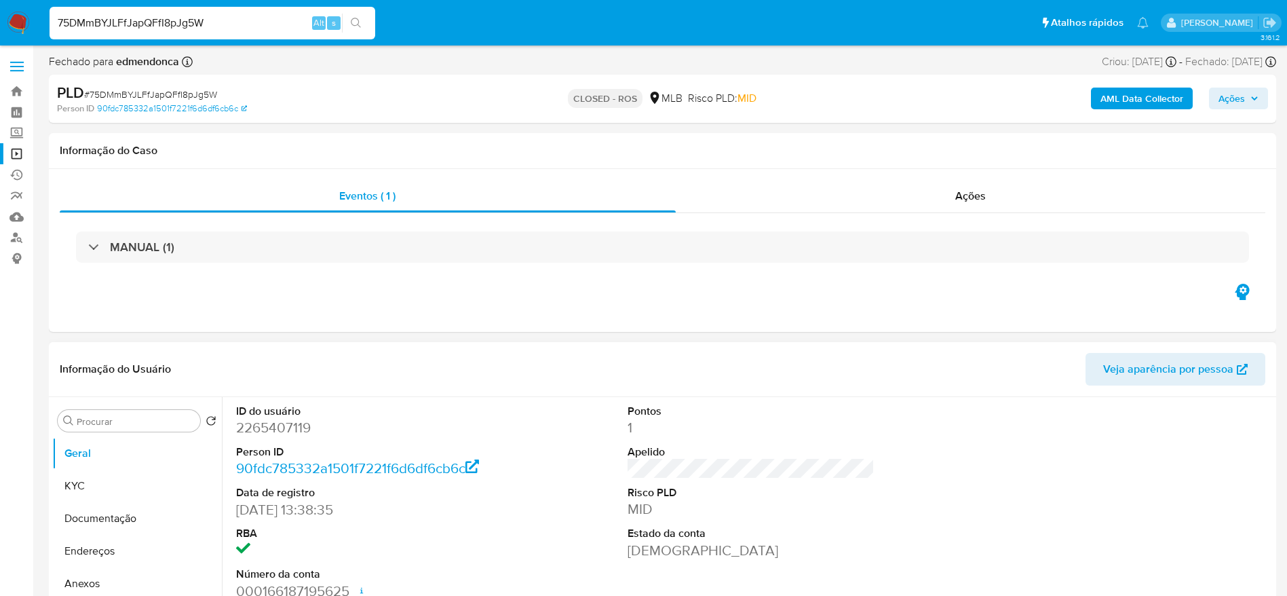
click at [241, 28] on input "75DMmBYJLFfJapQFfI8pJg5W" at bounding box center [213, 23] width 326 height 18
paste input "NJD37gtxJtxgCNrUVB4M2cO6"
type input "NJD37gtxJtxgCNrUVB4M2cO6"
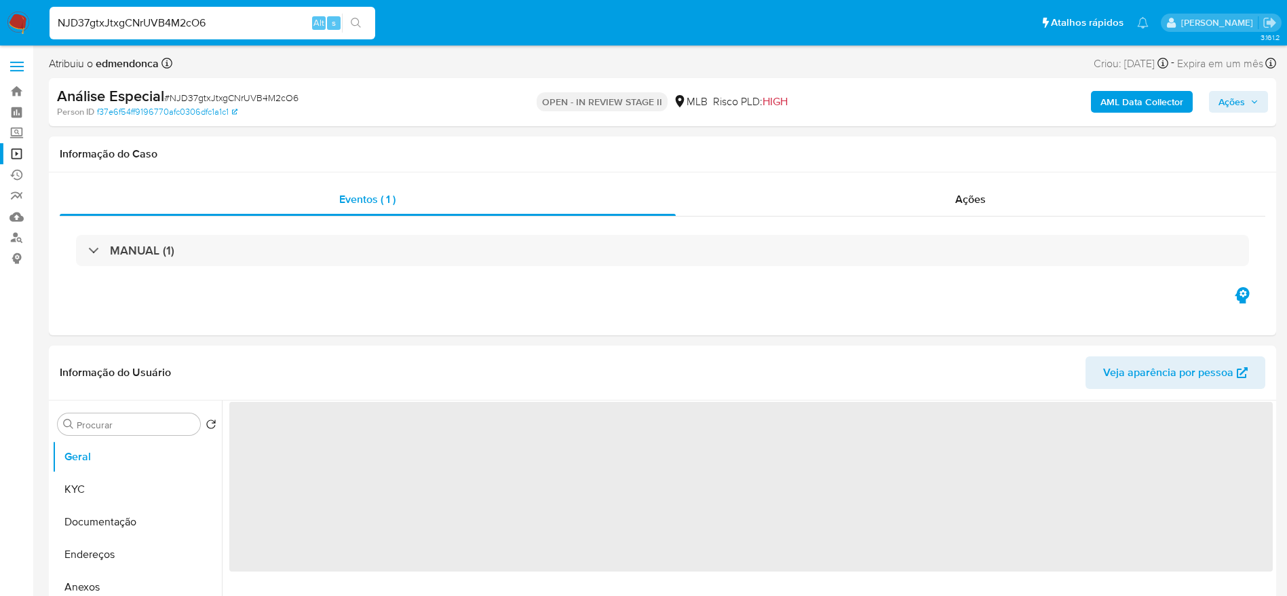
select select "10"
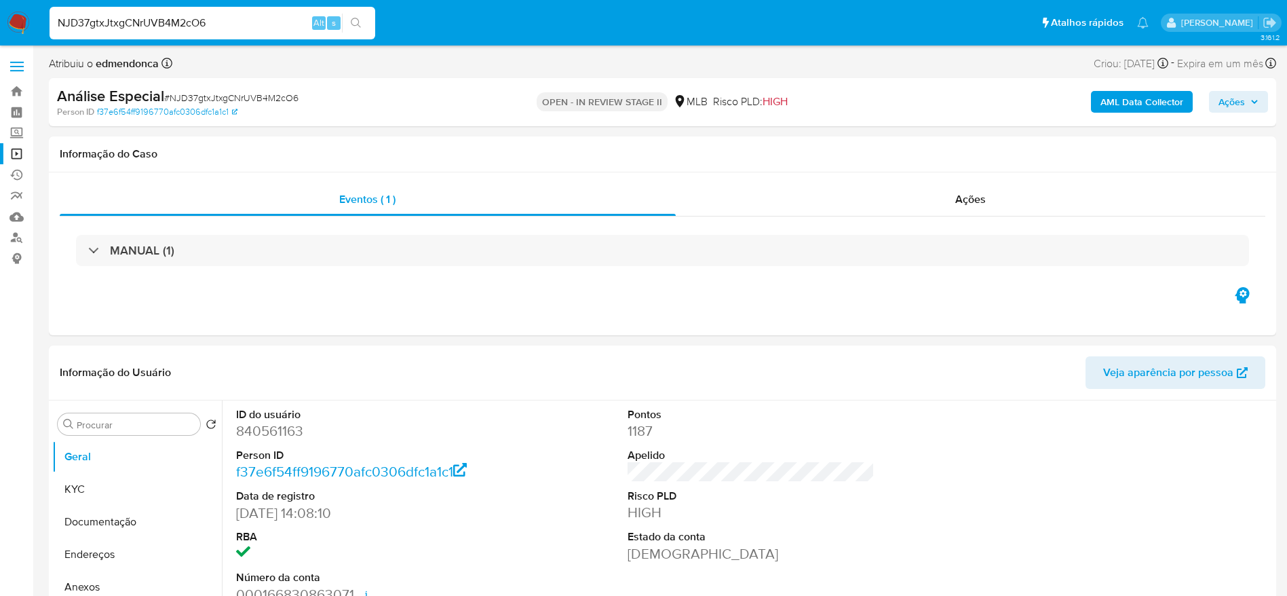
click at [17, 155] on link "Operações em massa" at bounding box center [80, 153] width 161 height 21
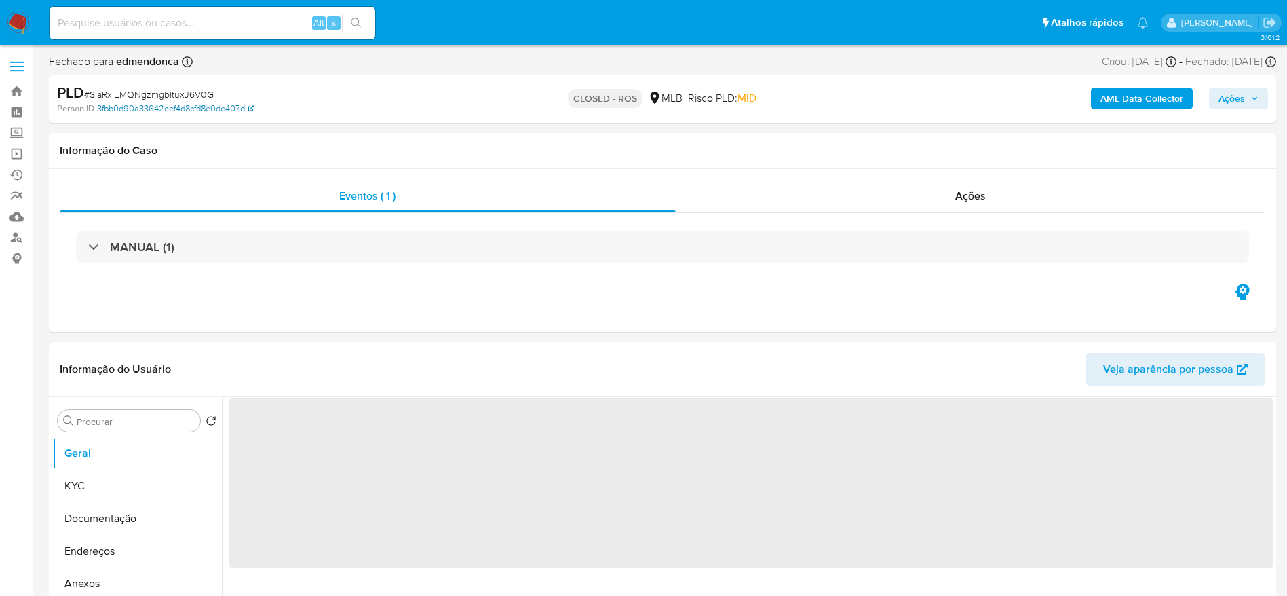
select select "10"
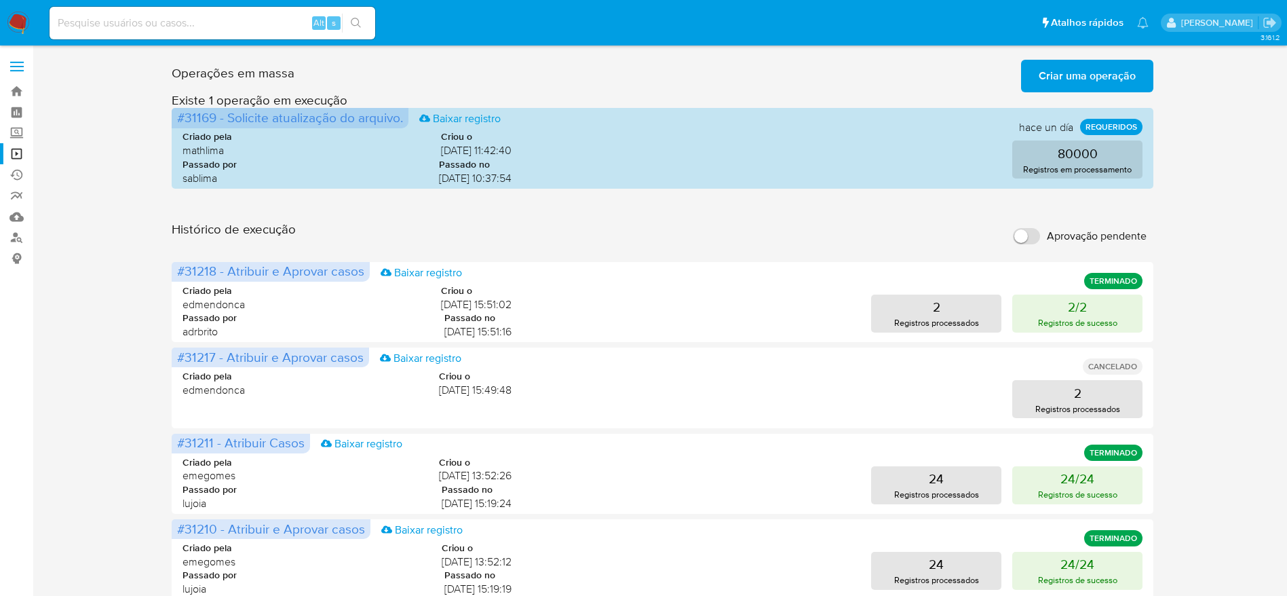
click at [1085, 70] on span "Criar uma operação" at bounding box center [1087, 76] width 97 height 30
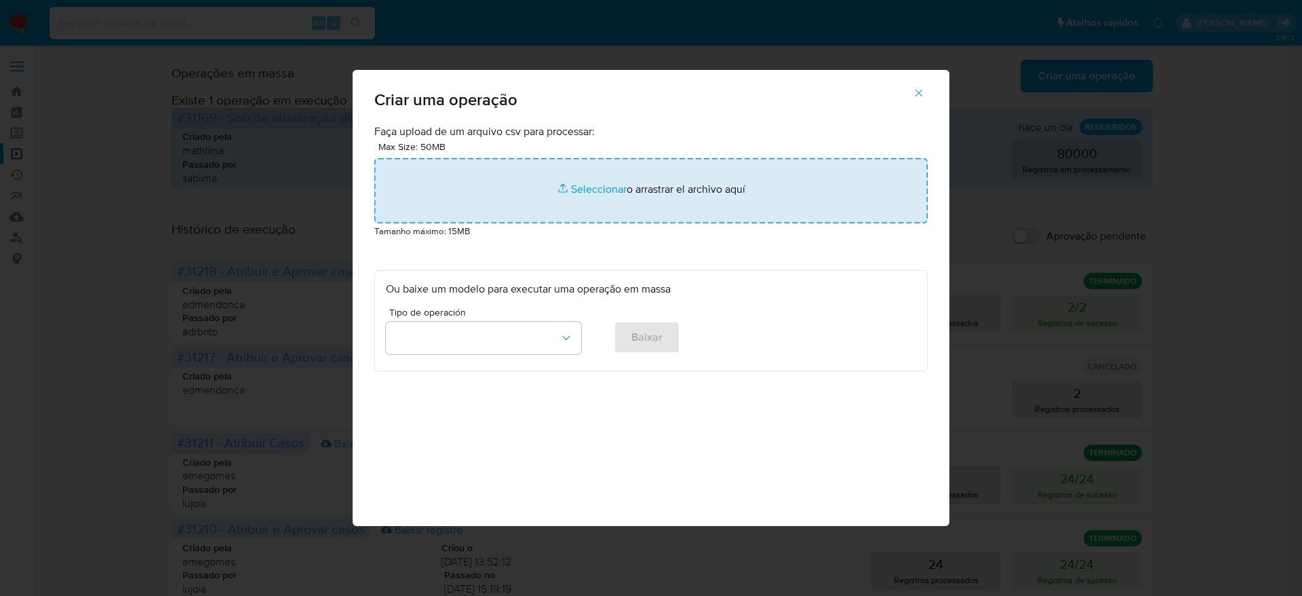
click at [597, 189] on input "file" at bounding box center [651, 190] width 554 height 65
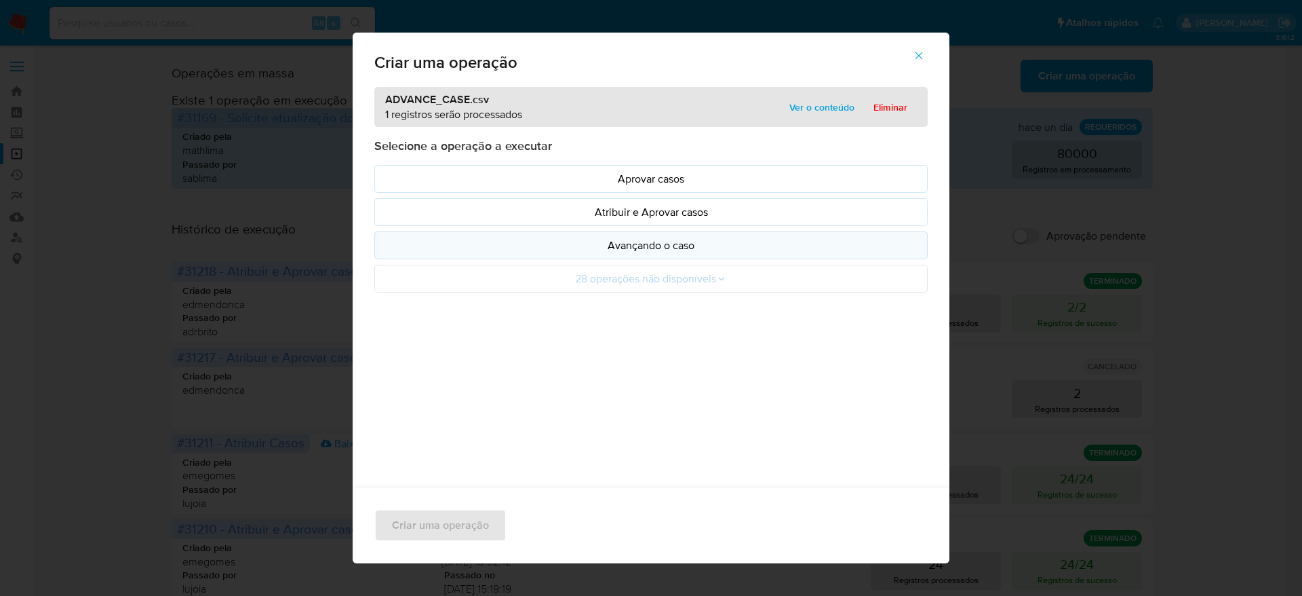
click at [645, 253] on button "Avançando o caso" at bounding box center [651, 245] width 554 height 28
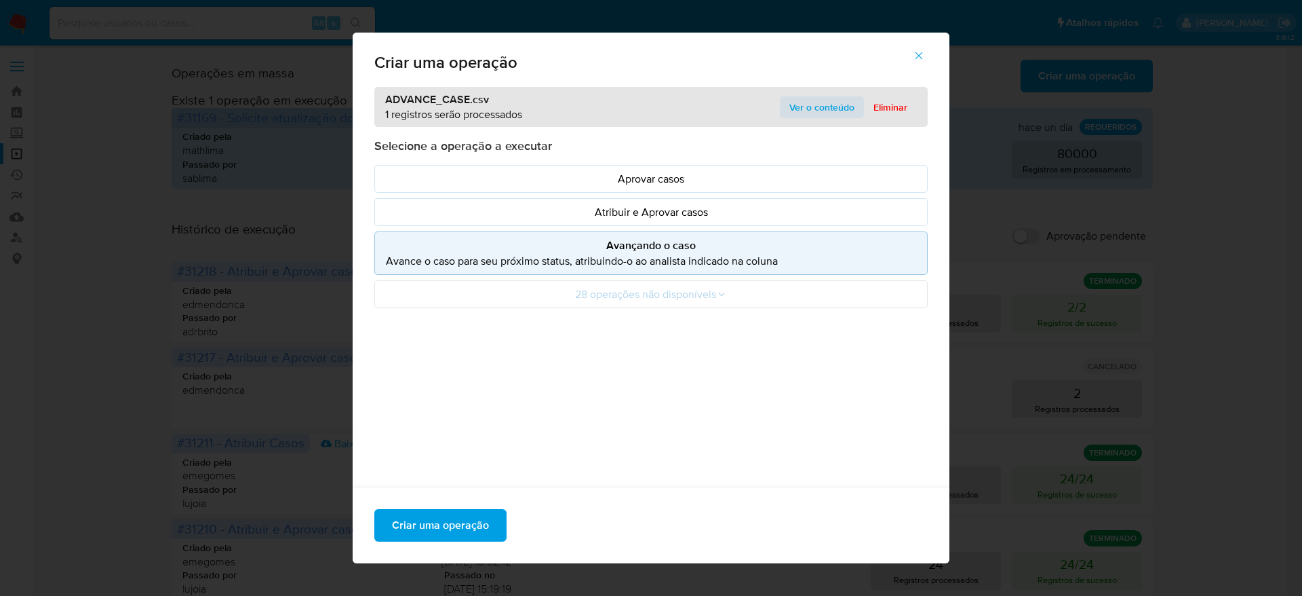
click at [836, 107] on span "Ver o conteúdo" at bounding box center [822, 107] width 65 height 19
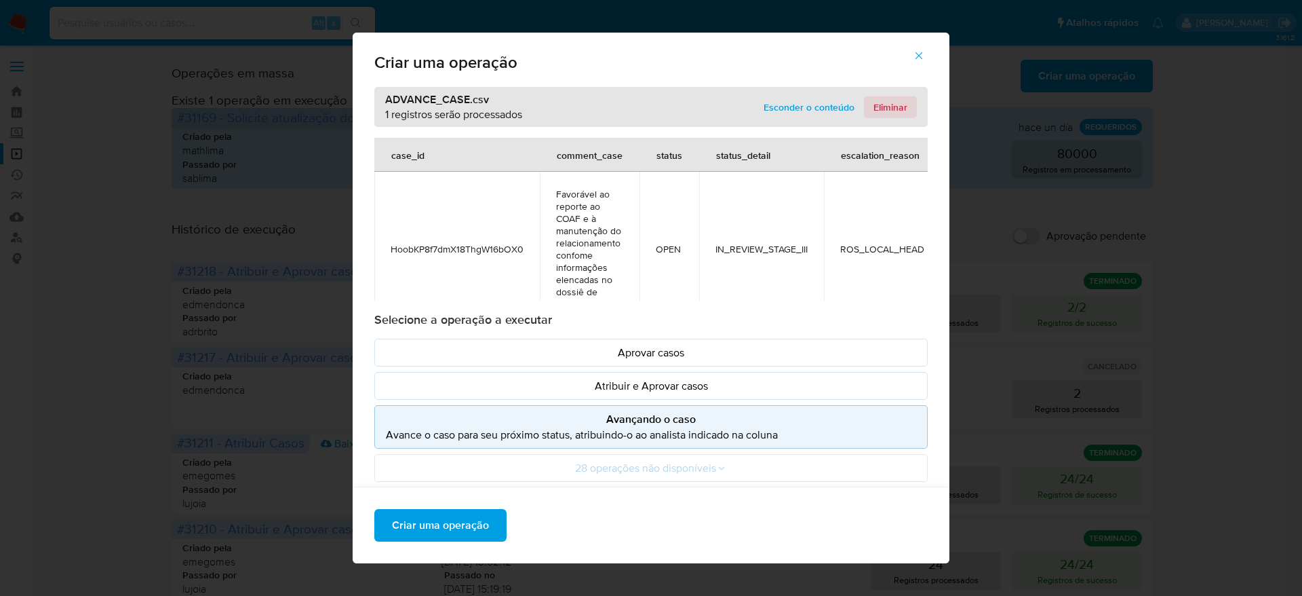
click at [893, 103] on span "Eliminar" at bounding box center [891, 107] width 34 height 19
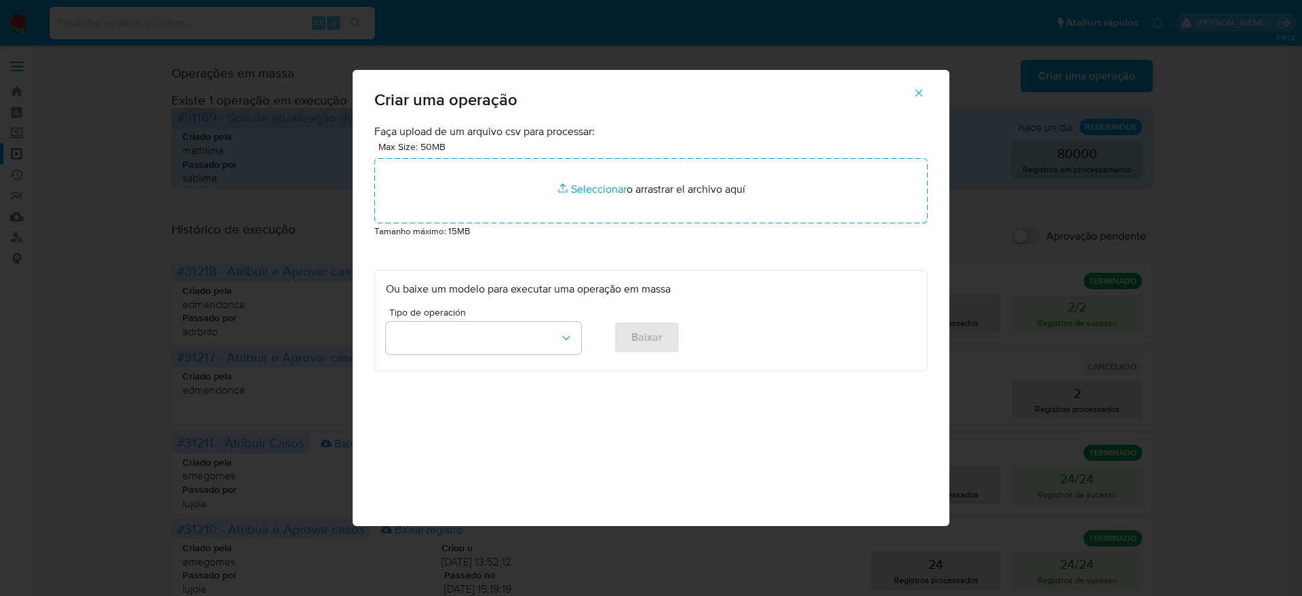
click at [919, 92] on icon "button" at bounding box center [919, 93] width 7 height 7
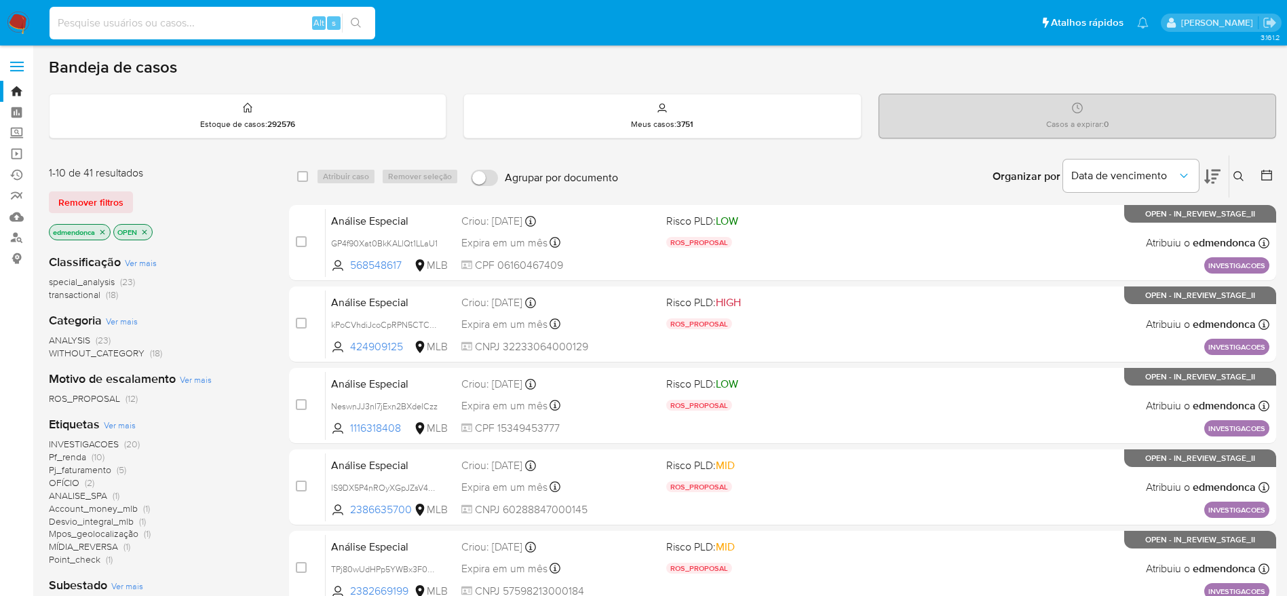
click at [250, 20] on input at bounding box center [213, 23] width 326 height 18
paste input "NJD37gtxJtxgCNrUVB4M2cO6"
type input "NJD37gtxJtxgCNrUVB4M2cO6"
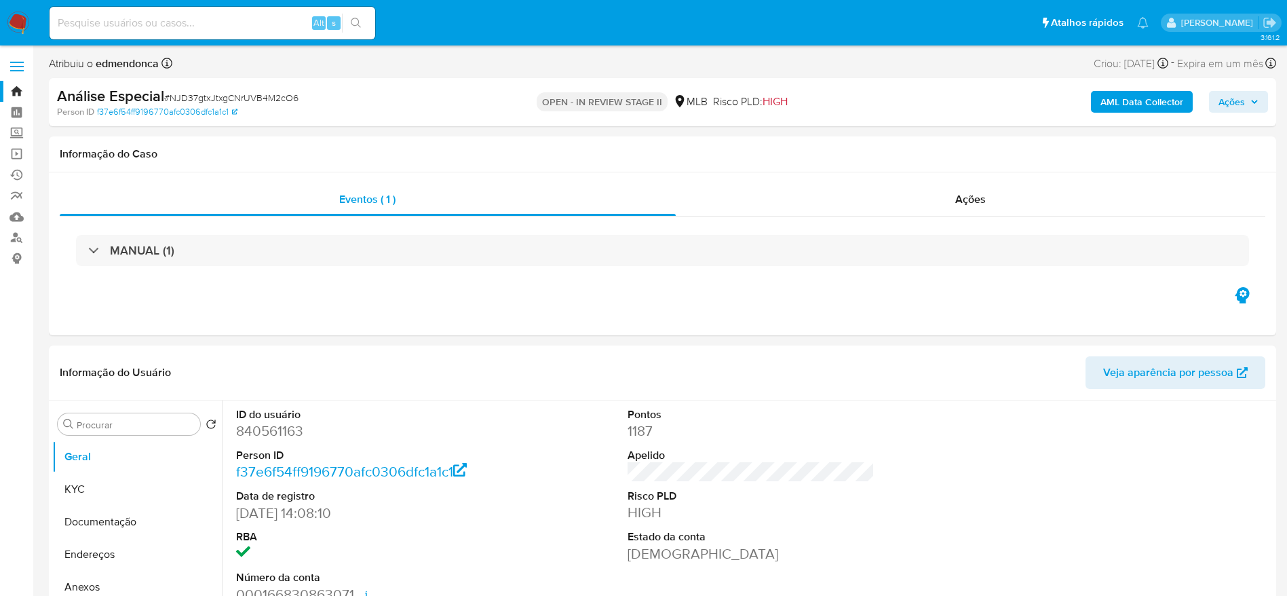
select select "10"
click at [343, 152] on h1 "Informação do Caso" at bounding box center [662, 154] width 1205 height 14
click at [1242, 101] on span "Ações" at bounding box center [1231, 102] width 26 height 22
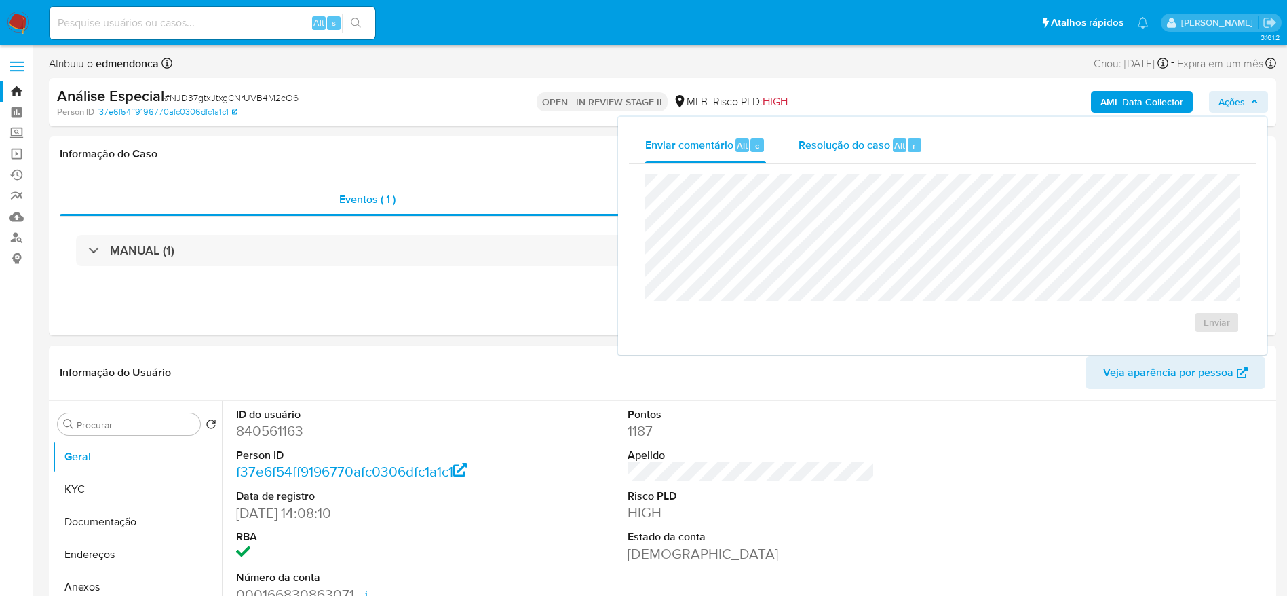
click at [882, 146] on span "Resolução do caso" at bounding box center [844, 145] width 92 height 16
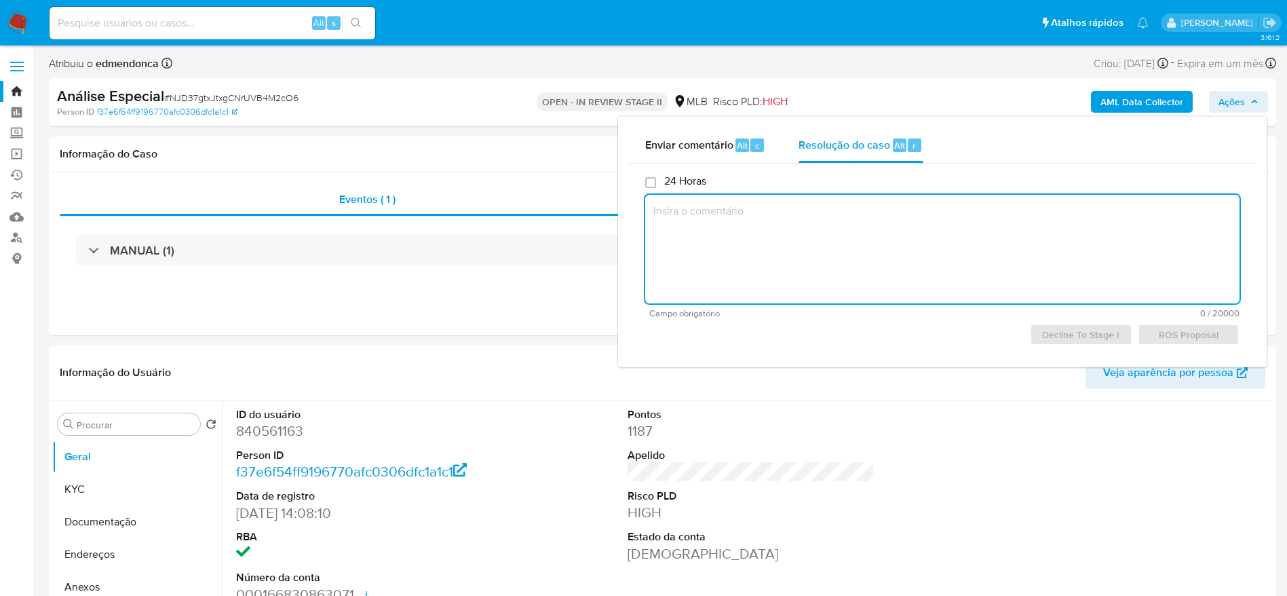
click at [864, 242] on textarea at bounding box center [942, 249] width 594 height 109
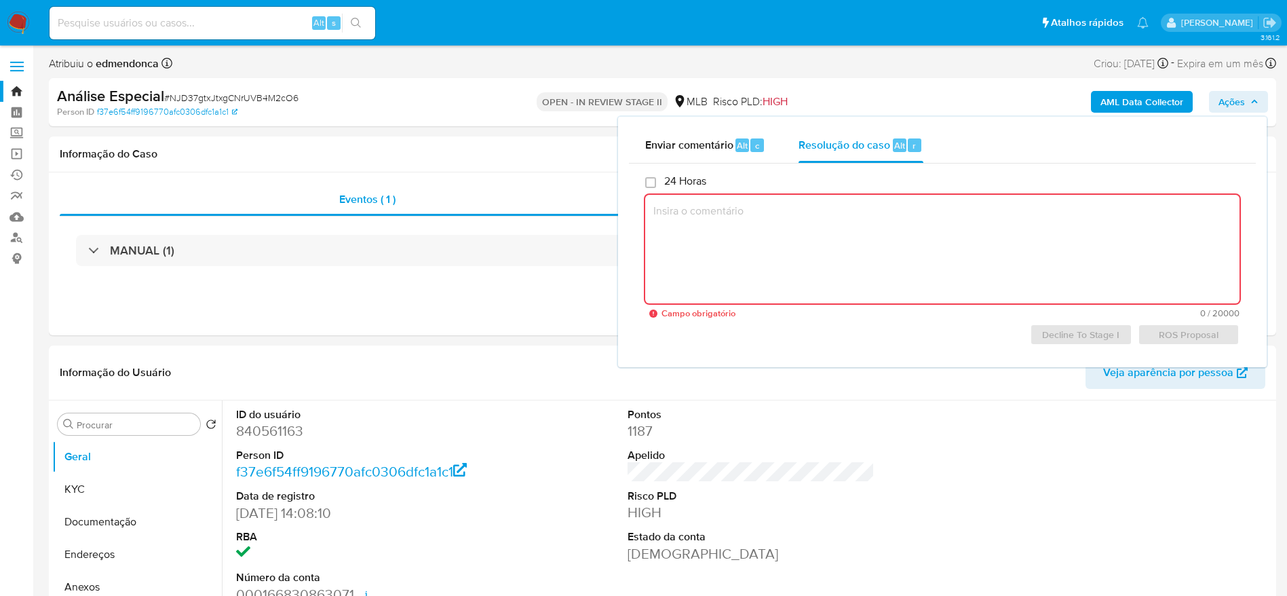
click at [939, 244] on textarea at bounding box center [942, 249] width 594 height 109
paste textarea "Favorável ao DECLÍNIO e à manutenção do relacionamento, confome informações ele…"
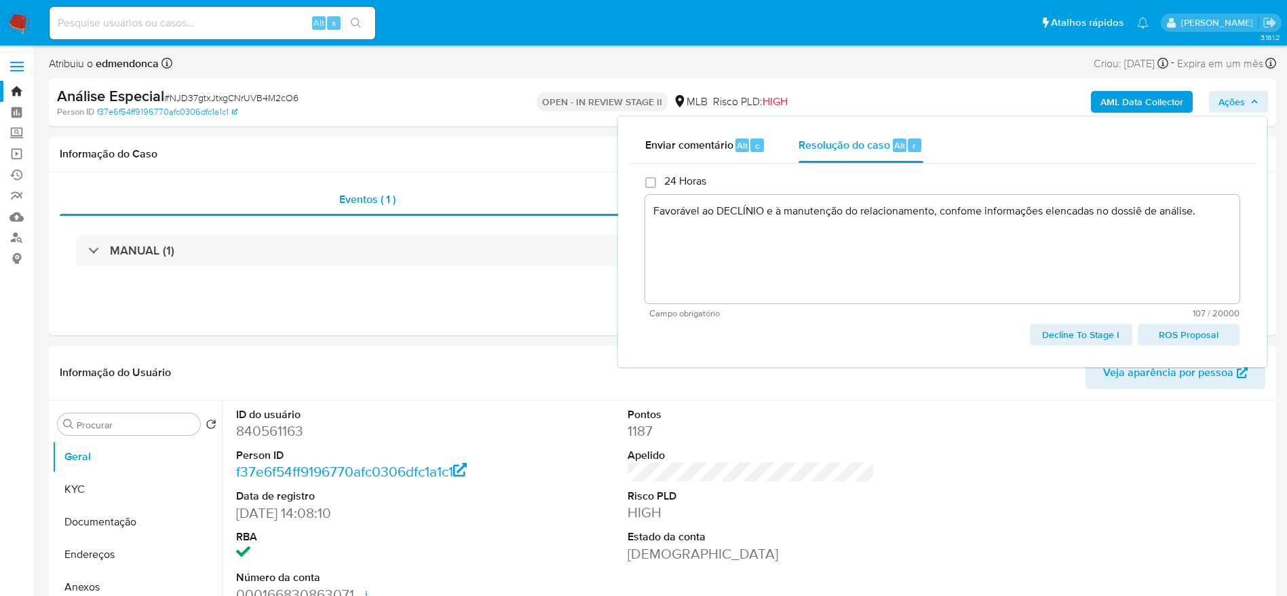
click at [1070, 336] on span "Decline To Stage I" at bounding box center [1080, 334] width 83 height 19
type textarea "Favorável ao DECLÍNIO e à manutenção do relacionamento, confome informações ele…"
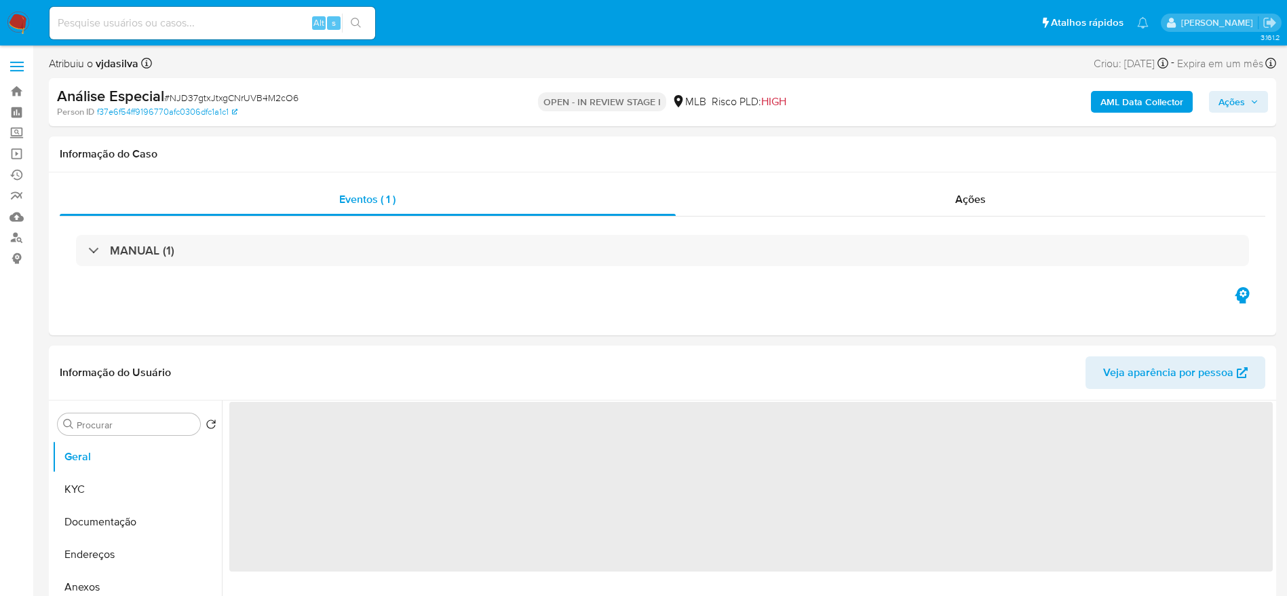
select select "10"
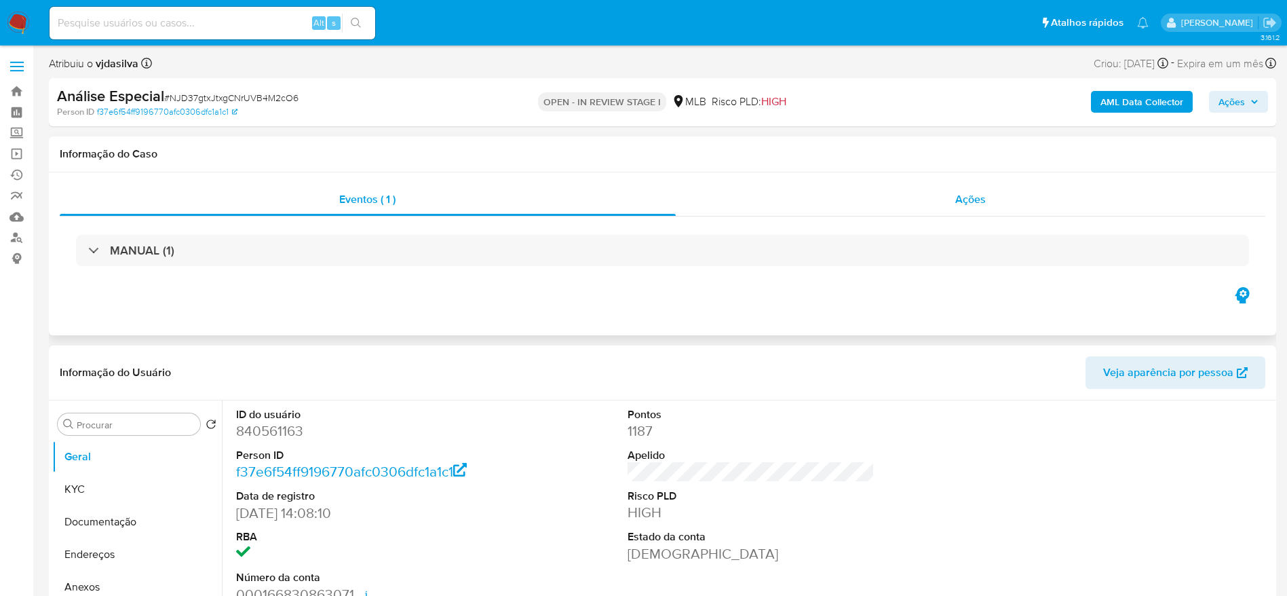
click at [912, 191] on div "Ações" at bounding box center [971, 199] width 590 height 33
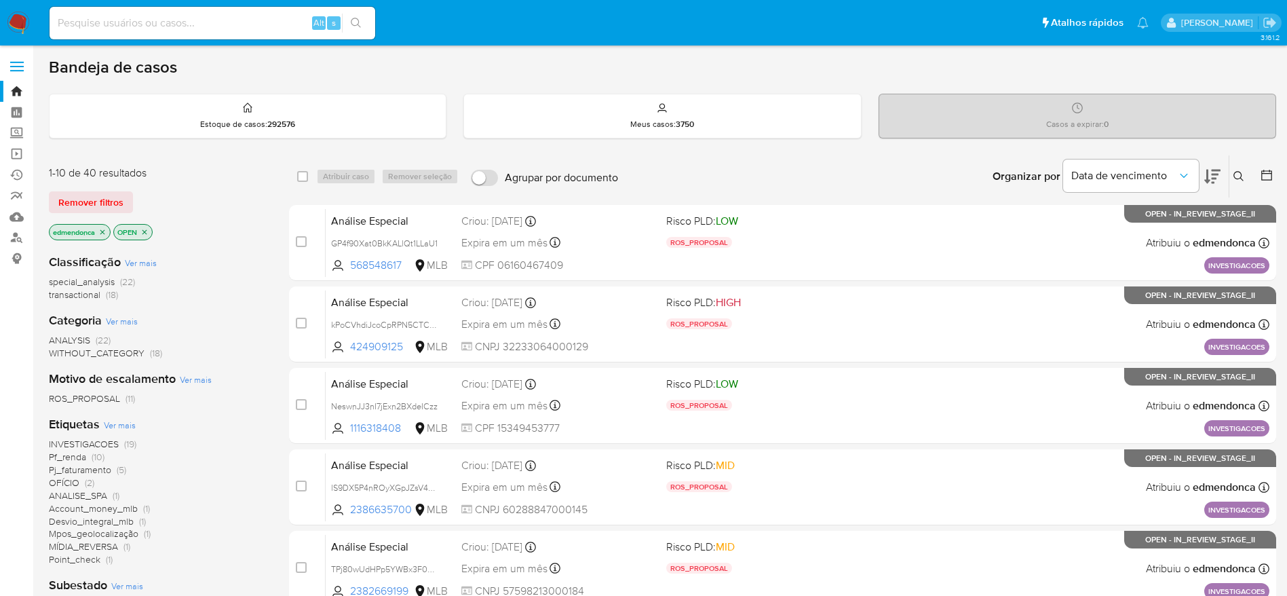
click at [239, 26] on input at bounding box center [213, 23] width 326 height 18
paste input "BMkJLUomzK0j5mYYcQGA6oul"
type input "BMkJLUomzK0j5mYYcQGA6oul"
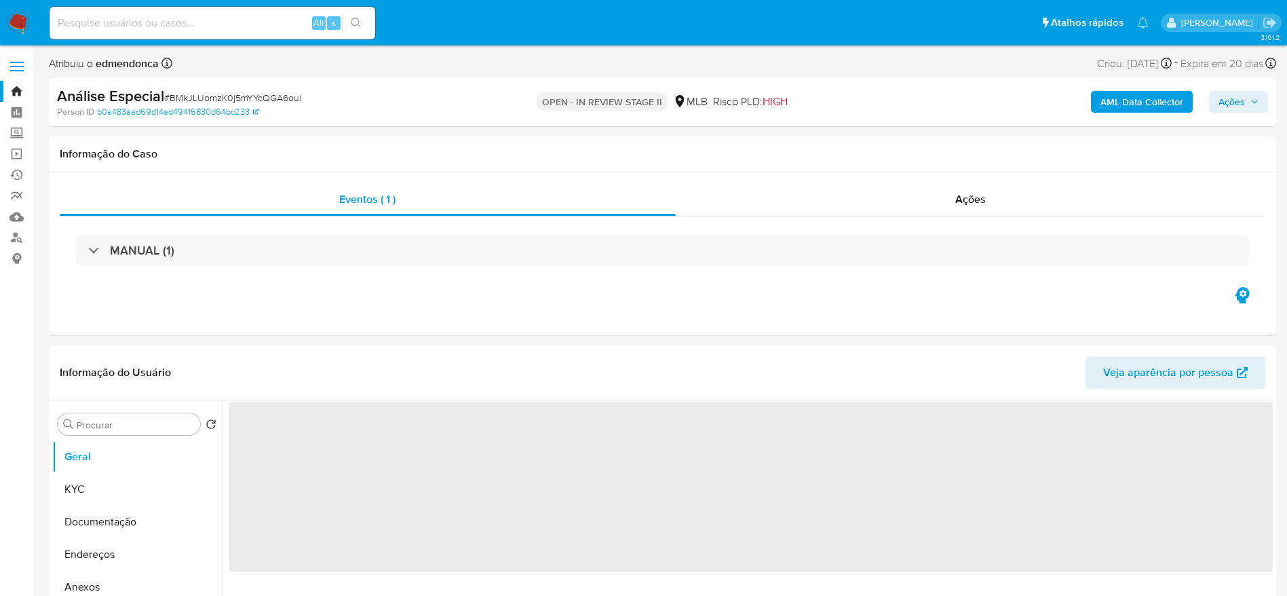
select select "10"
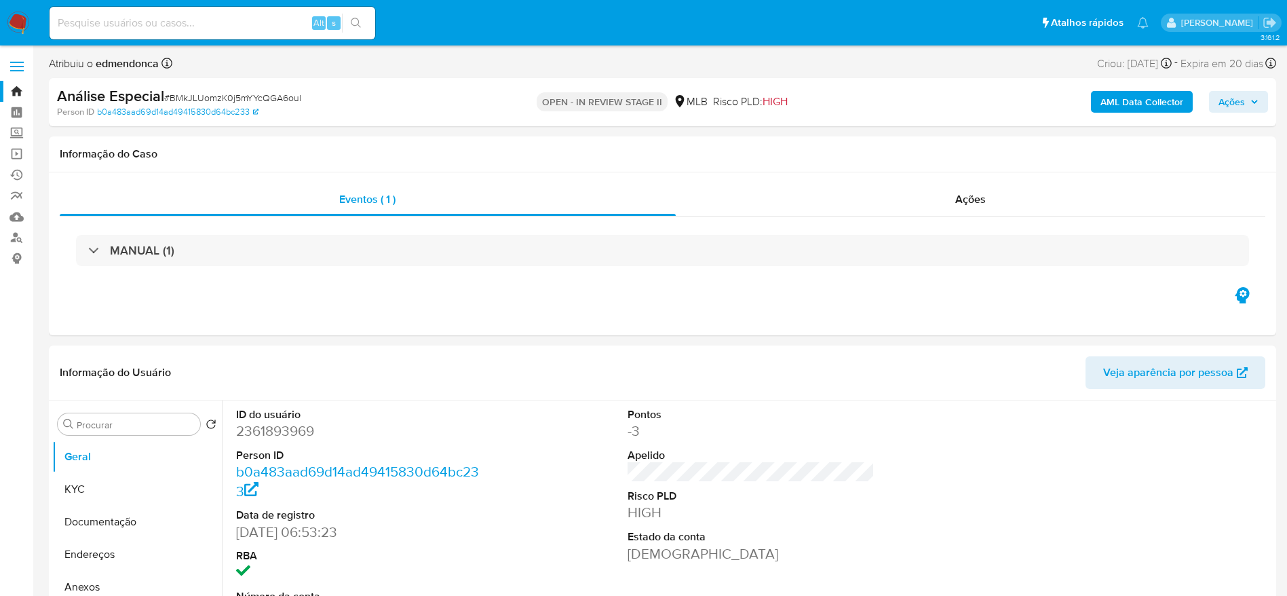
click at [210, 20] on input at bounding box center [213, 23] width 326 height 18
paste input "qZ9OnNC2b2CeAZXzSbBvvBgP"
type input "qZ9OnNC2b2CeAZXzSbBvvBgP"
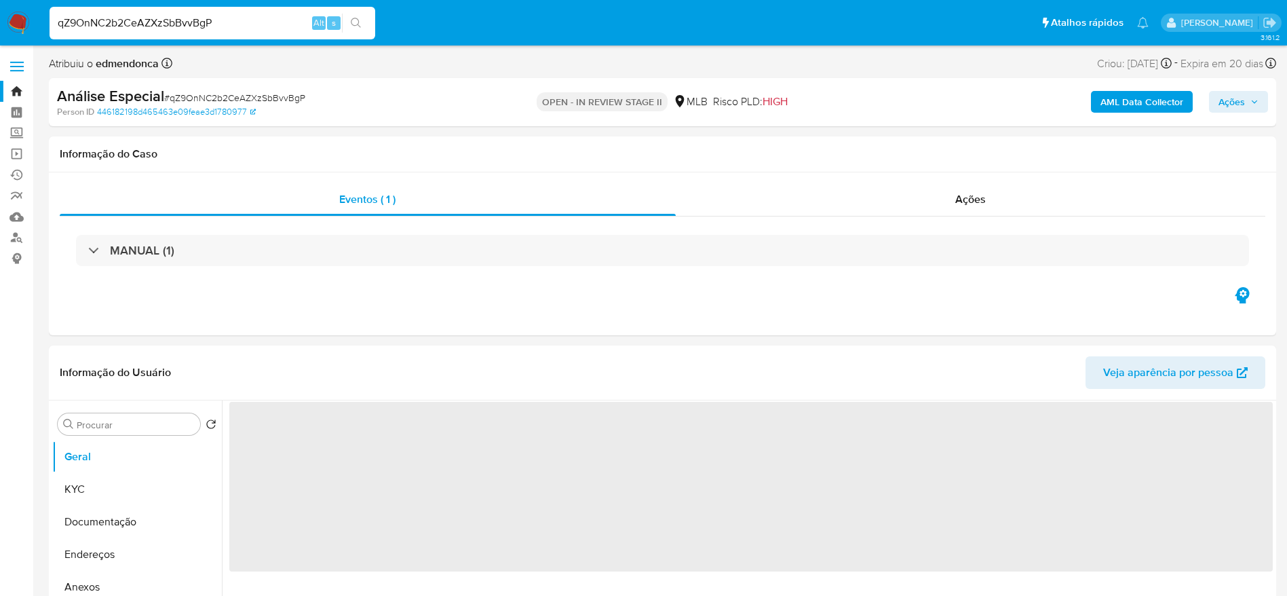
select select "10"
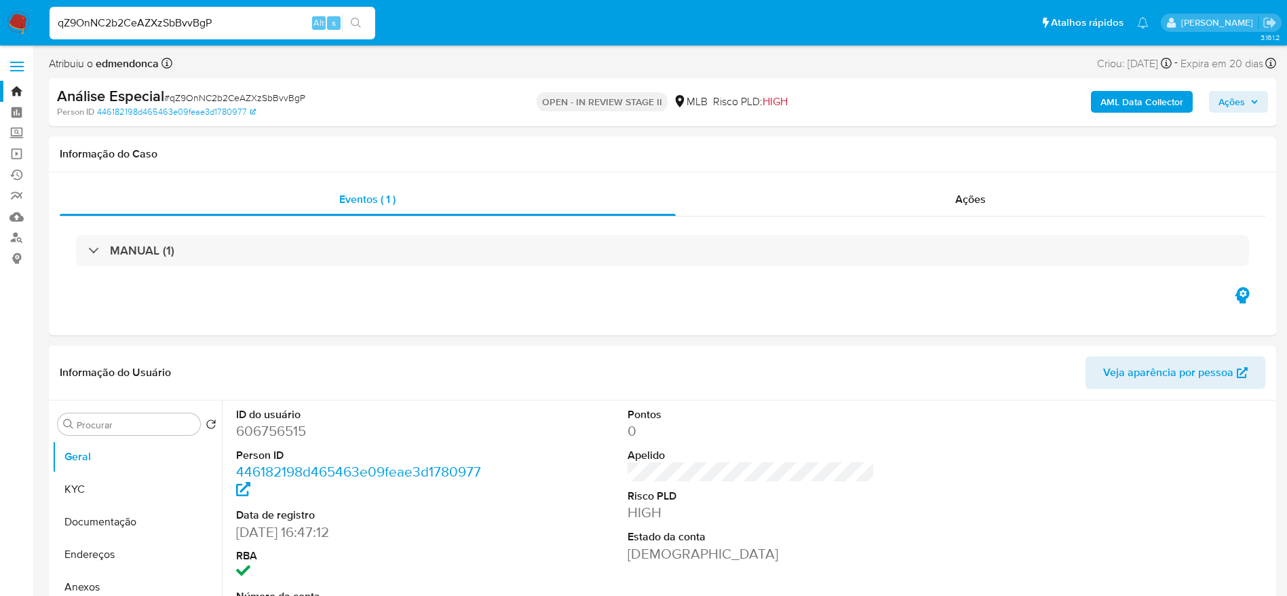
click at [250, 28] on input "qZ9OnNC2b2CeAZXzSbBvvBgP" at bounding box center [213, 23] width 326 height 18
paste input "dgOc9iK3IJ10N26bj0zaXNLi"
type input "dgOc9iK3IJ10N26bj0zaXNLi"
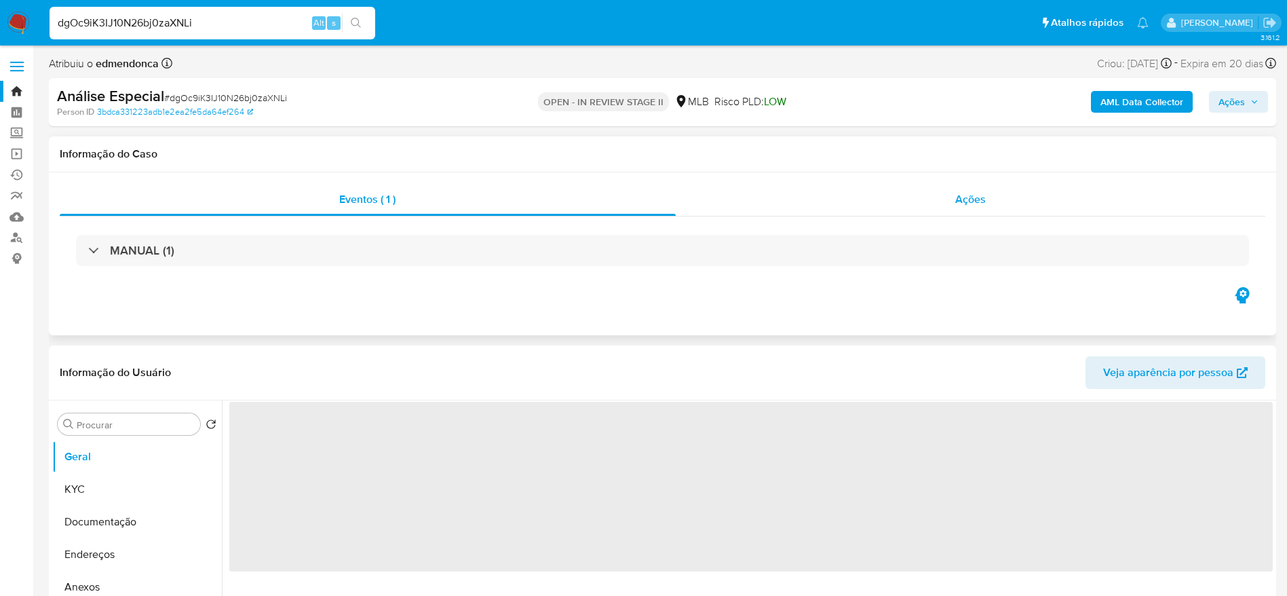
click at [948, 208] on div "Ações" at bounding box center [971, 199] width 590 height 33
select select "10"
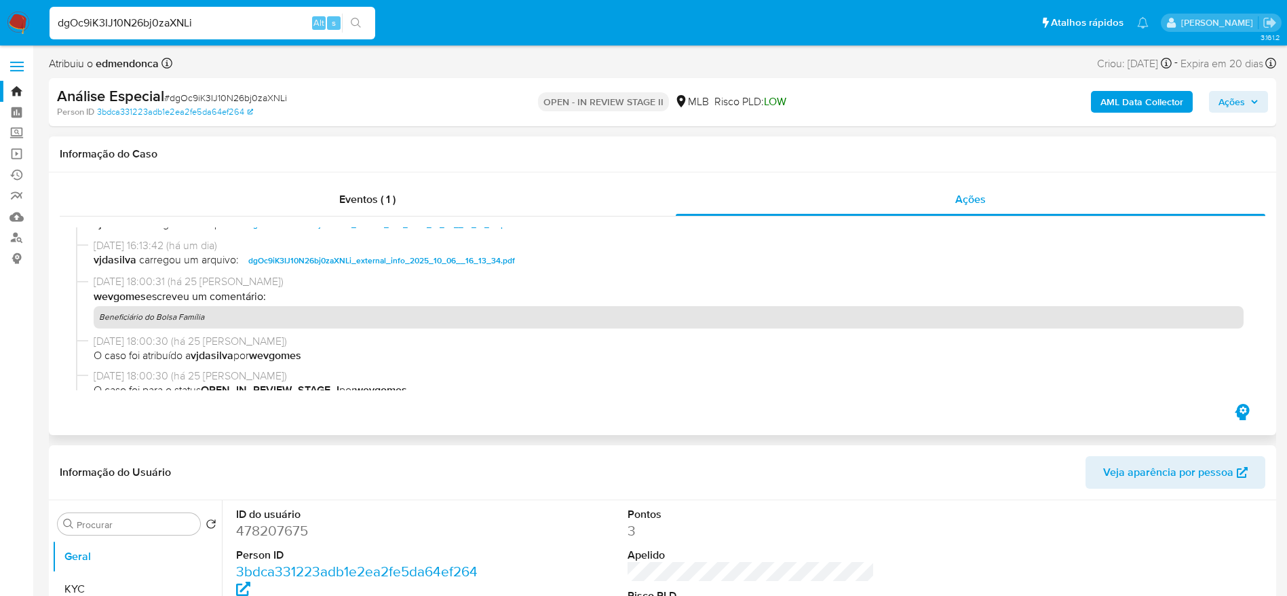
scroll to position [271, 0]
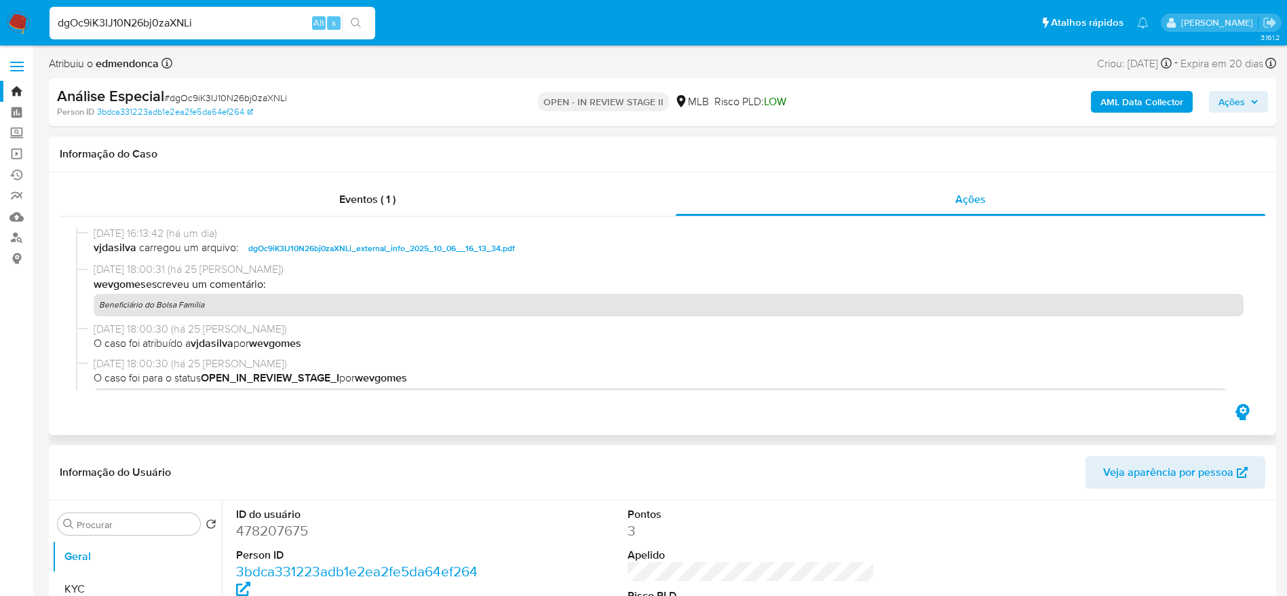
drag, startPoint x: 212, startPoint y: 303, endPoint x: 94, endPoint y: 305, distance: 118.1
click at [94, 305] on p "Beneficiário do Bolsa Família" at bounding box center [669, 305] width 1150 height 22
